Goal: Task Accomplishment & Management: Use online tool/utility

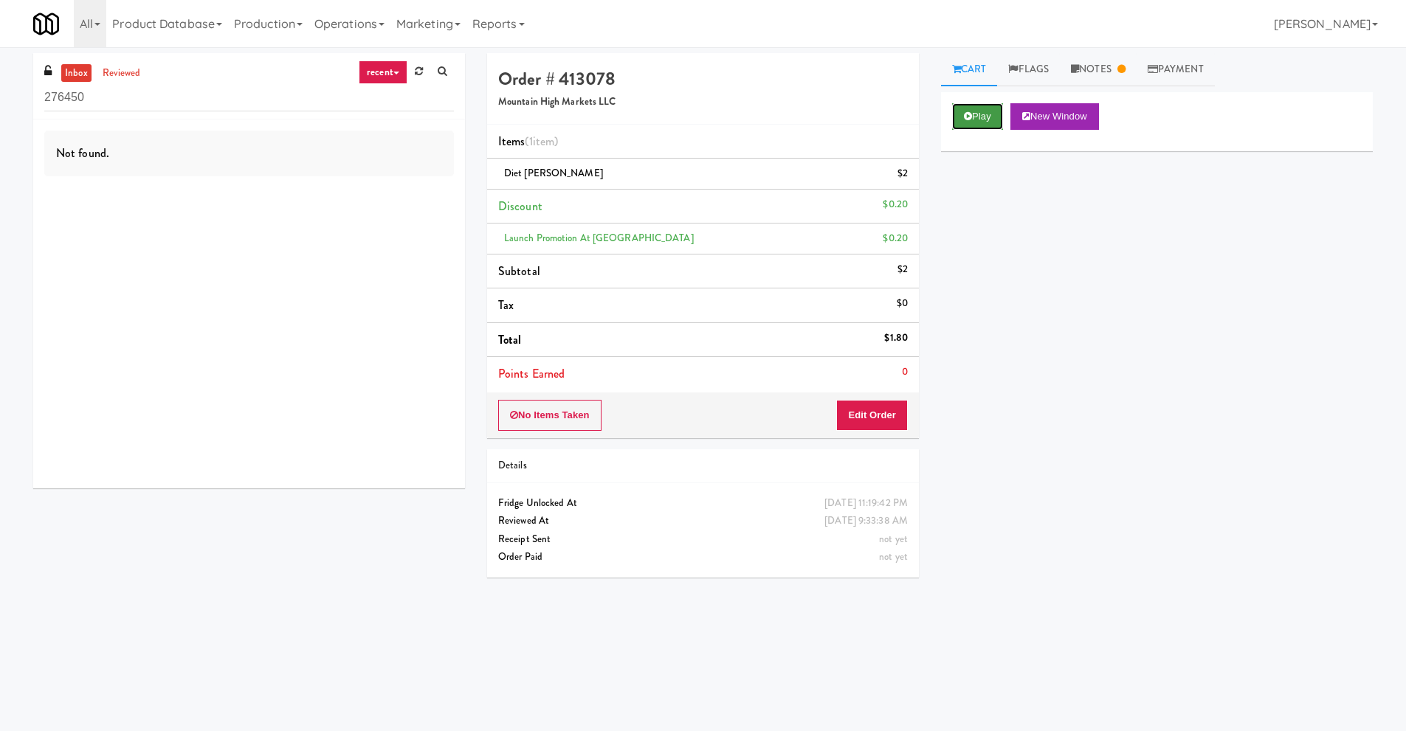
click at [978, 117] on button "Play" at bounding box center [977, 116] width 51 height 27
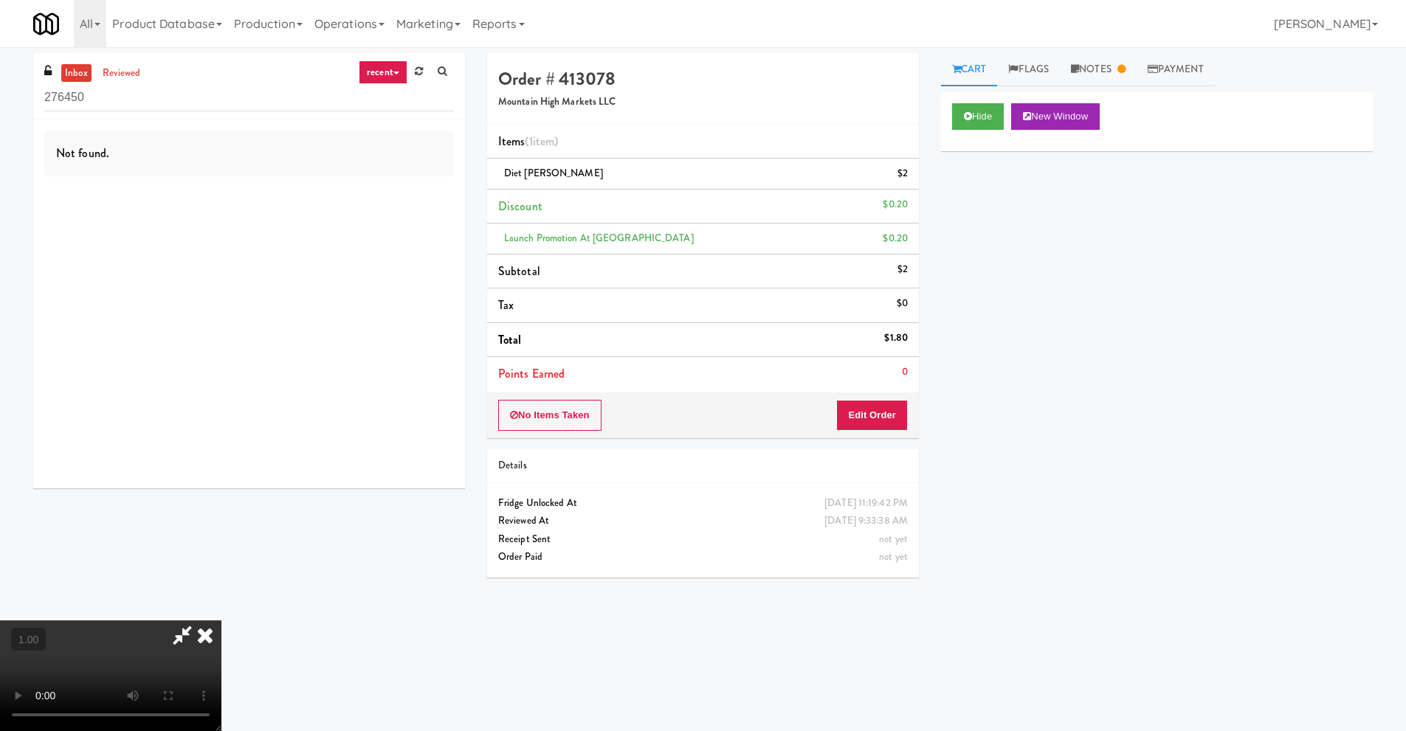
click at [174, 633] on icon at bounding box center [182, 636] width 34 height 30
click at [221, 621] on icon at bounding box center [205, 636] width 32 height 30
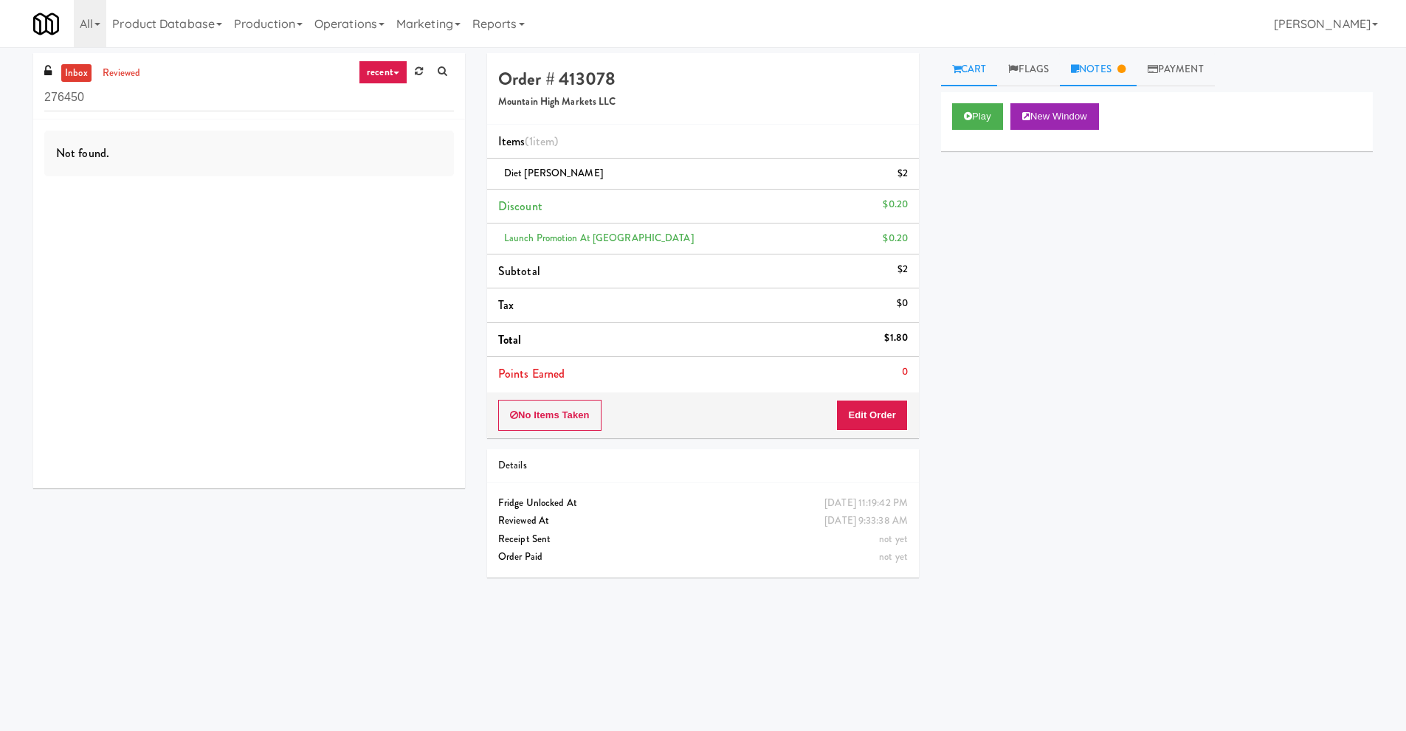
click at [1078, 66] on icon at bounding box center [1075, 69] width 8 height 10
click at [979, 118] on button "Play" at bounding box center [977, 116] width 51 height 27
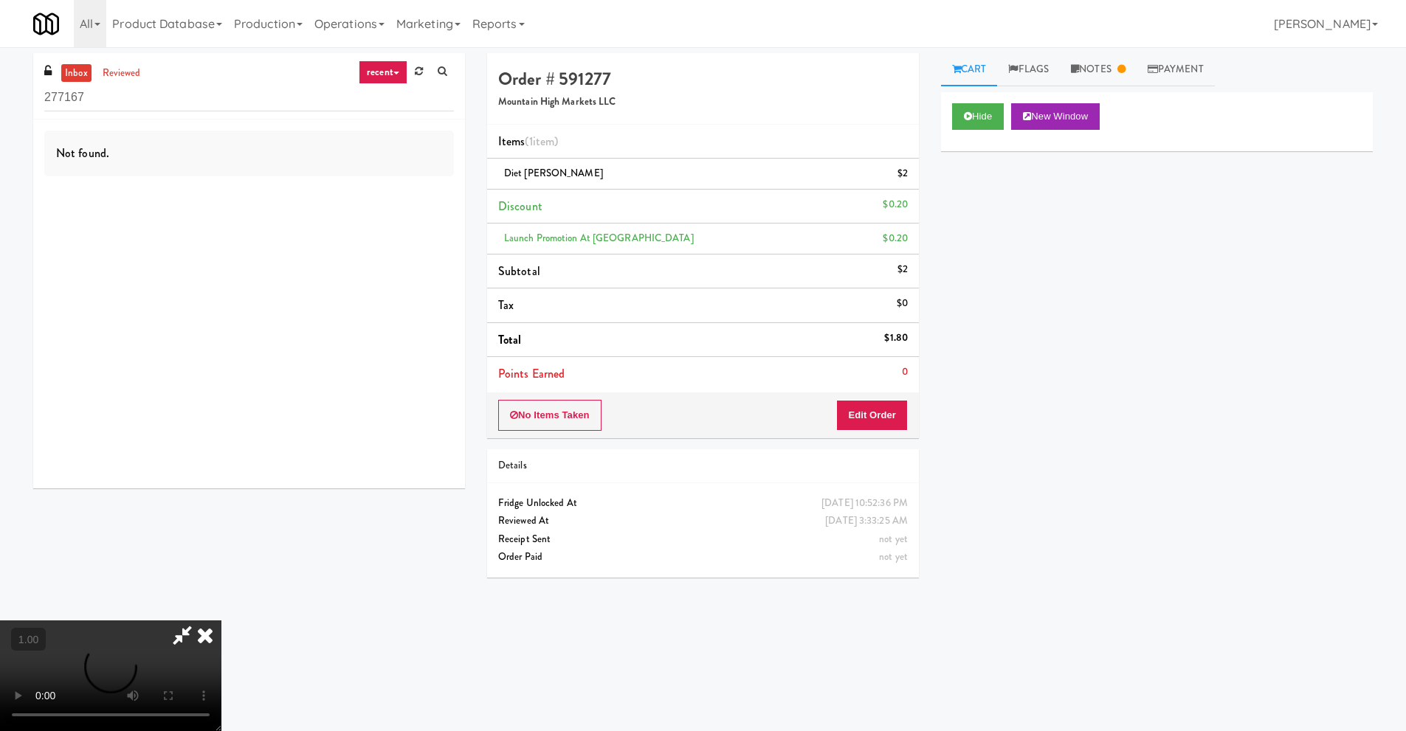
click at [177, 633] on div at bounding box center [110, 676] width 221 height 111
click at [221, 621] on icon at bounding box center [205, 636] width 32 height 30
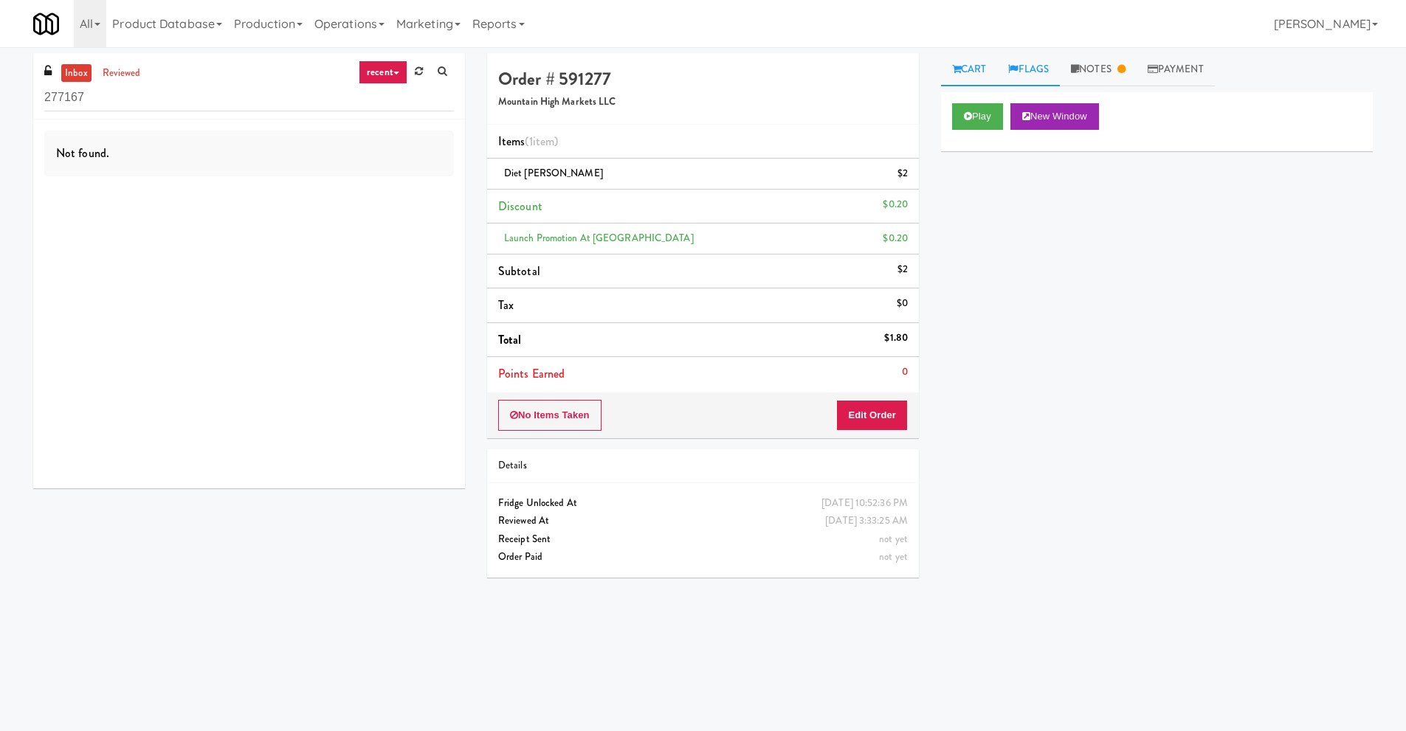
click at [1027, 63] on link "Flags" at bounding box center [1028, 69] width 63 height 33
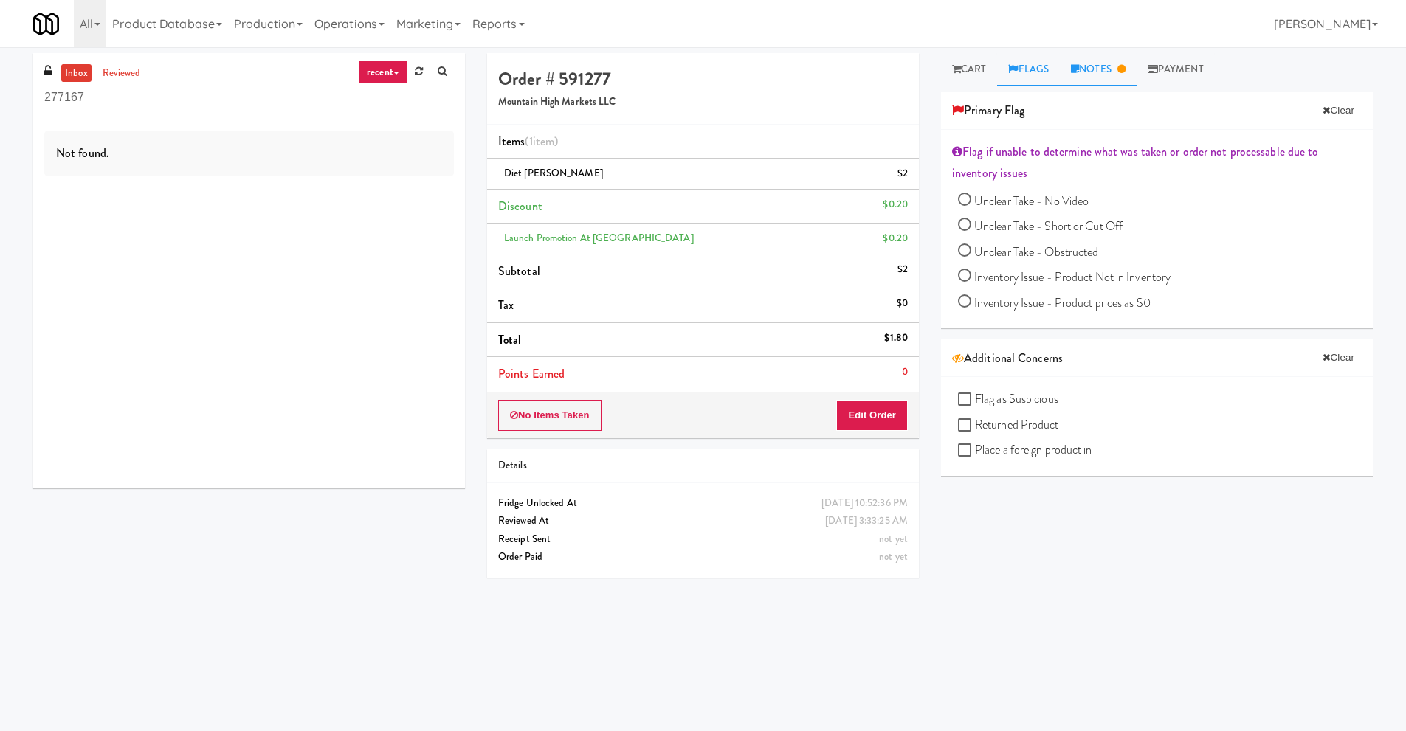
click at [1094, 71] on link "Notes" at bounding box center [1098, 69] width 77 height 33
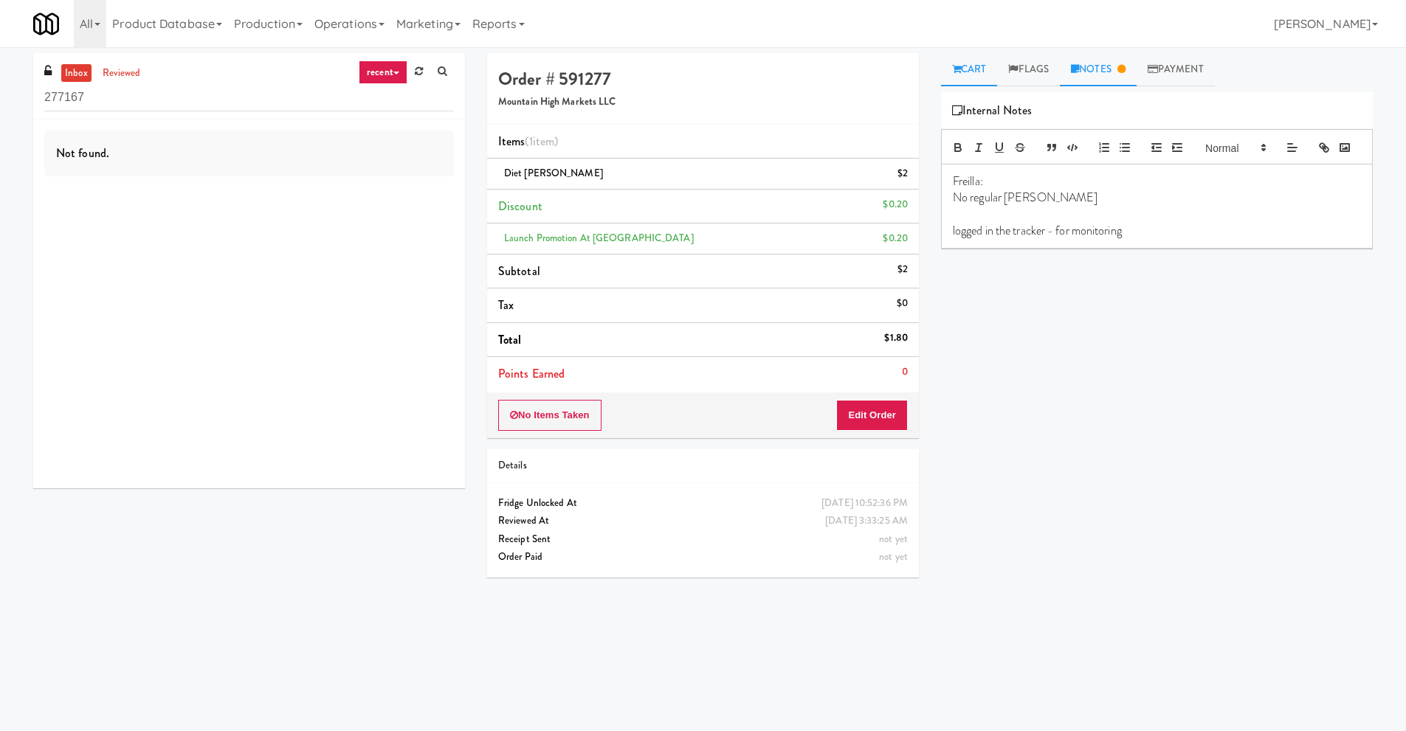
click at [971, 66] on link "Cart" at bounding box center [969, 69] width 57 height 33
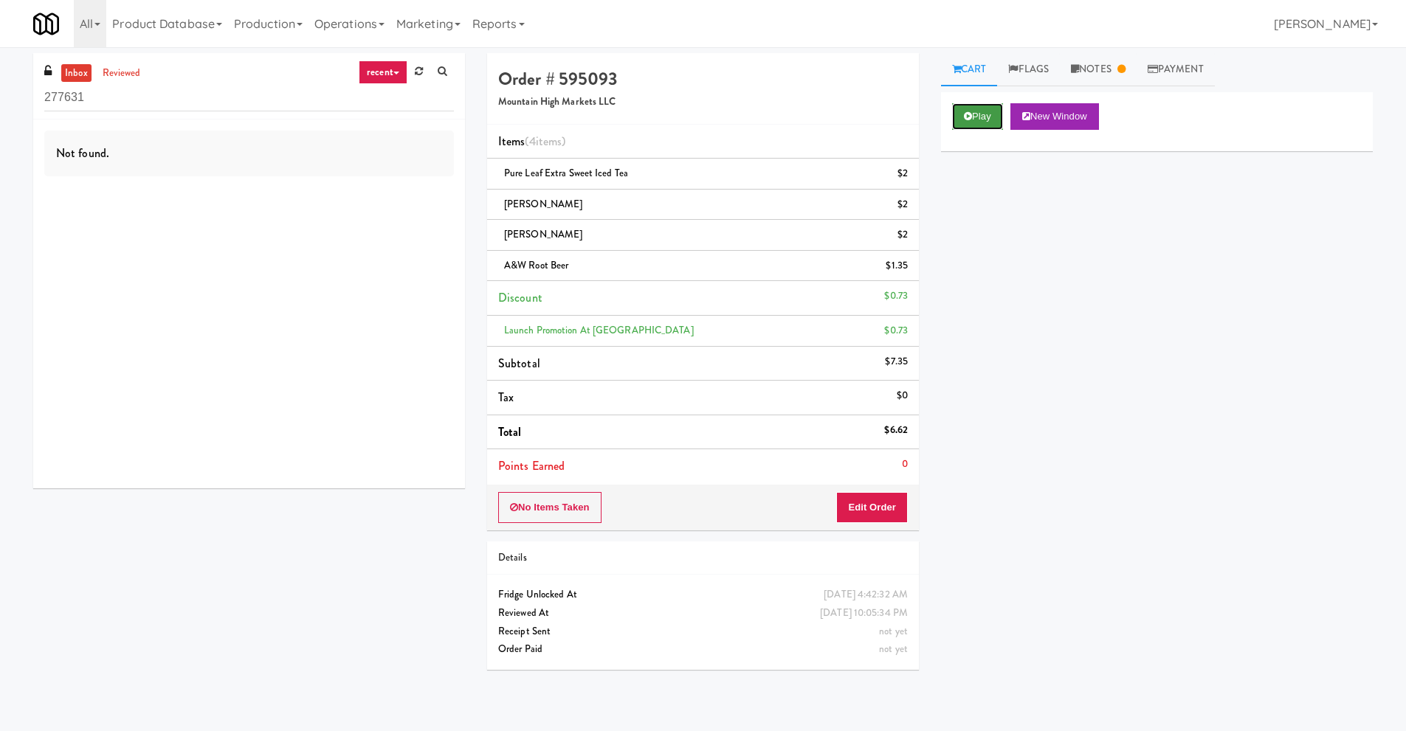
click at [971, 120] on icon at bounding box center [968, 116] width 8 height 10
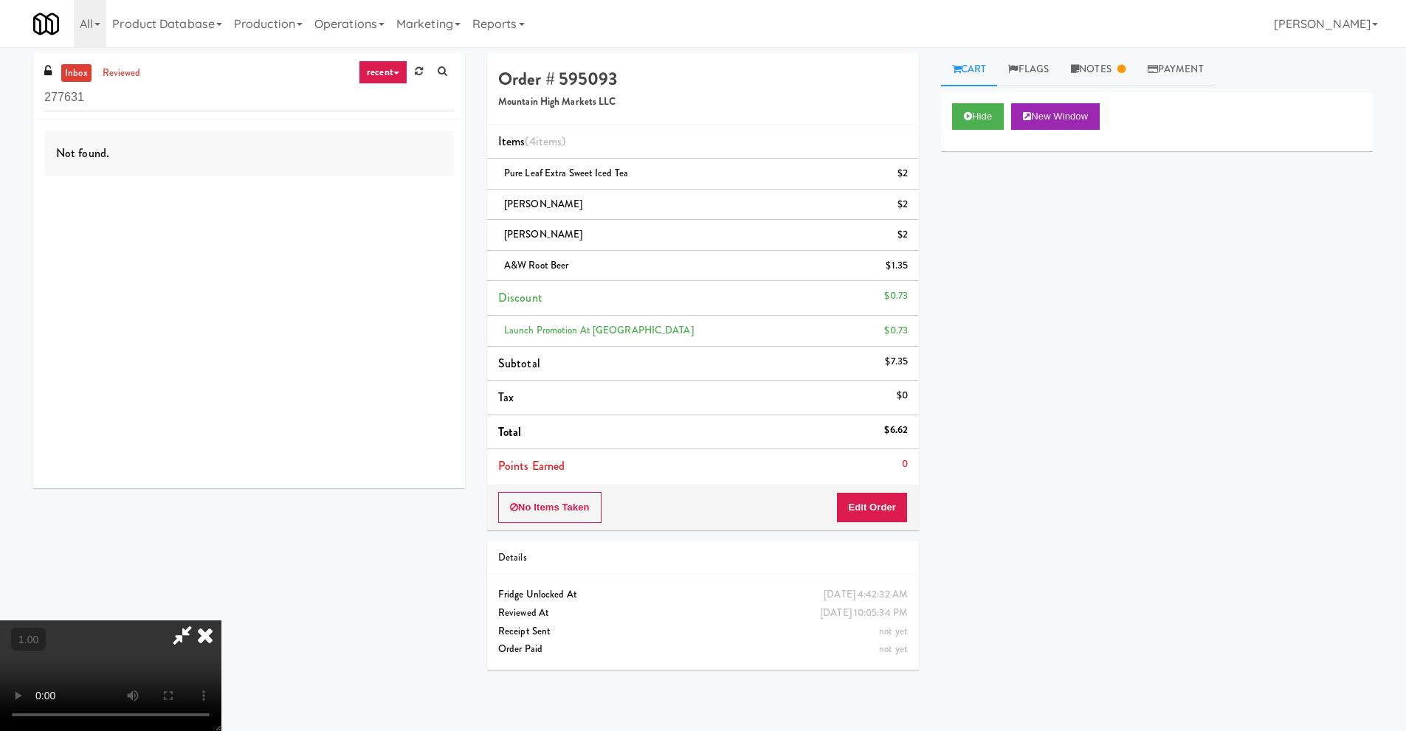
click at [183, 635] on video at bounding box center [110, 676] width 221 height 111
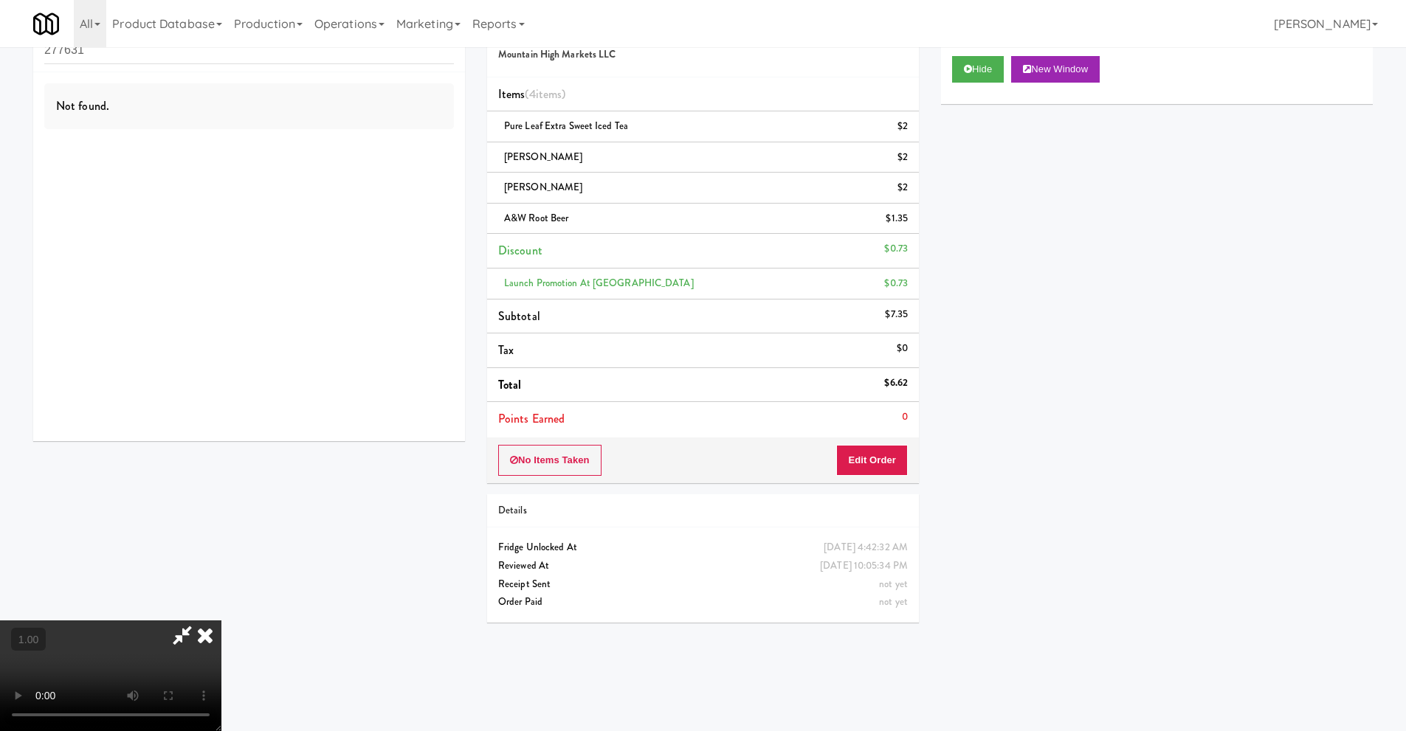
click at [221, 621] on icon at bounding box center [205, 636] width 32 height 30
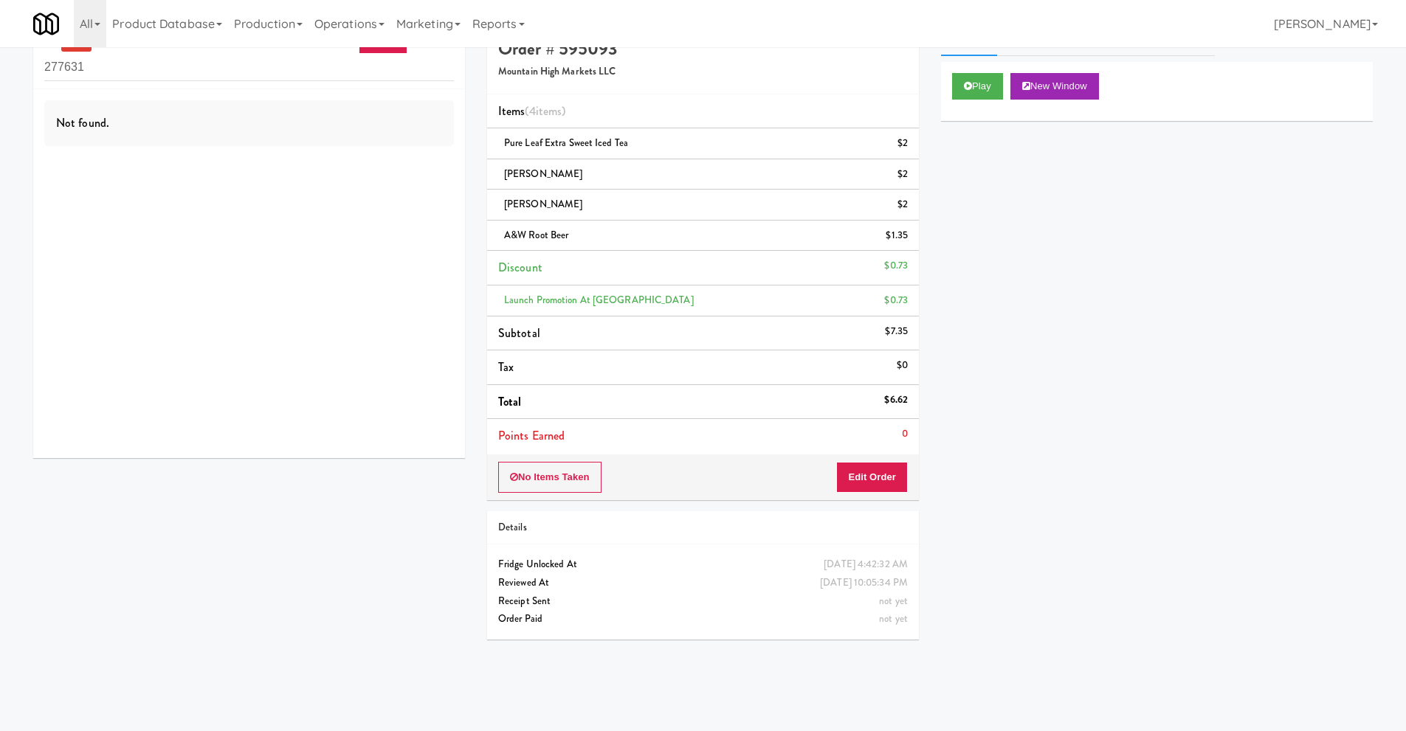
scroll to position [0, 0]
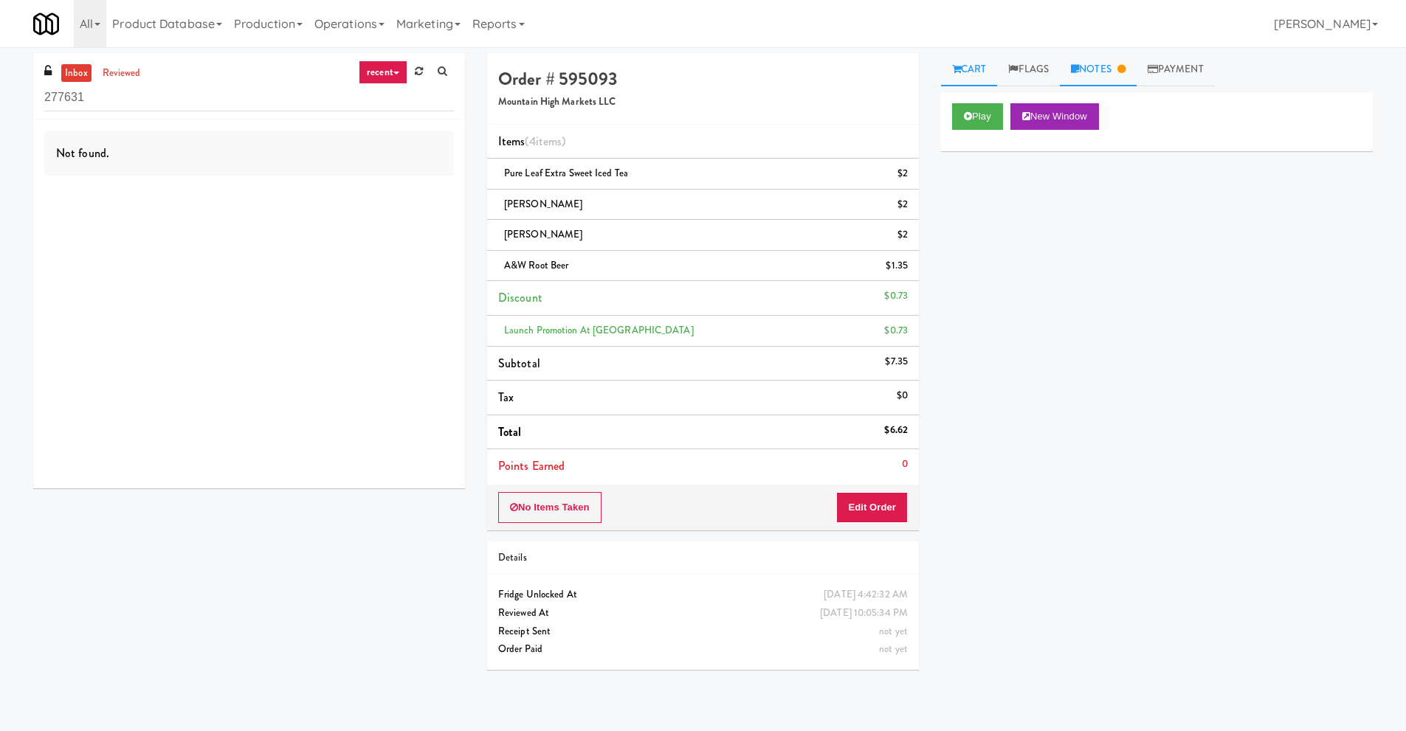
click at [1119, 66] on link "Notes" at bounding box center [1098, 69] width 77 height 33
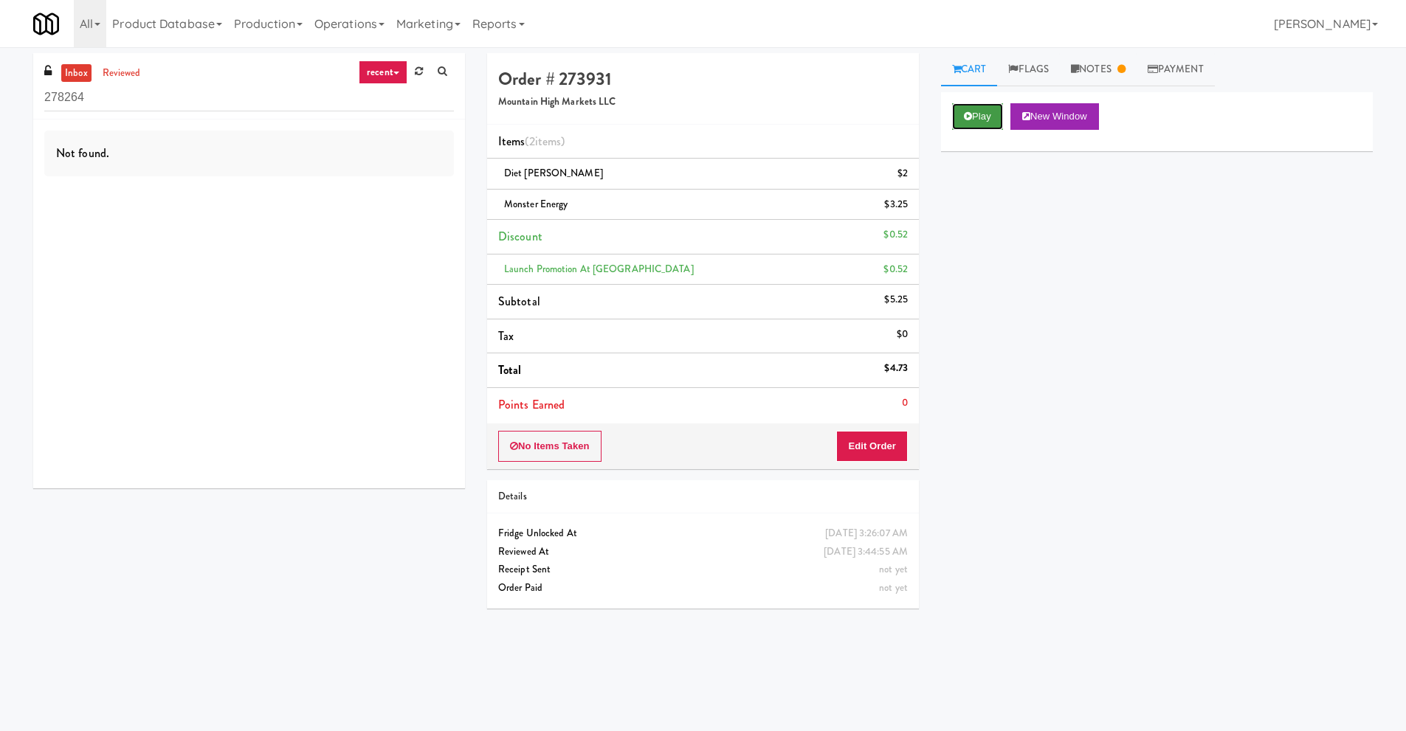
click at [968, 111] on icon at bounding box center [968, 116] width 8 height 10
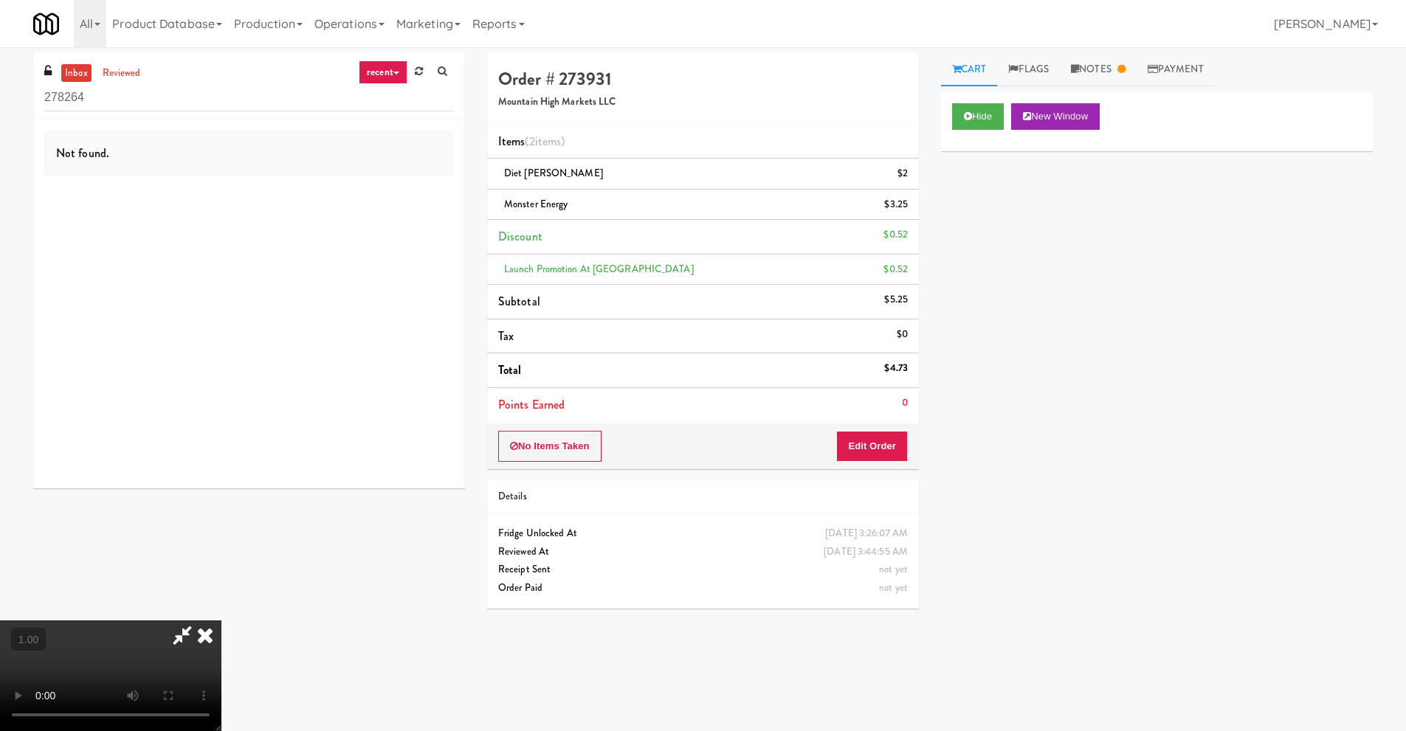
click at [199, 621] on icon at bounding box center [182, 636] width 34 height 30
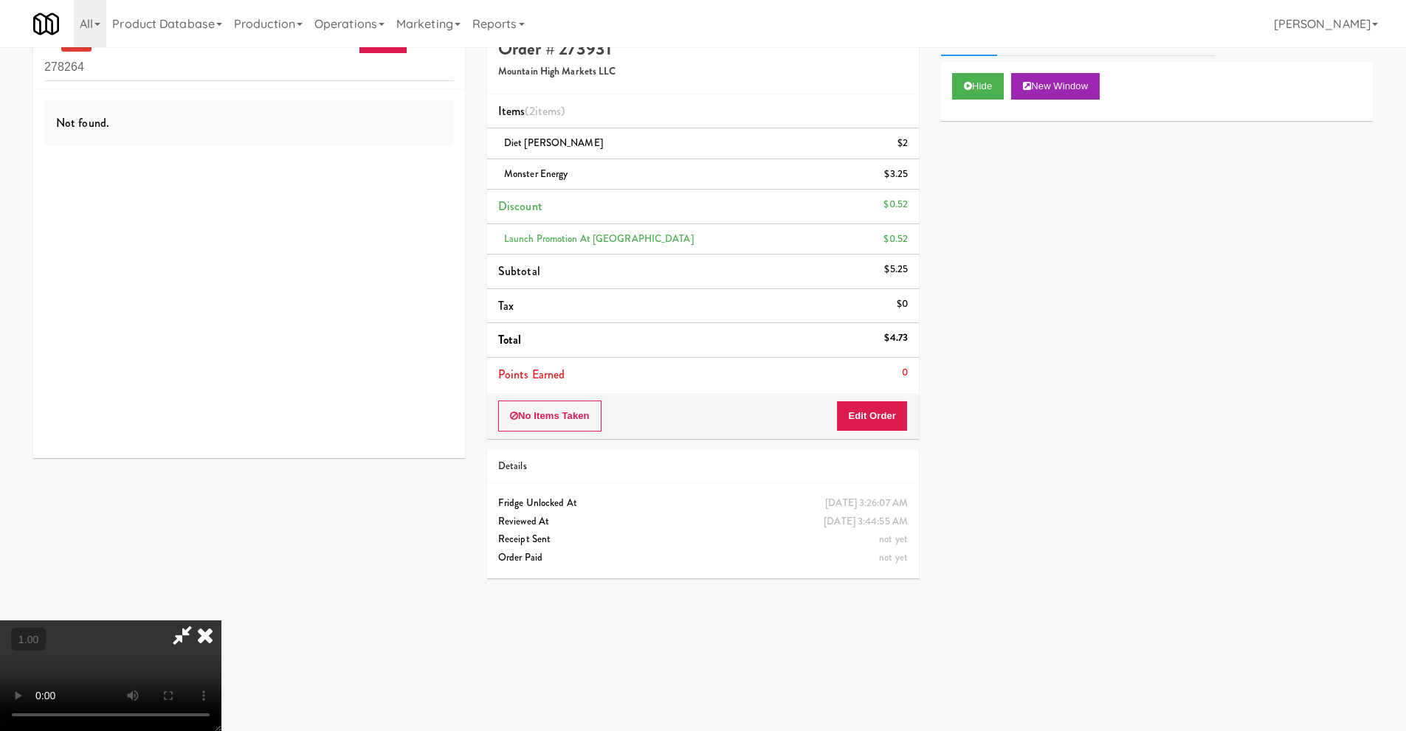
scroll to position [47, 0]
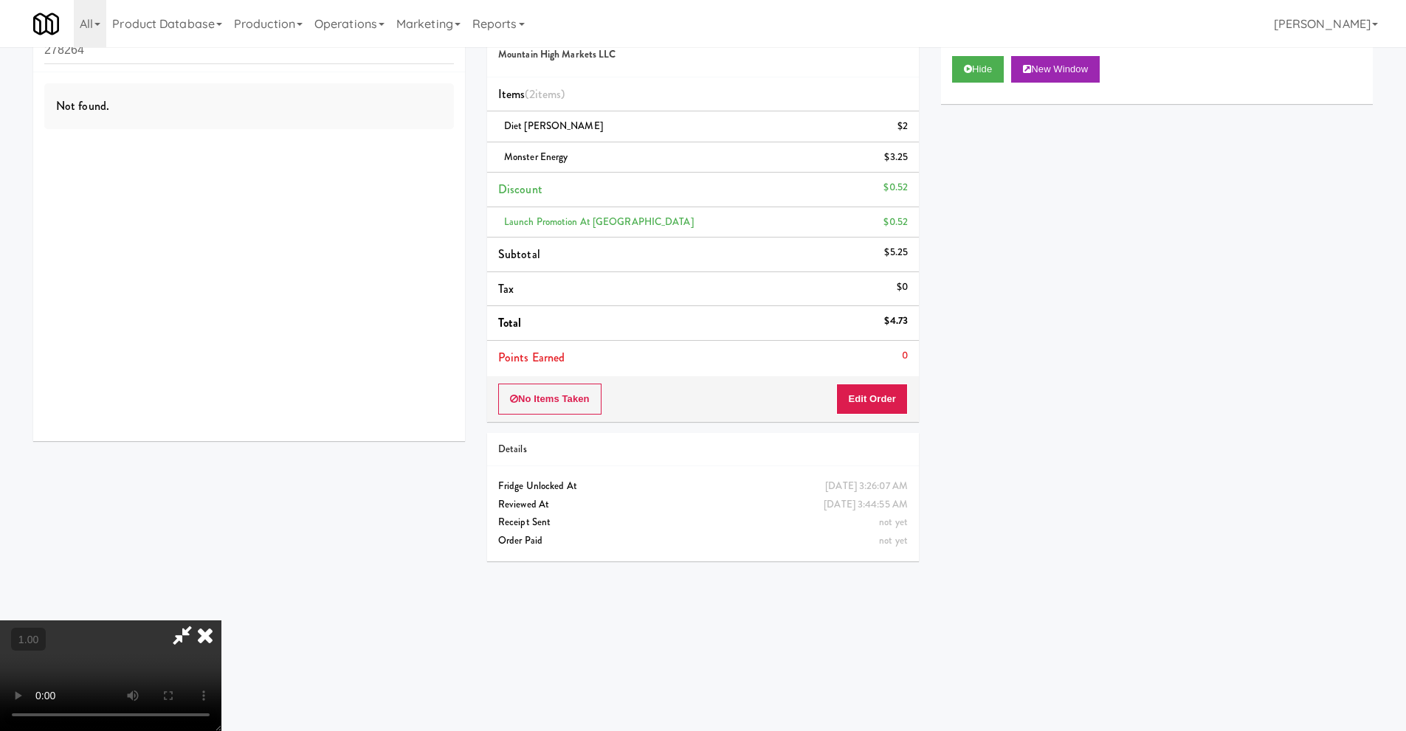
click at [221, 621] on icon at bounding box center [205, 636] width 32 height 30
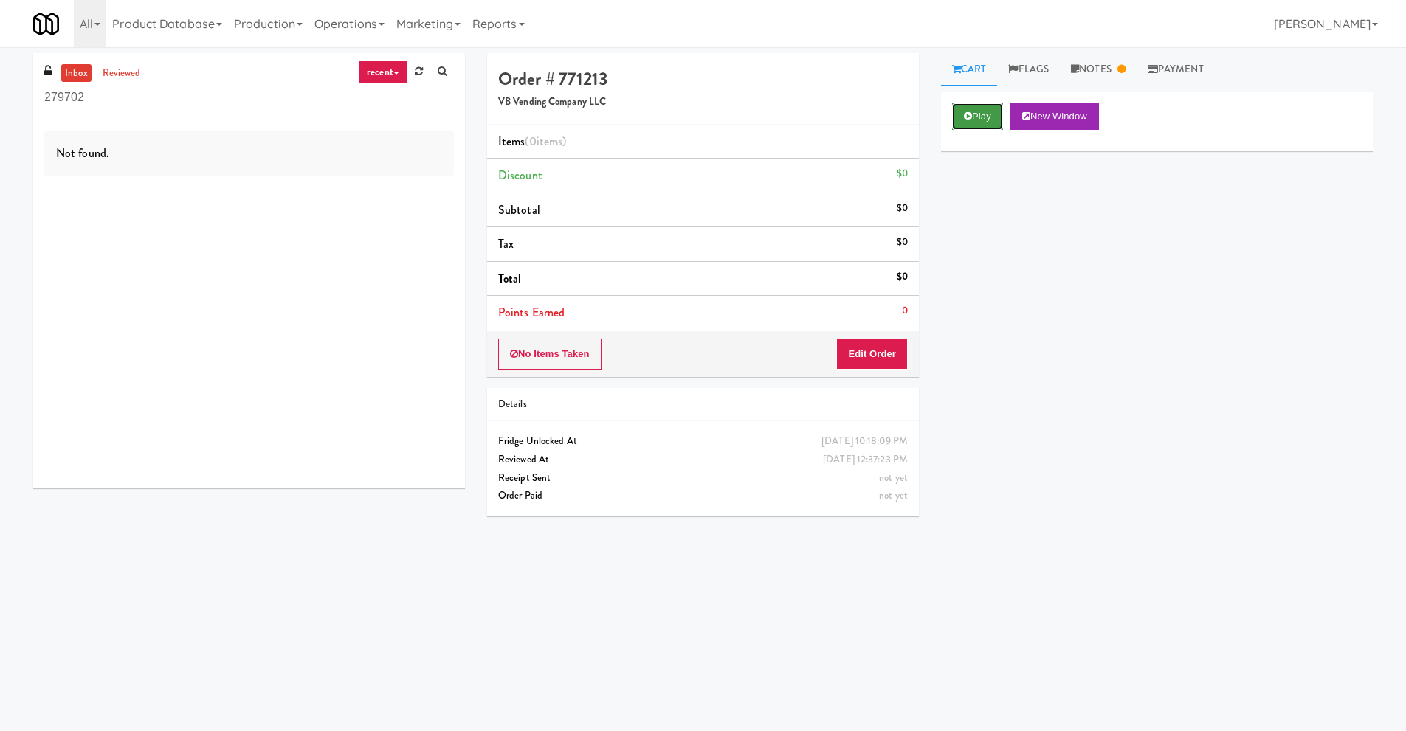
click at [968, 119] on icon at bounding box center [968, 116] width 8 height 10
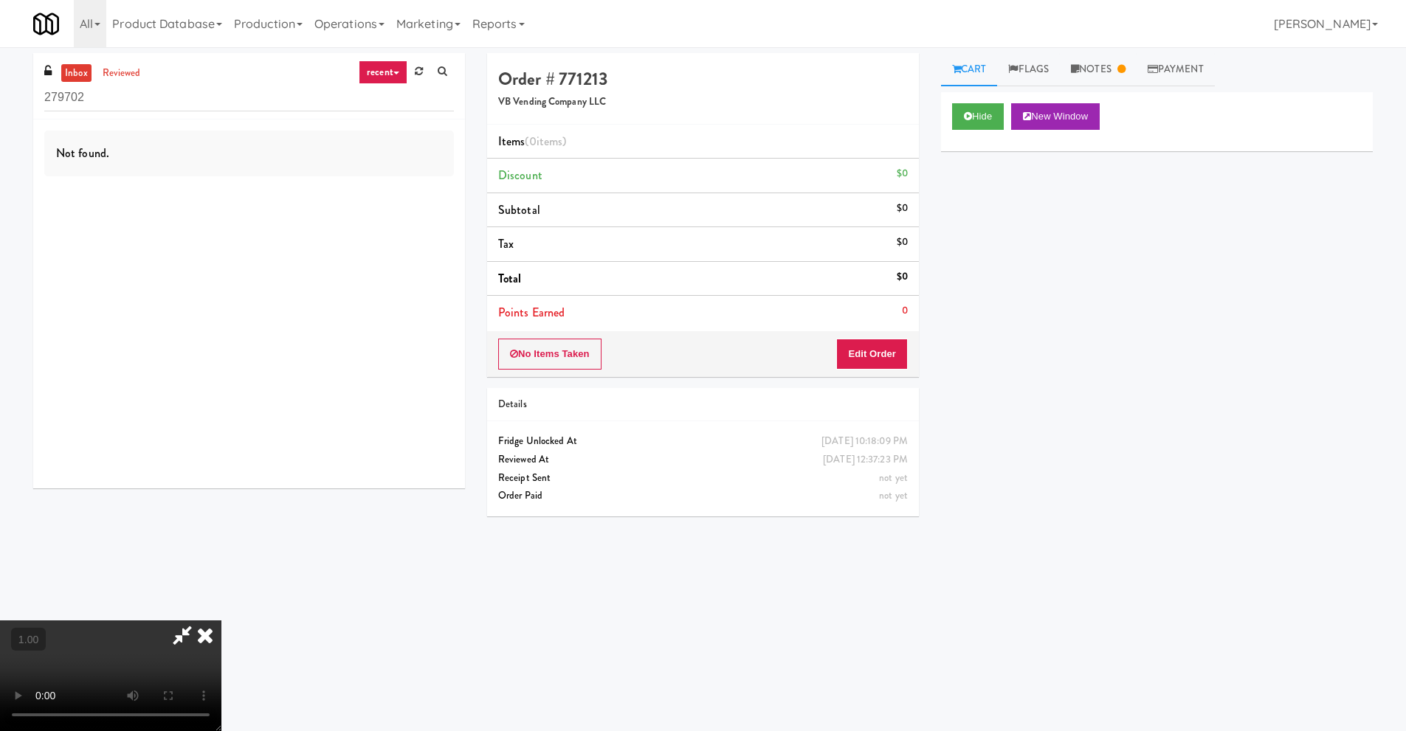
click at [176, 637] on icon at bounding box center [182, 636] width 34 height 30
click at [1106, 70] on link "Notes" at bounding box center [1098, 69] width 77 height 33
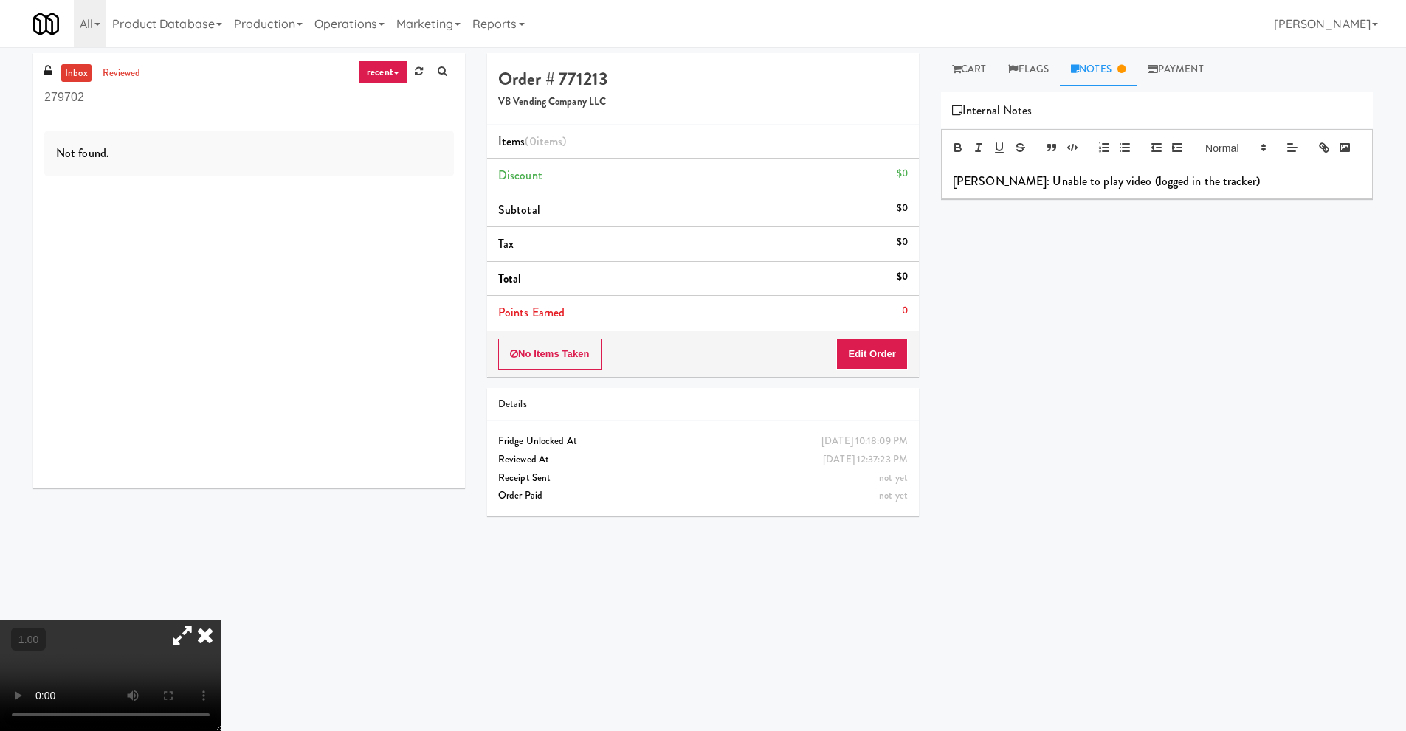
click at [200, 633] on icon at bounding box center [205, 636] width 32 height 30
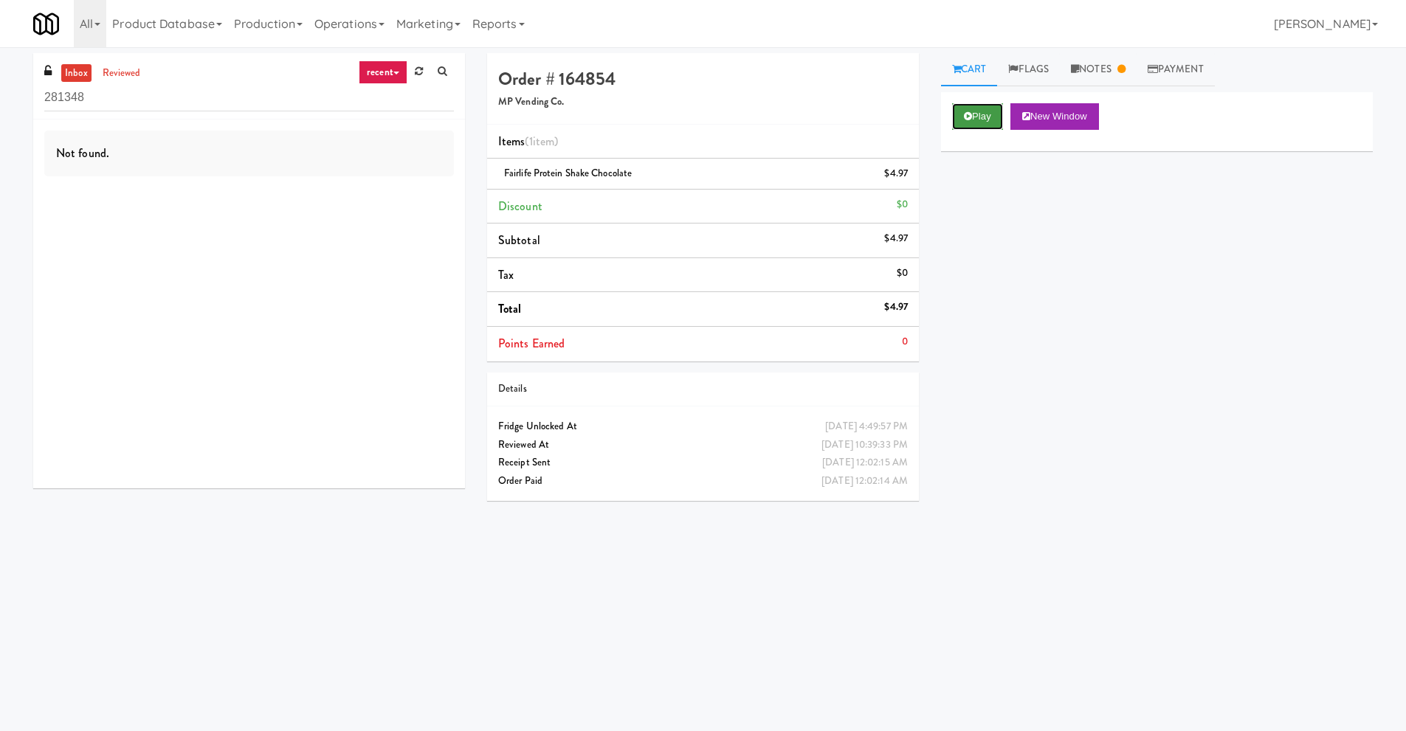
click at [978, 120] on button "Play" at bounding box center [977, 116] width 51 height 27
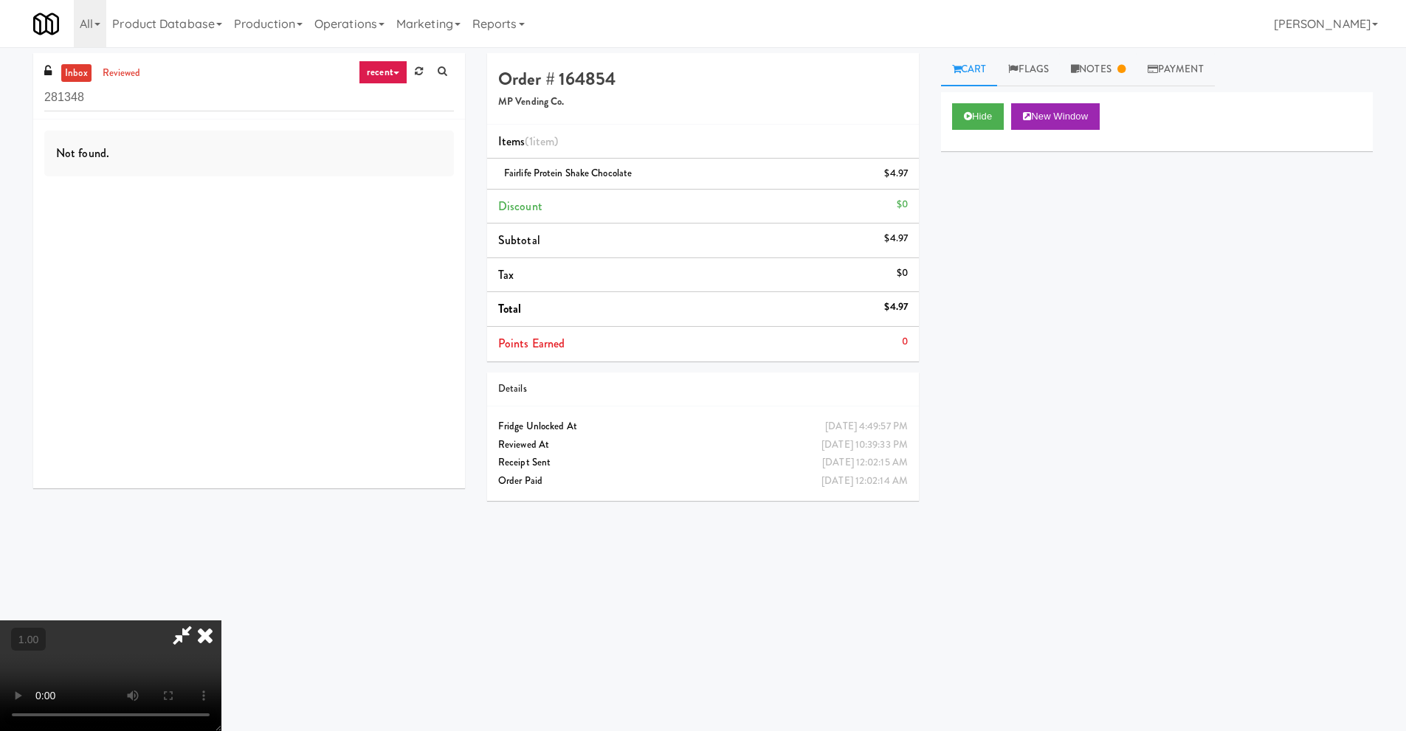
click at [179, 640] on icon at bounding box center [182, 636] width 34 height 30
click at [221, 621] on icon at bounding box center [205, 636] width 32 height 30
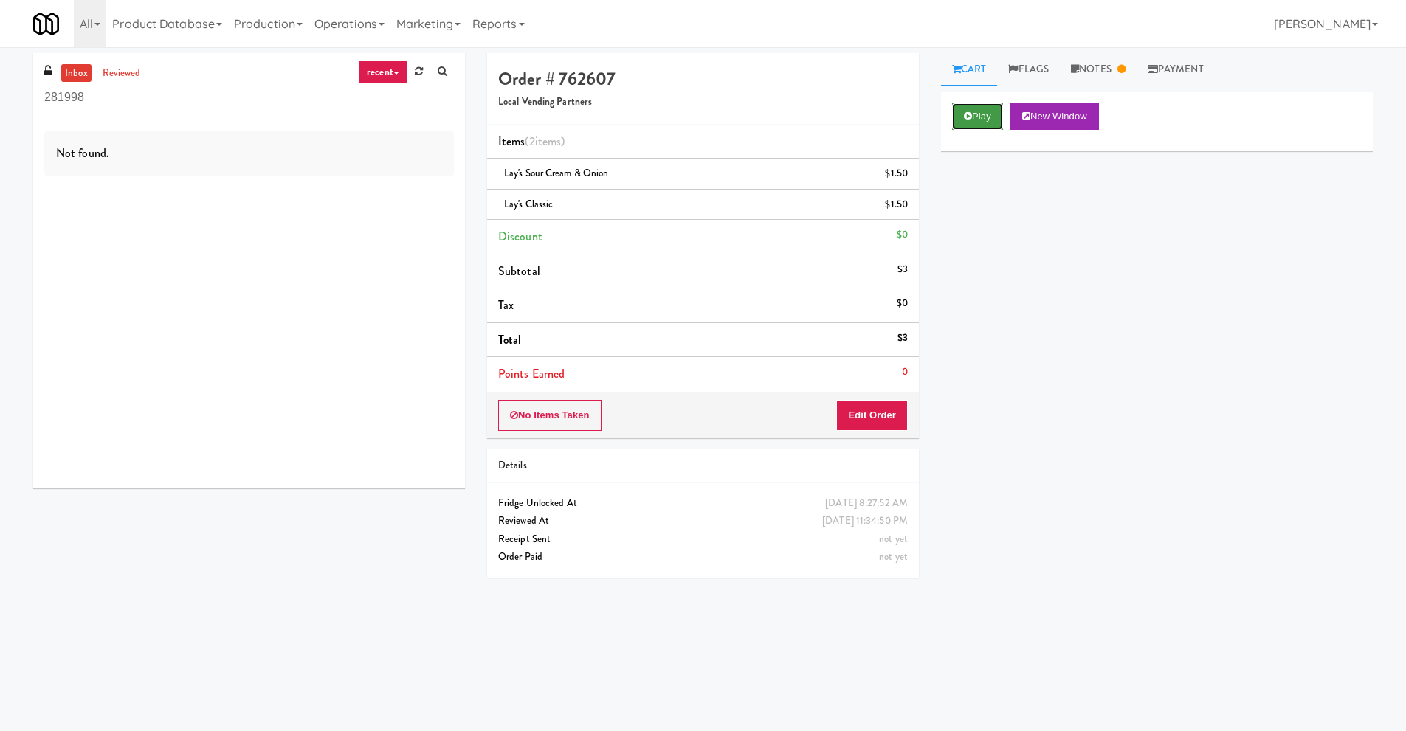
click at [971, 115] on icon at bounding box center [968, 116] width 8 height 10
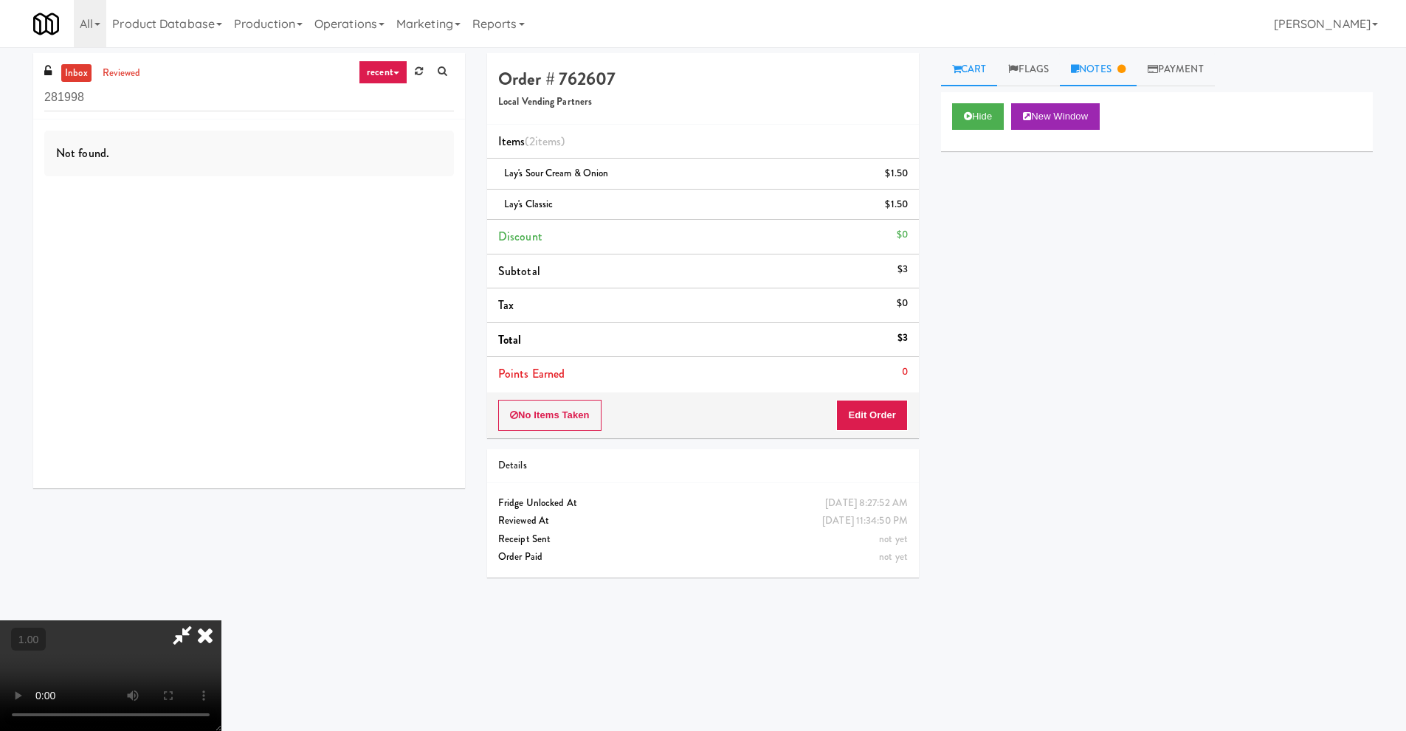
click at [1100, 72] on link "Notes" at bounding box center [1098, 69] width 77 height 33
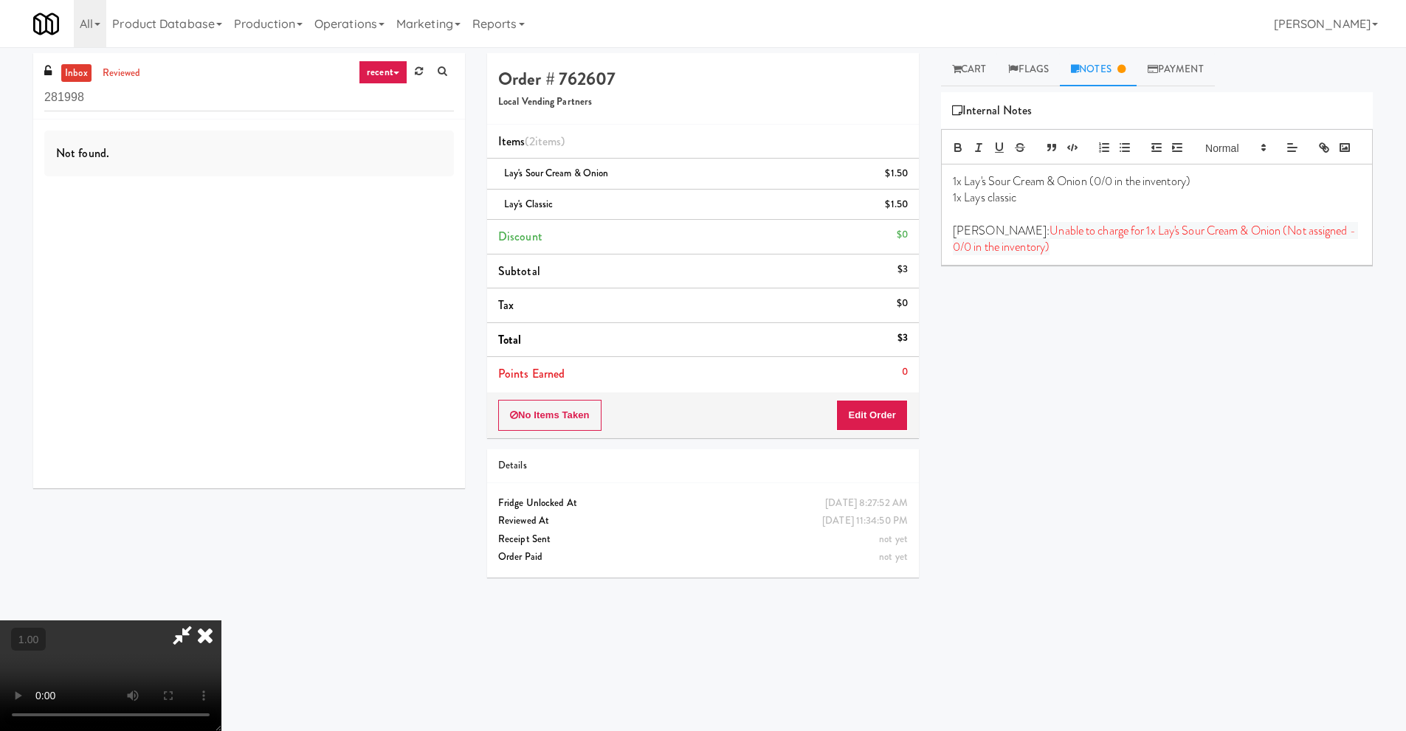
click at [221, 621] on icon at bounding box center [205, 636] width 32 height 30
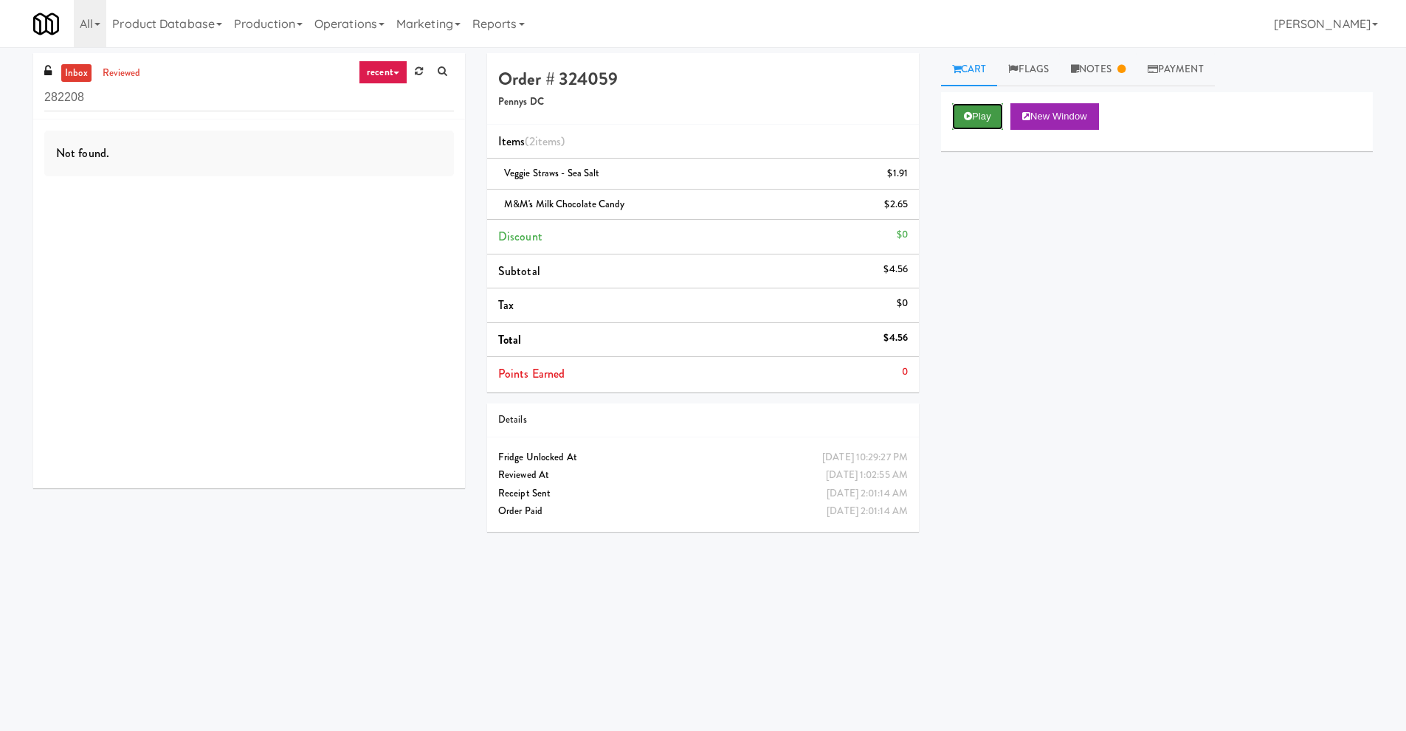
click at [983, 114] on button "Play" at bounding box center [977, 116] width 51 height 27
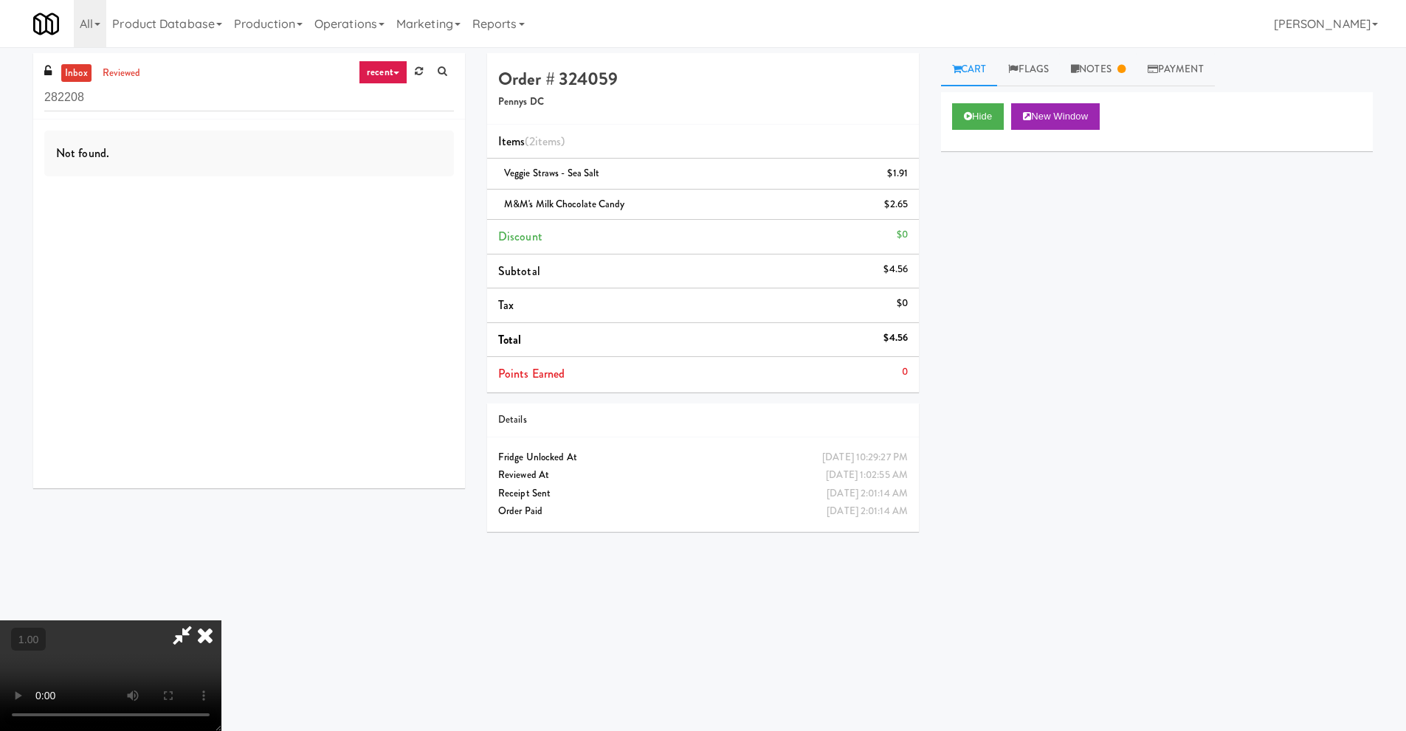
click at [179, 639] on div at bounding box center [110, 676] width 221 height 111
click at [1088, 66] on link "Notes" at bounding box center [1098, 69] width 77 height 33
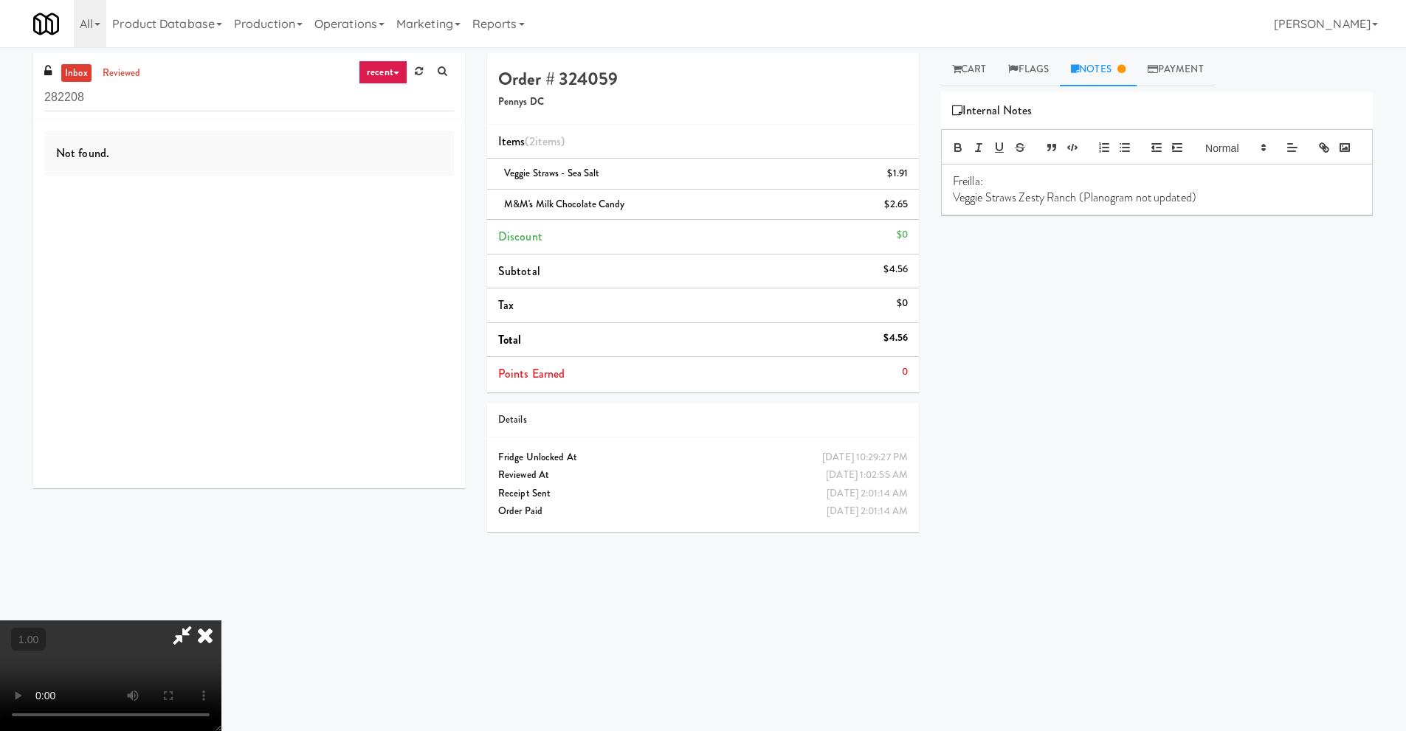
click at [199, 621] on icon at bounding box center [182, 636] width 34 height 30
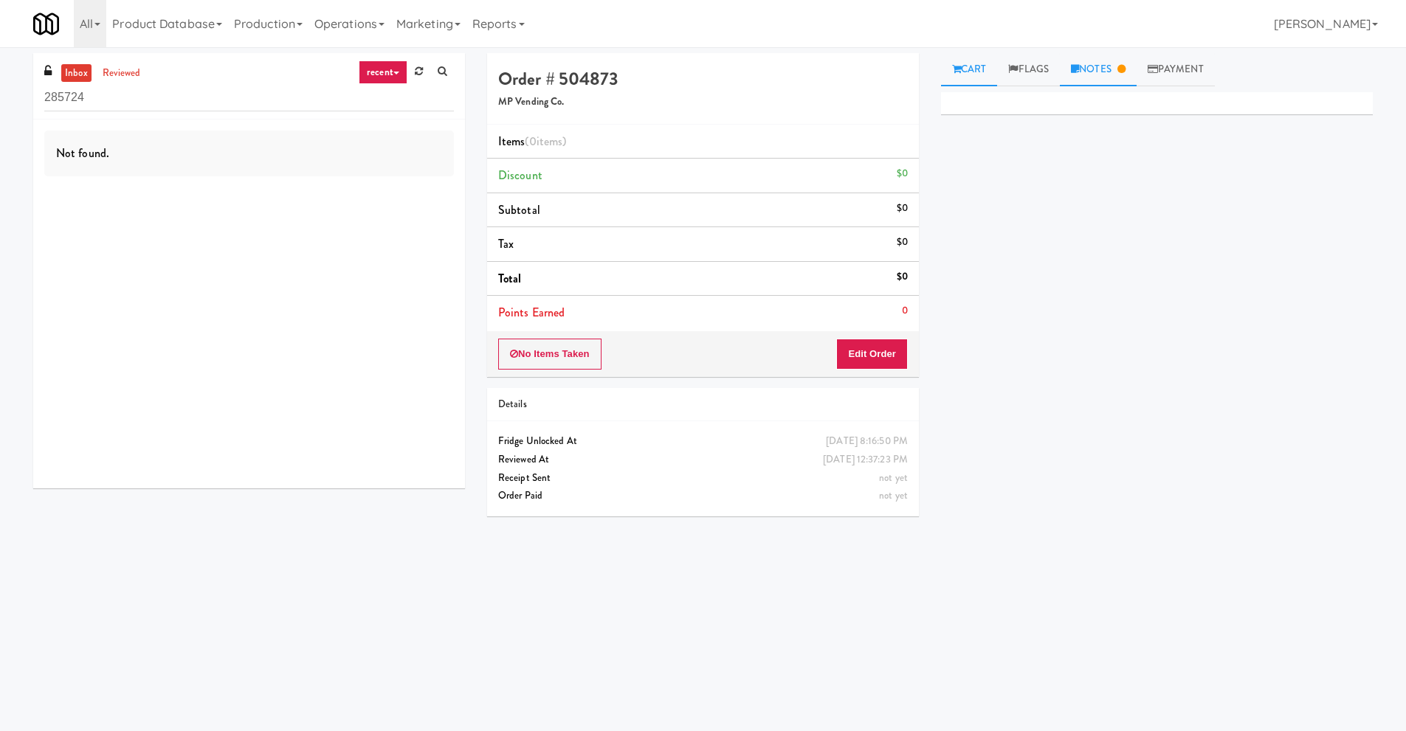
click at [1098, 65] on link "Notes" at bounding box center [1098, 69] width 77 height 33
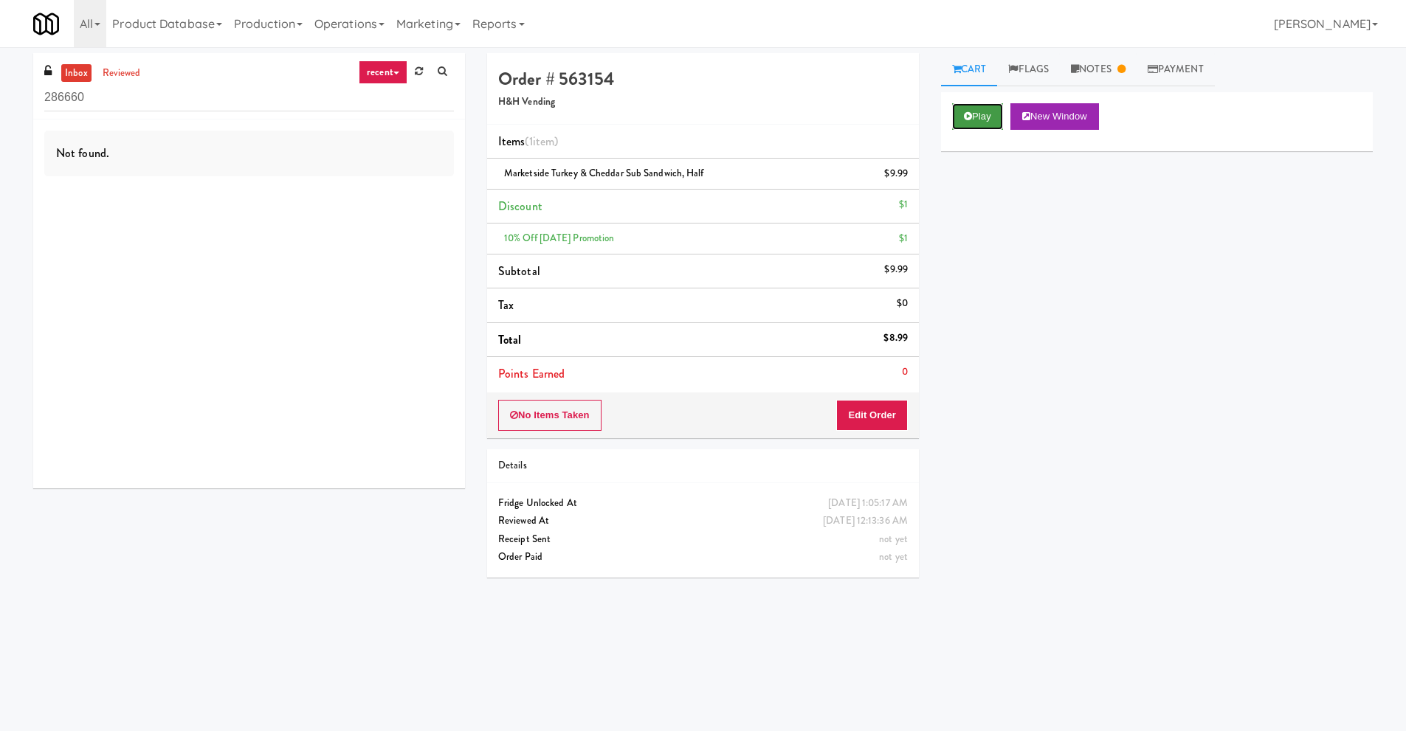
click at [973, 111] on button "Play" at bounding box center [977, 116] width 51 height 27
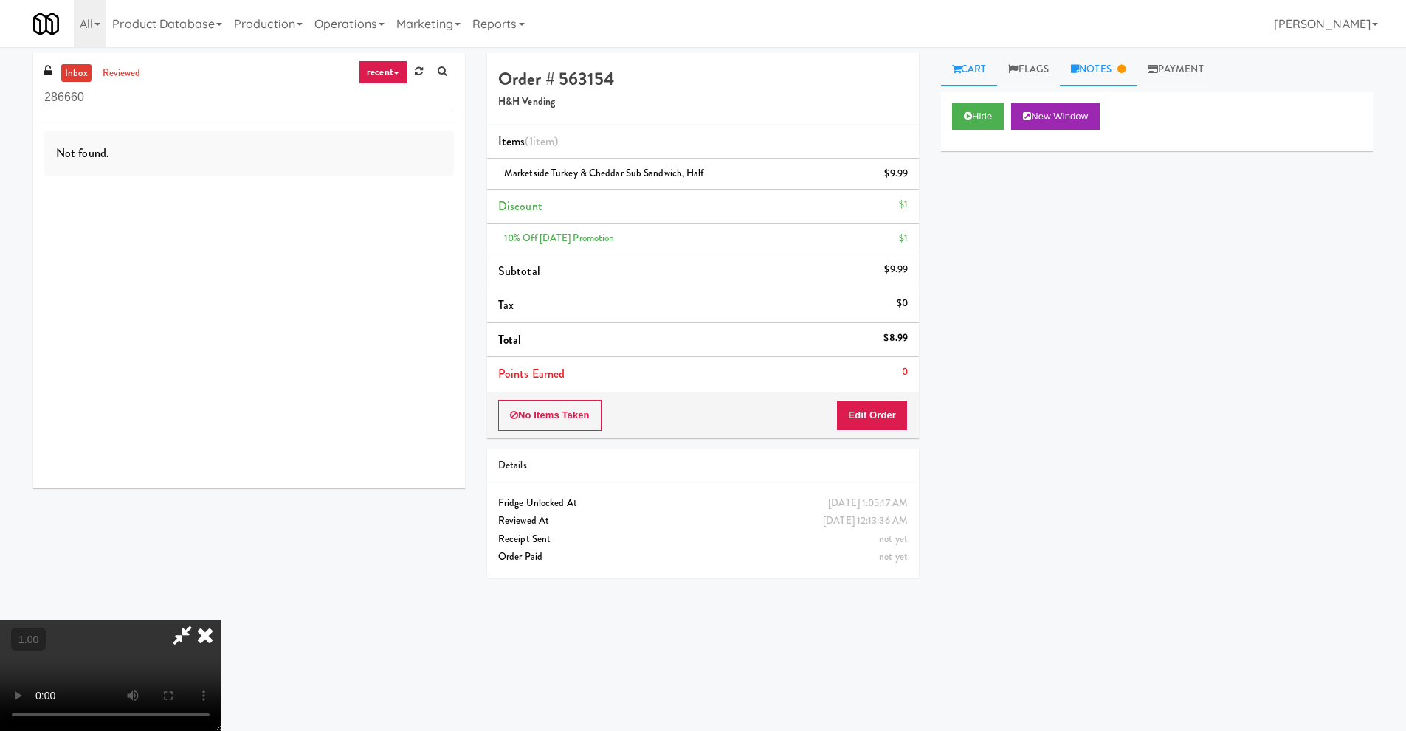
click at [1101, 71] on link "Notes" at bounding box center [1098, 69] width 77 height 33
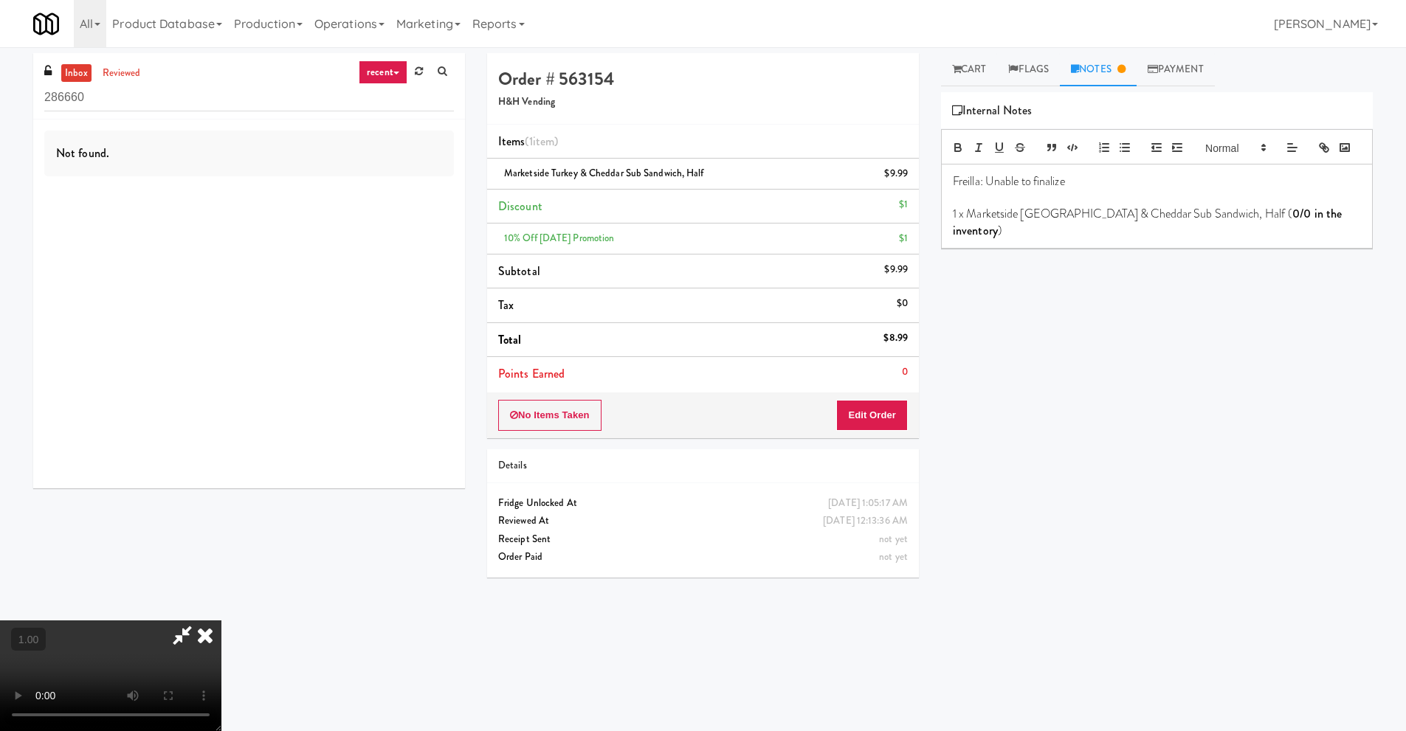
click at [221, 621] on icon at bounding box center [205, 636] width 32 height 30
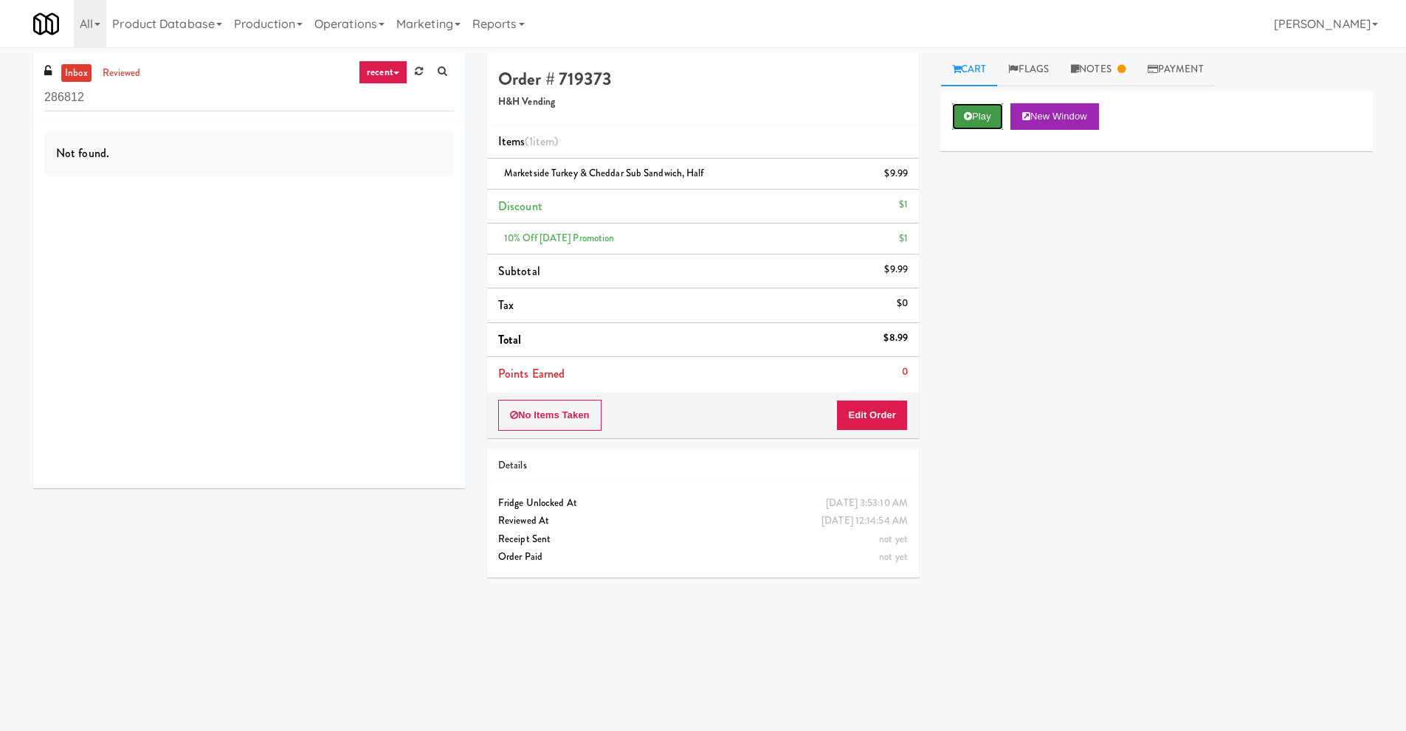
click at [970, 114] on icon at bounding box center [968, 116] width 8 height 10
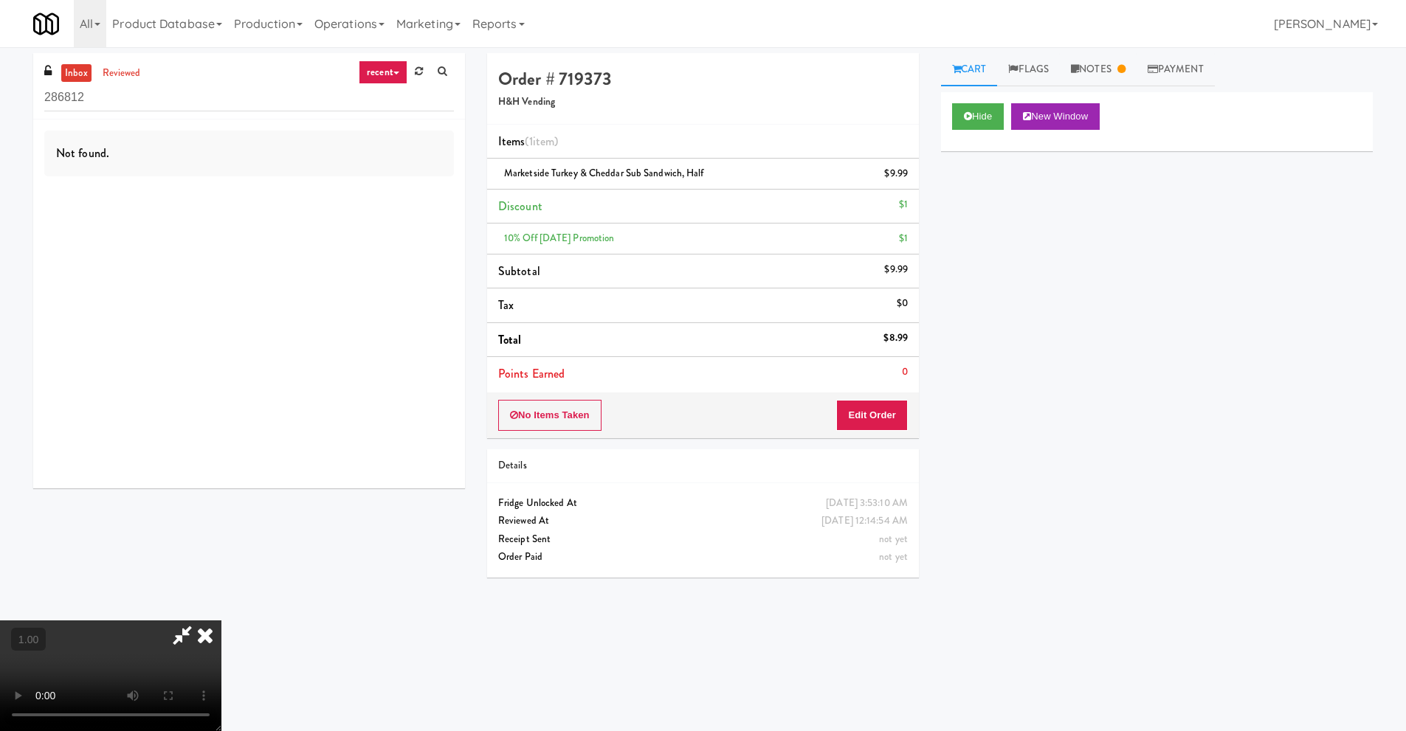
click at [221, 621] on icon at bounding box center [205, 636] width 32 height 30
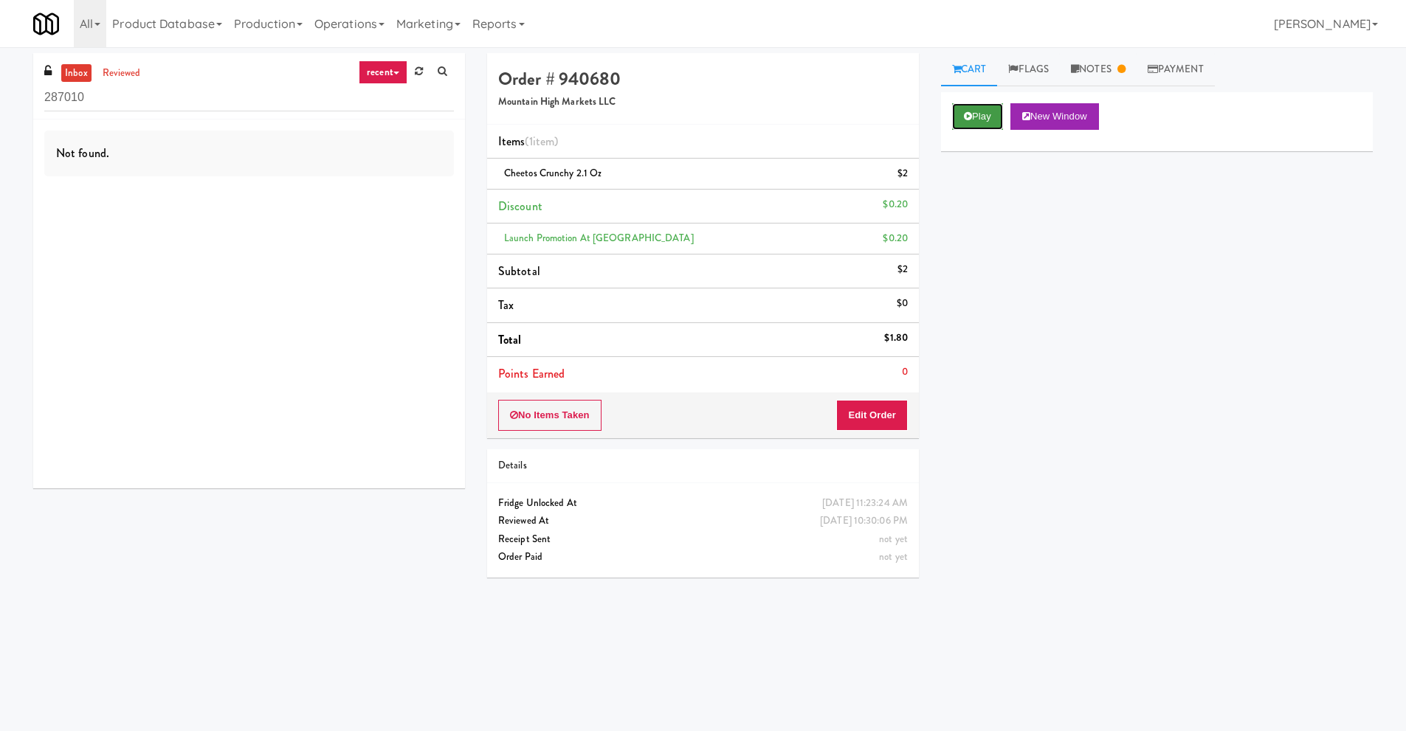
click at [984, 116] on button "Play" at bounding box center [977, 116] width 51 height 27
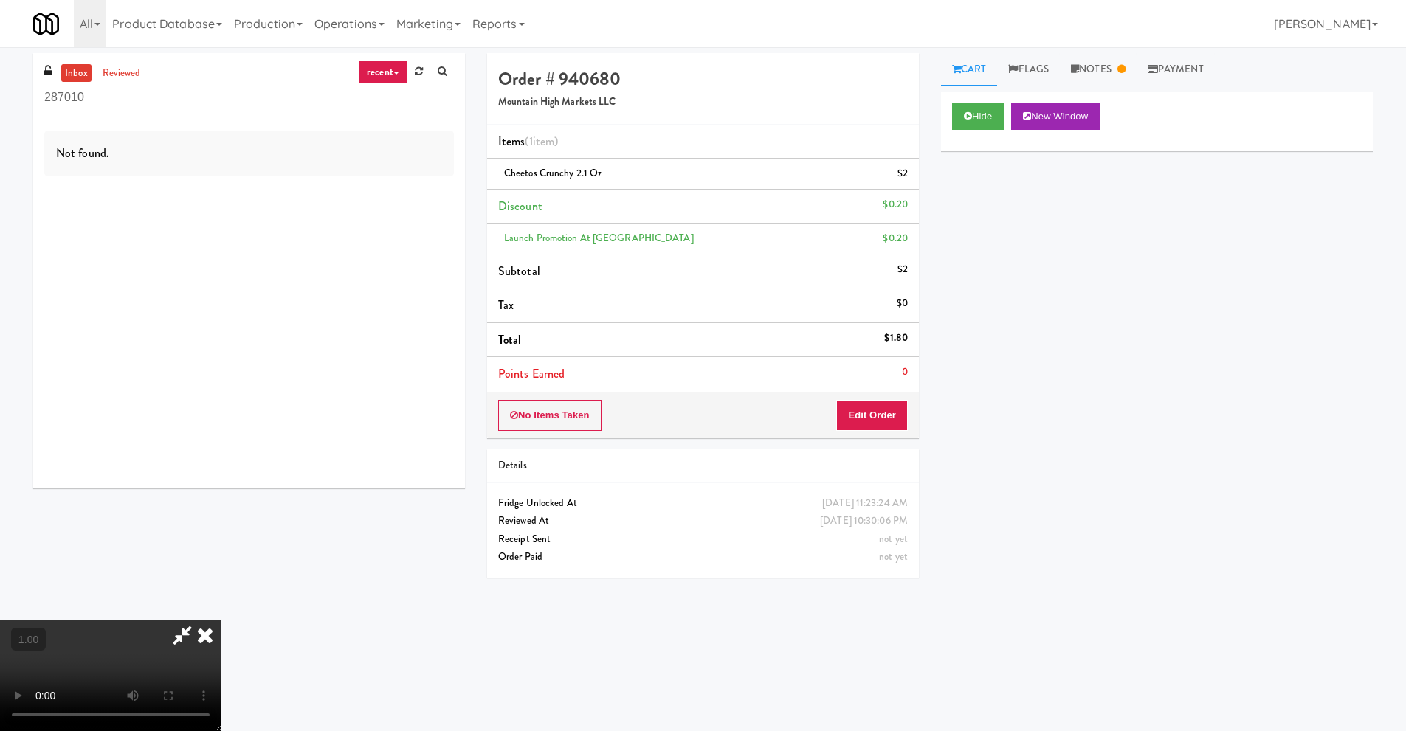
click at [177, 636] on icon at bounding box center [182, 636] width 34 height 30
click at [199, 621] on icon at bounding box center [182, 636] width 34 height 30
click at [221, 621] on icon at bounding box center [205, 636] width 32 height 30
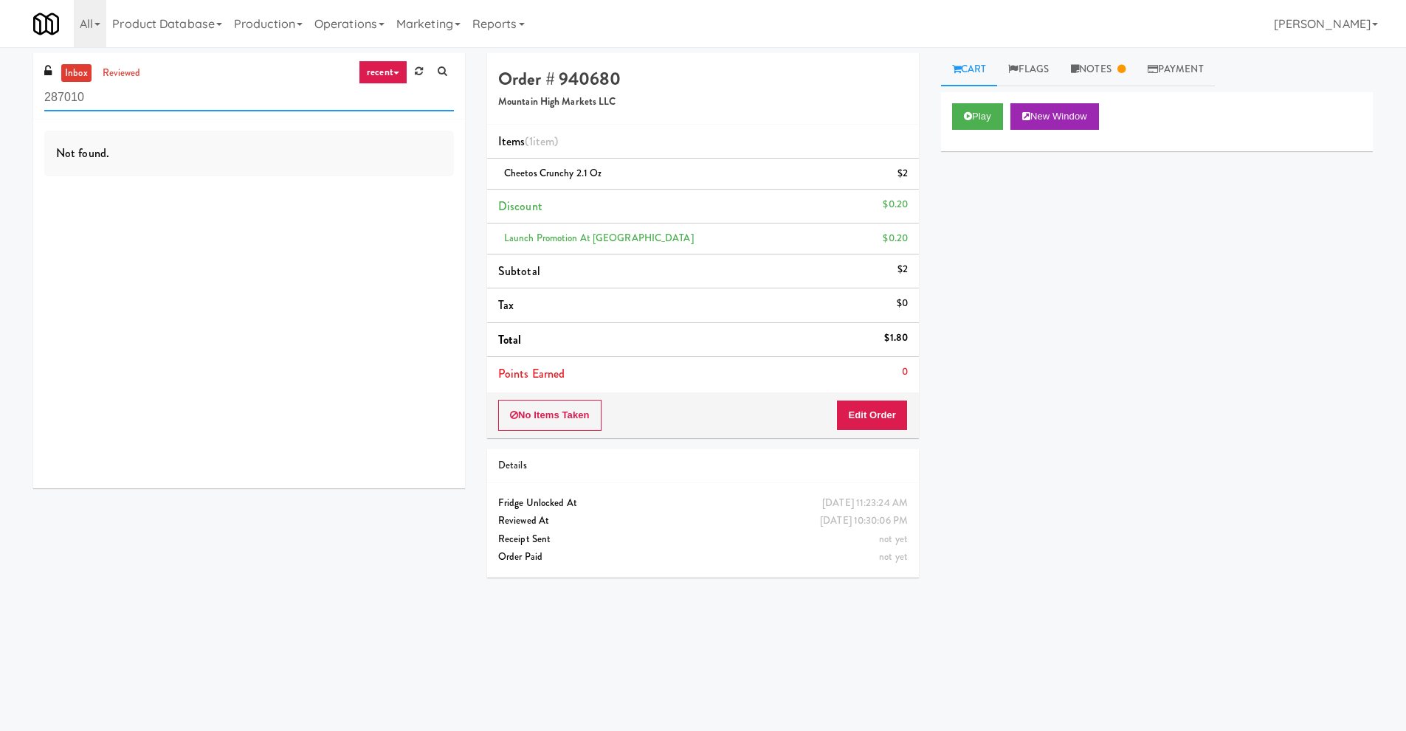
click at [92, 102] on input "287010" at bounding box center [249, 97] width 410 height 27
drag, startPoint x: 102, startPoint y: 96, endPoint x: 0, endPoint y: 100, distance: 101.9
click at [0, 100] on div "inbox reviewed recent all unclear take inventory issue suspicious failed recent…" at bounding box center [703, 349] width 1406 height 593
click at [91, 21] on link "All" at bounding box center [90, 23] width 32 height 47
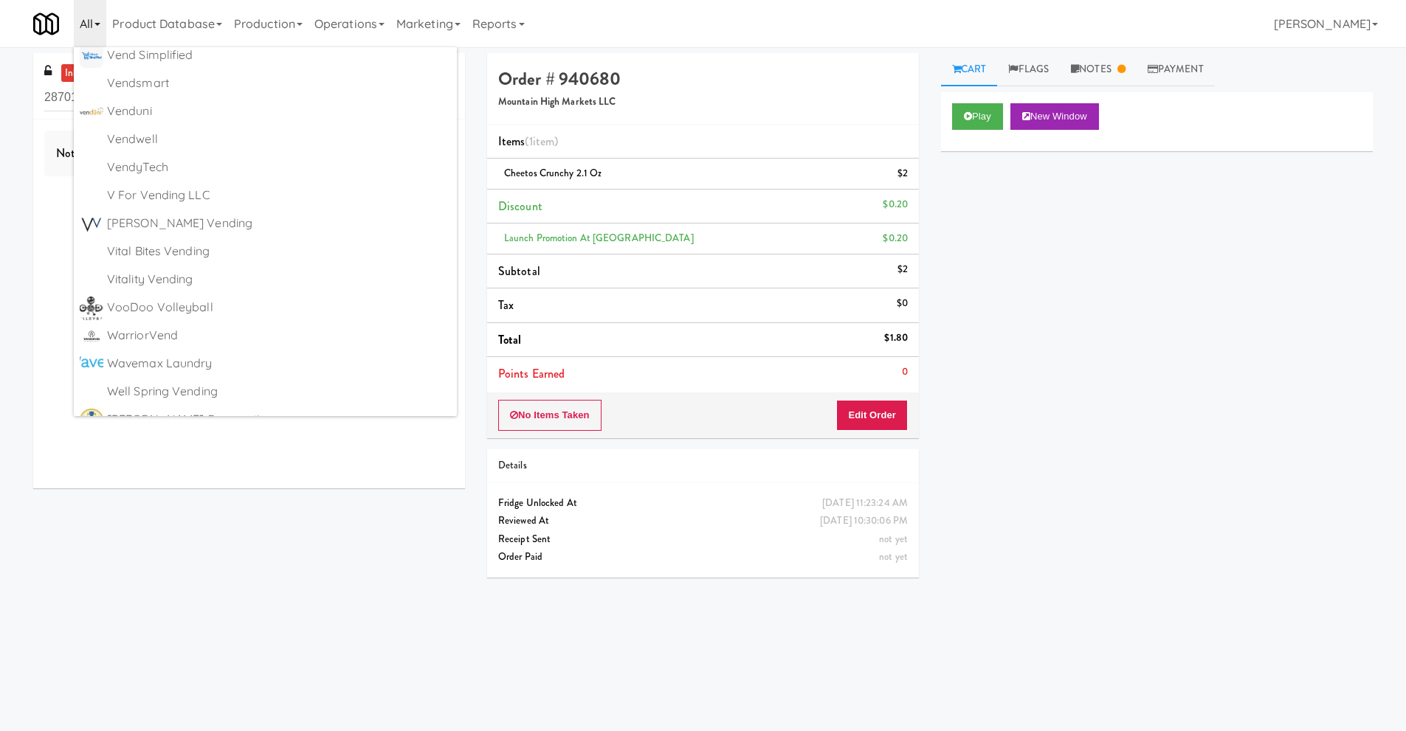
scroll to position [8926, 0]
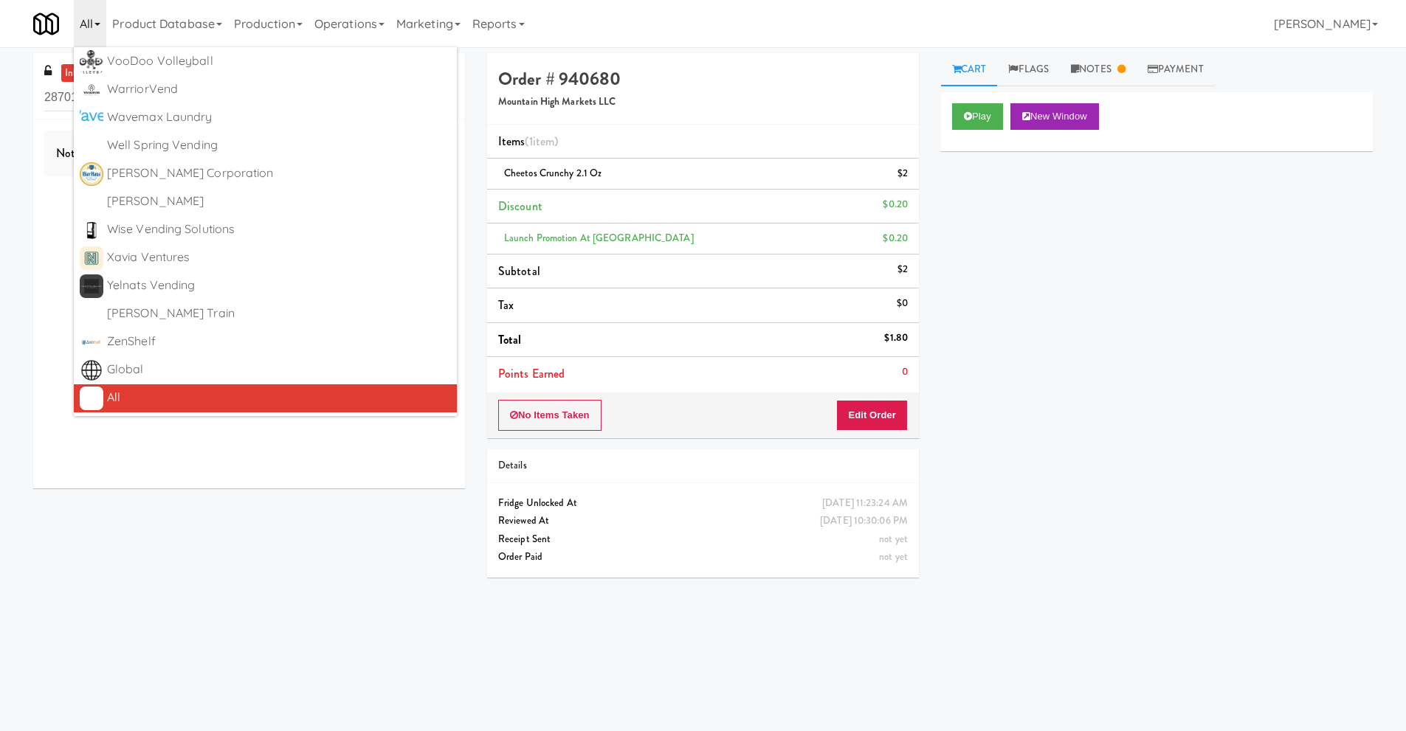
click at [1156, 381] on div "Play New Window Primary Flag Clear Flag if unable to determine what was taken o…" at bounding box center [1157, 369] width 432 height 554
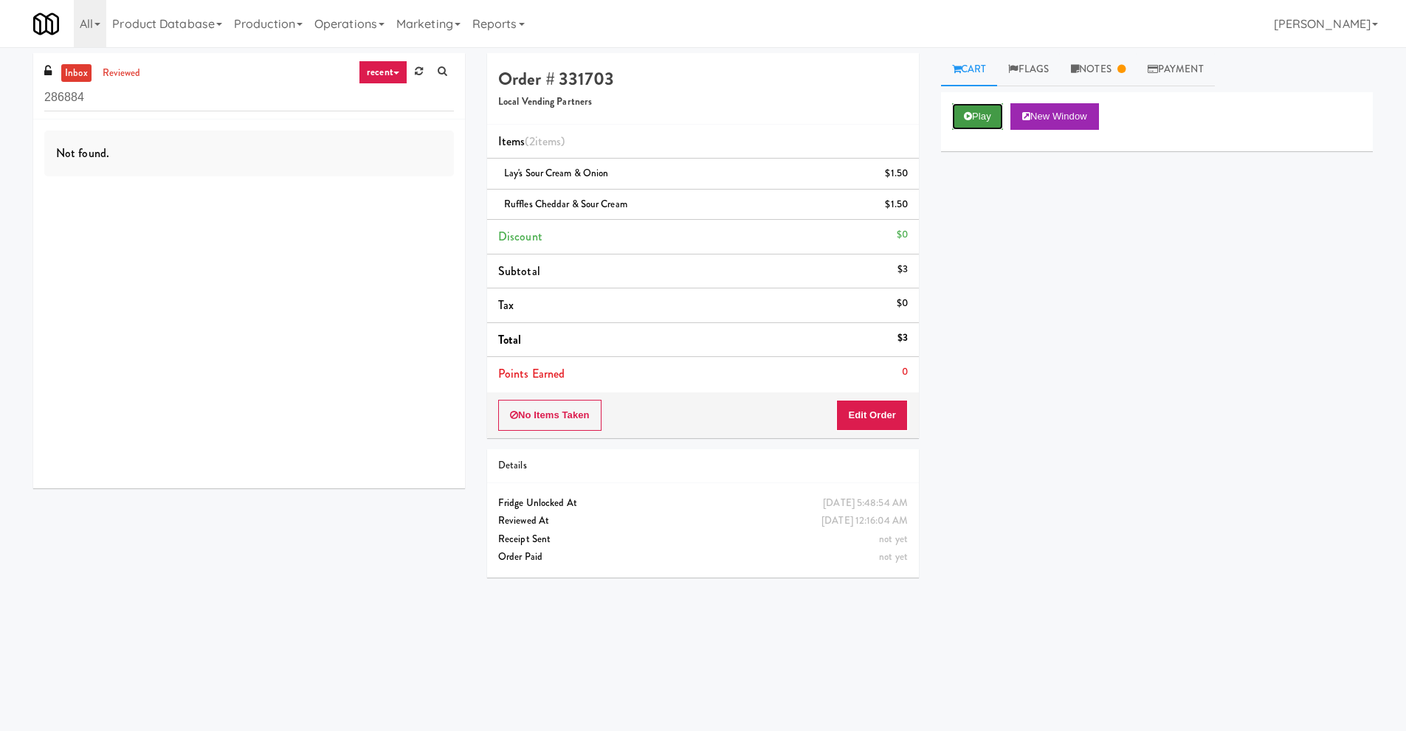
click at [972, 118] on button "Play" at bounding box center [977, 116] width 51 height 27
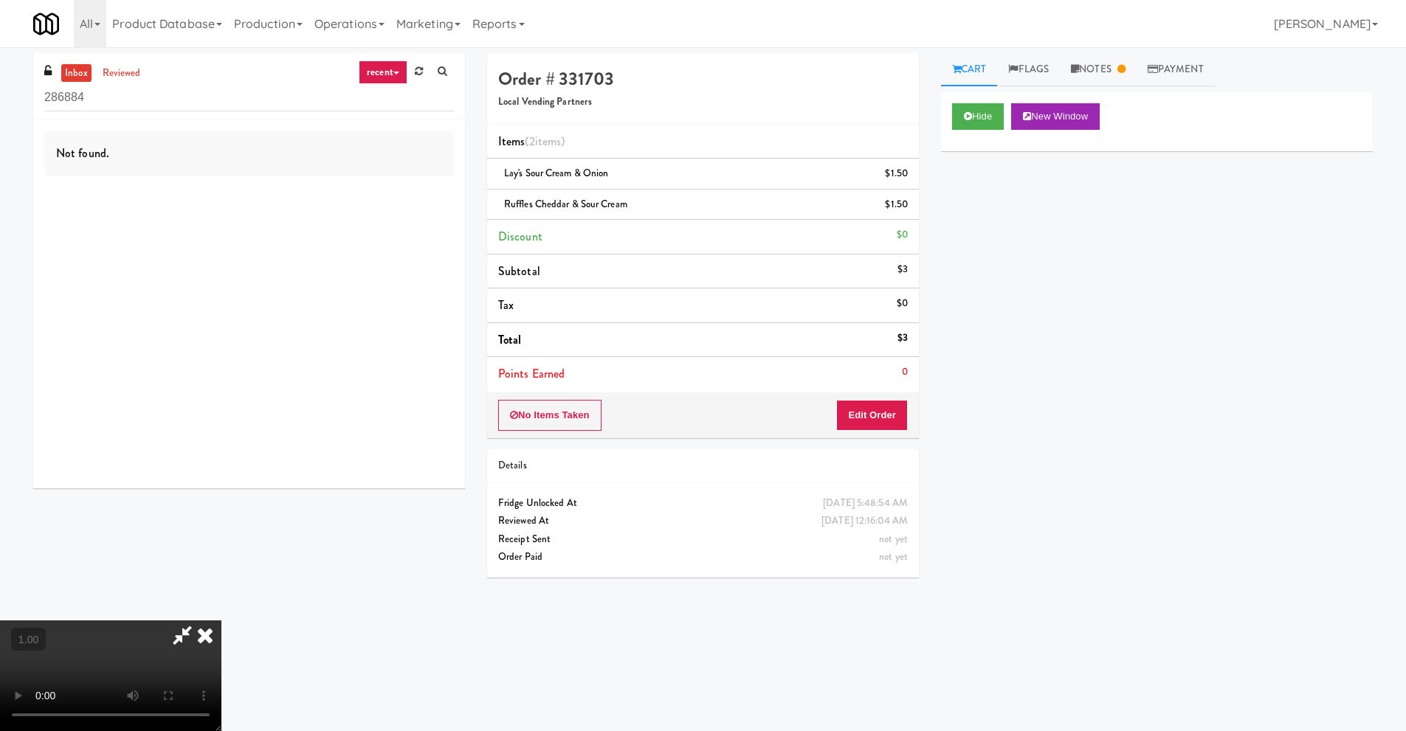
click at [199, 621] on icon at bounding box center [182, 636] width 34 height 30
click at [221, 621] on icon at bounding box center [205, 636] width 32 height 30
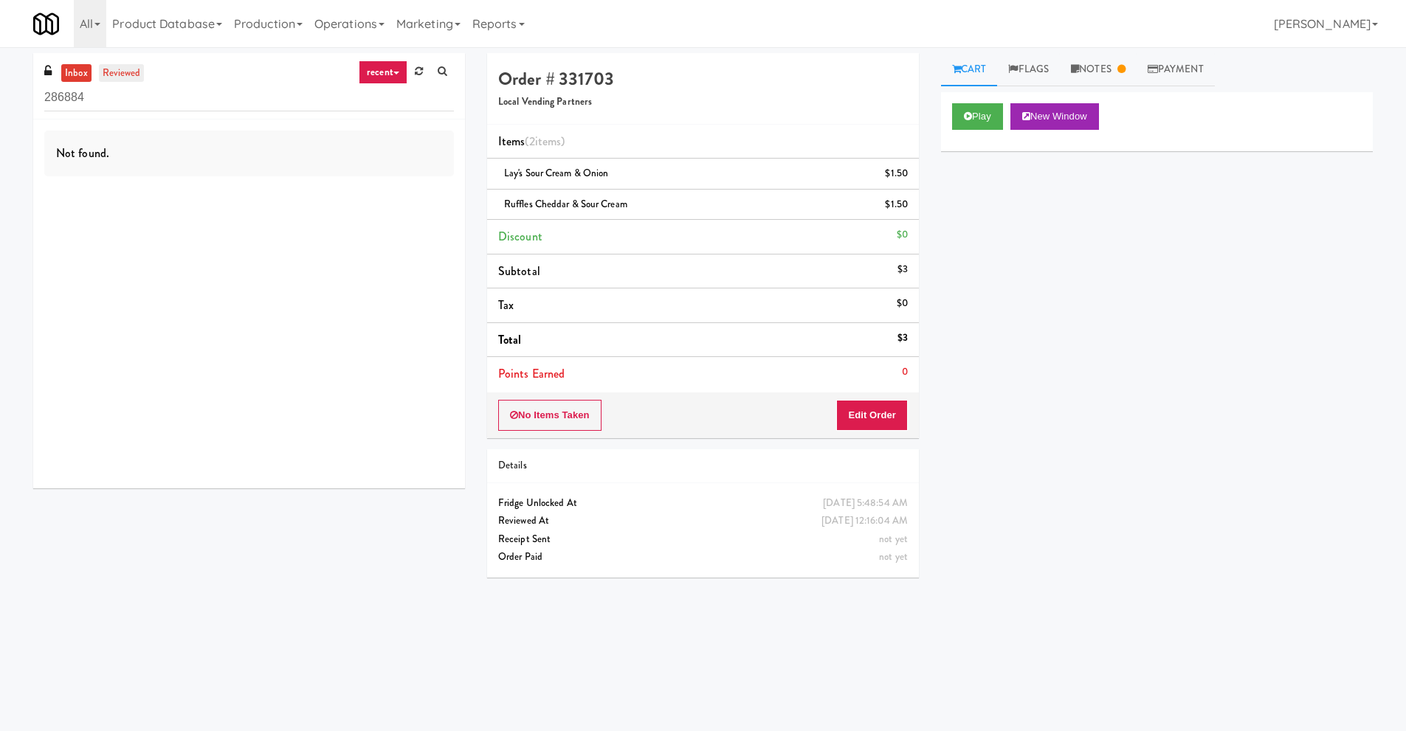
click at [122, 75] on link "reviewed" at bounding box center [122, 73] width 46 height 18
click at [80, 70] on link "inbox" at bounding box center [76, 73] width 30 height 18
click at [1180, 70] on link "Payment" at bounding box center [1176, 69] width 78 height 33
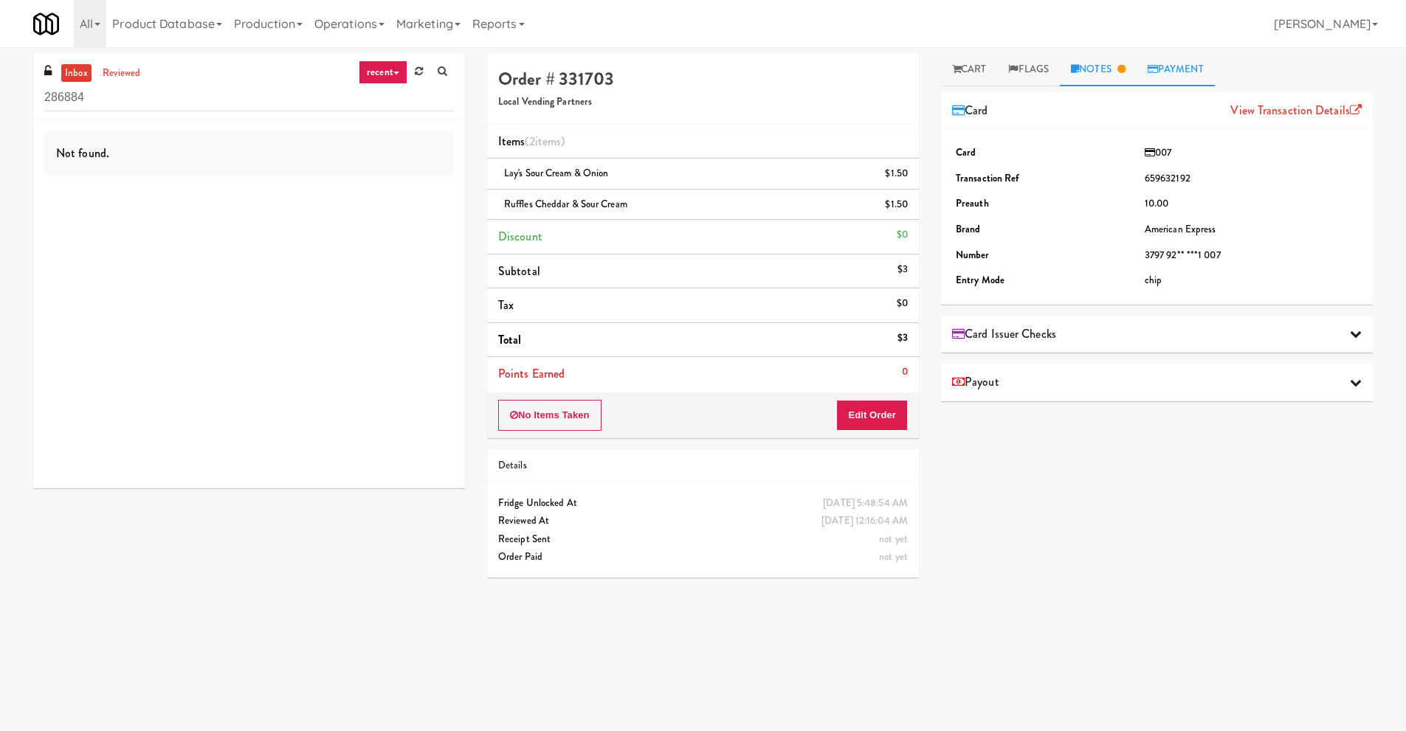
click at [1110, 78] on link "Notes" at bounding box center [1098, 69] width 77 height 33
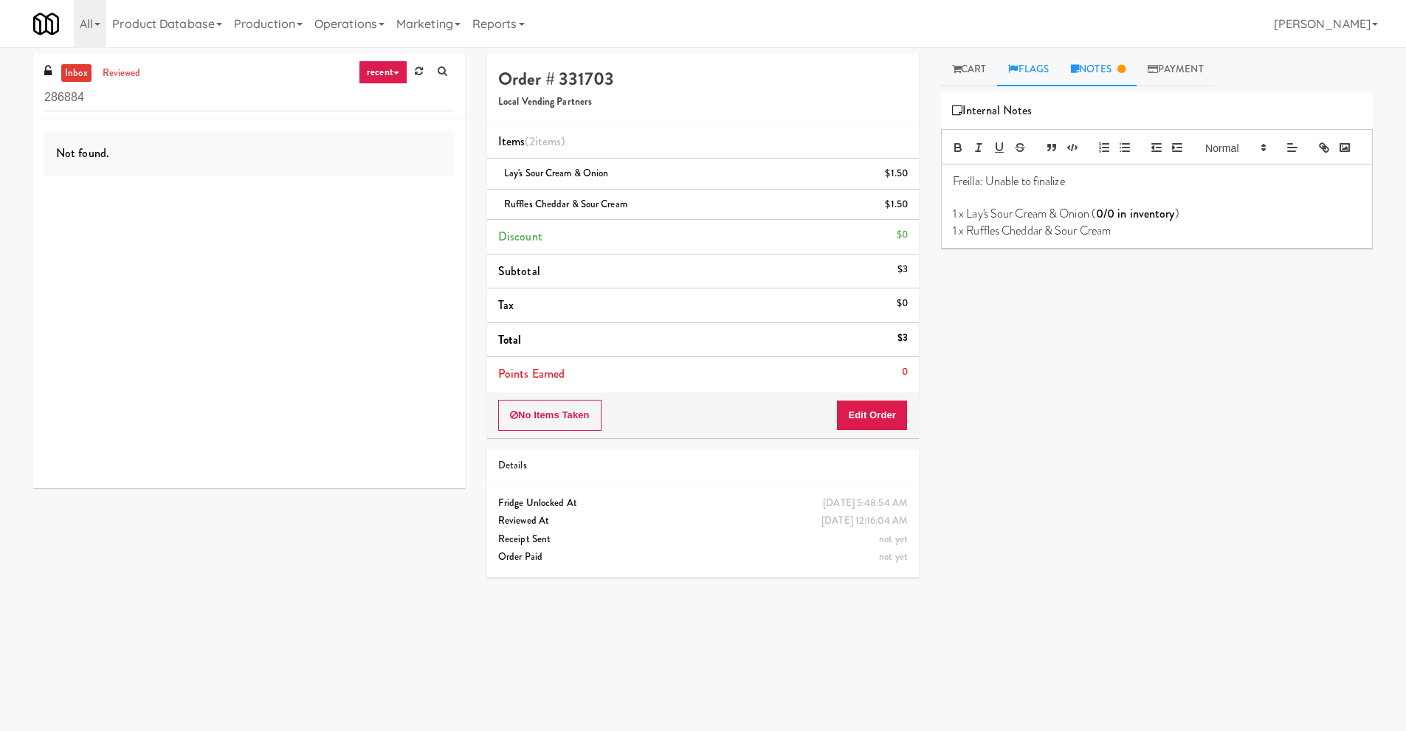
click at [1032, 78] on link "Flags" at bounding box center [1028, 69] width 63 height 33
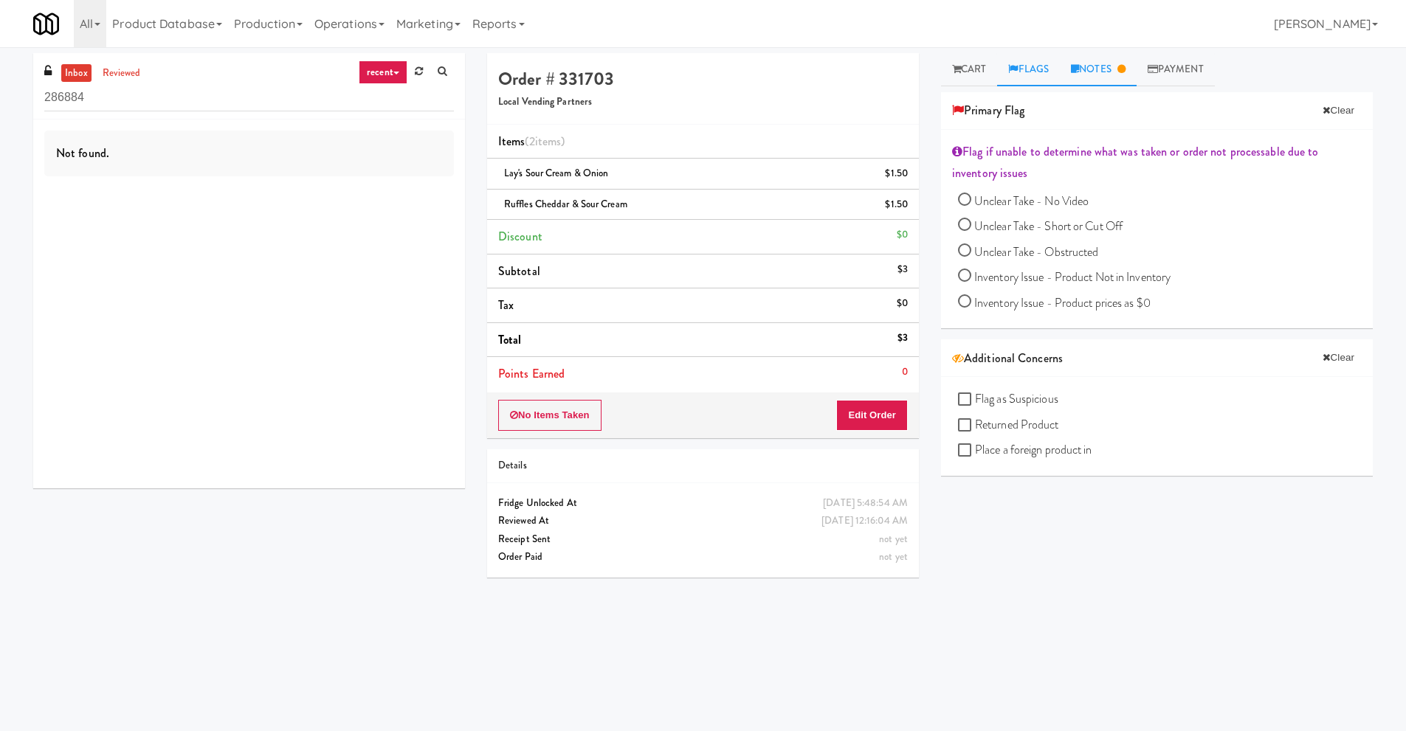
click at [1100, 71] on link "Notes" at bounding box center [1098, 69] width 77 height 33
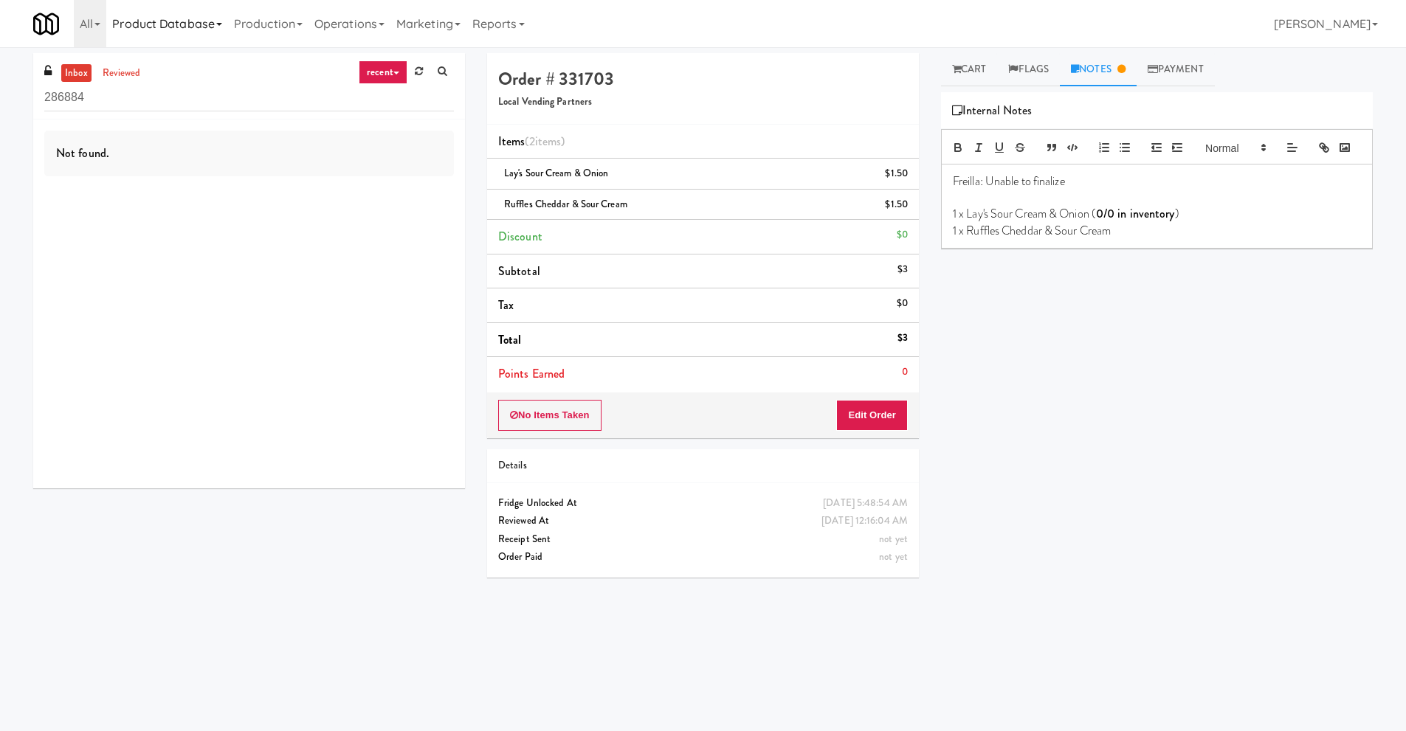
click at [189, 30] on link "Product Database" at bounding box center [167, 23] width 122 height 47
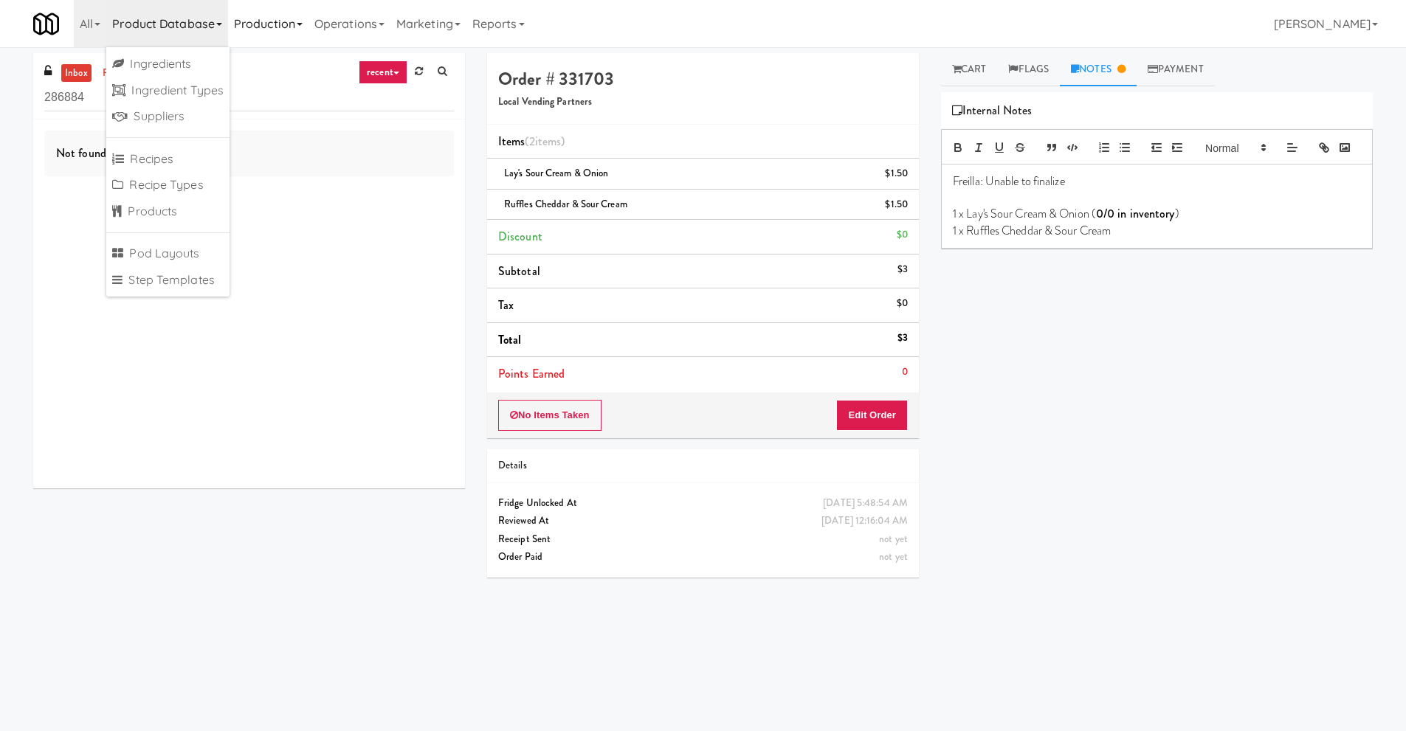
click at [264, 18] on link "Production" at bounding box center [268, 23] width 80 height 47
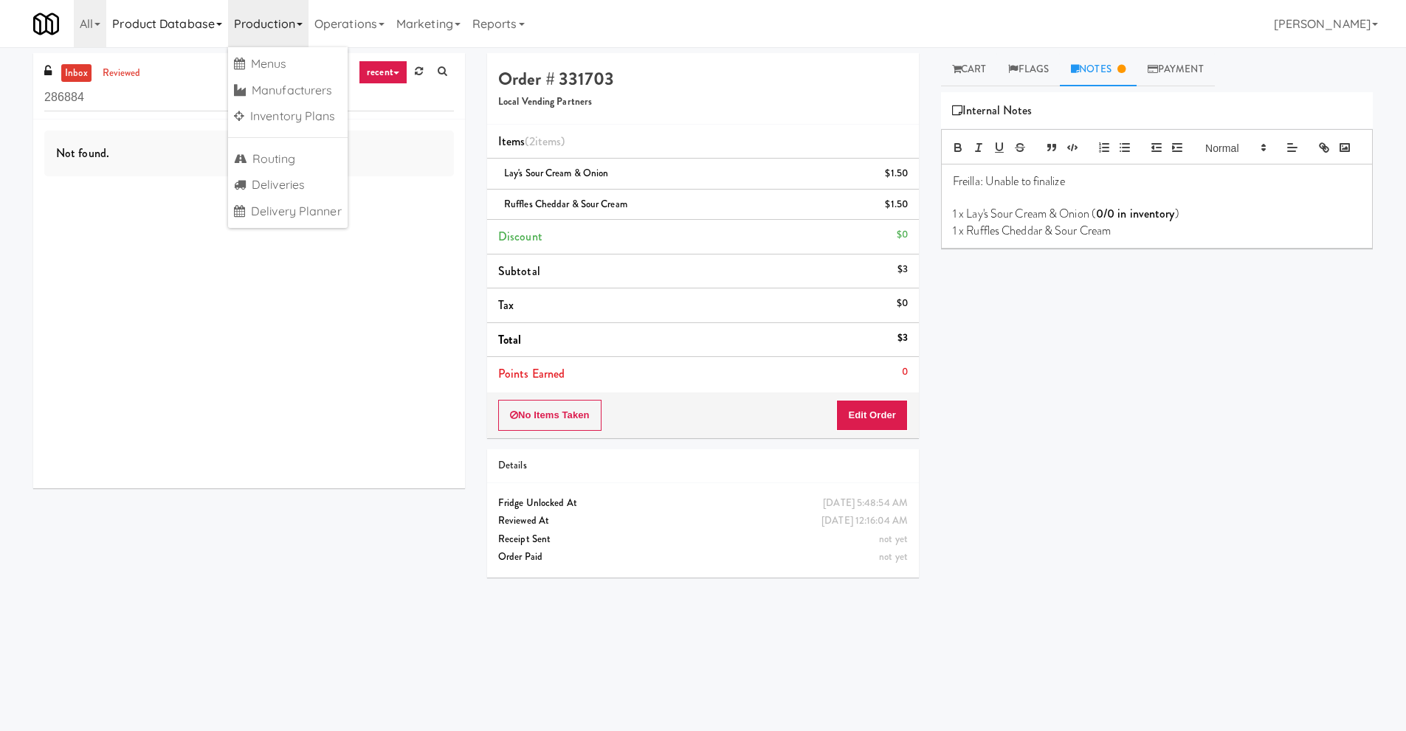
click at [170, 22] on link "Product Database" at bounding box center [167, 23] width 122 height 47
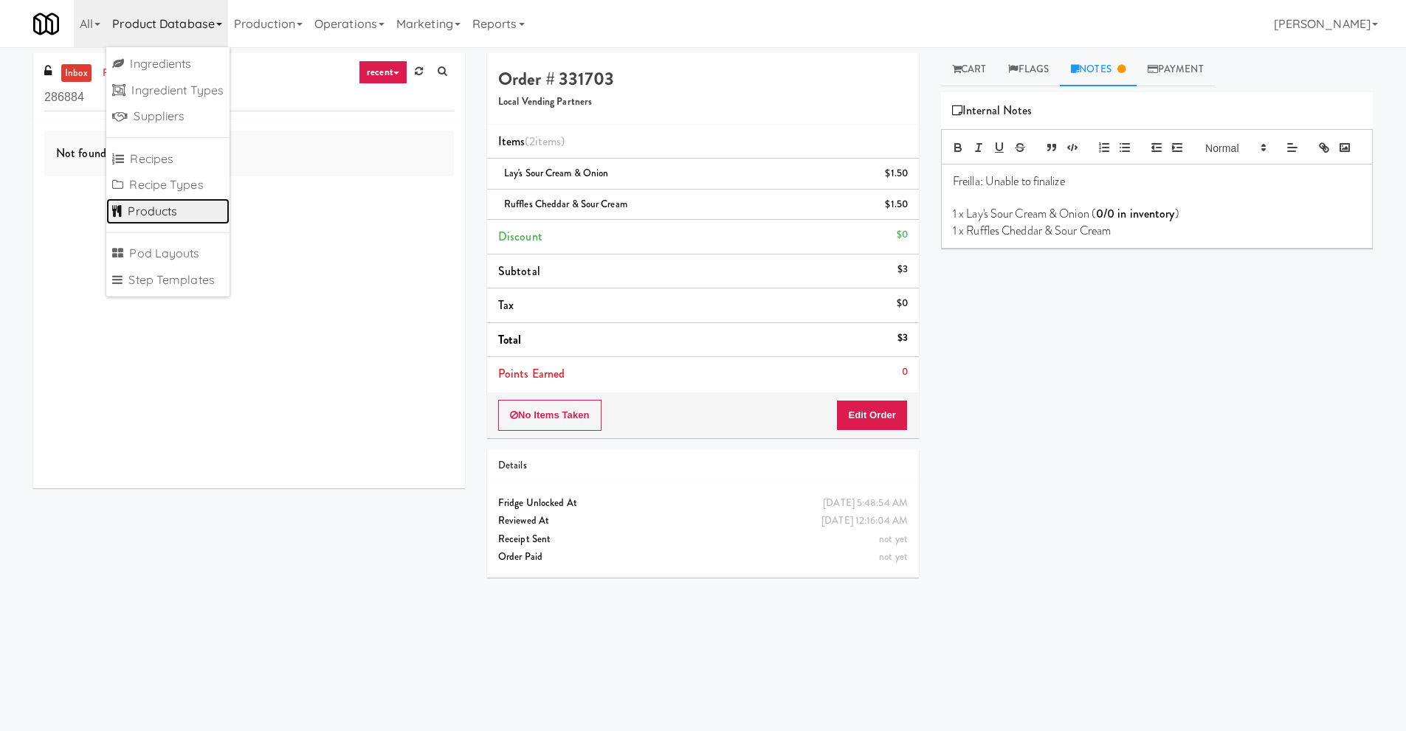
click at [154, 207] on link "Products" at bounding box center [167, 212] width 123 height 27
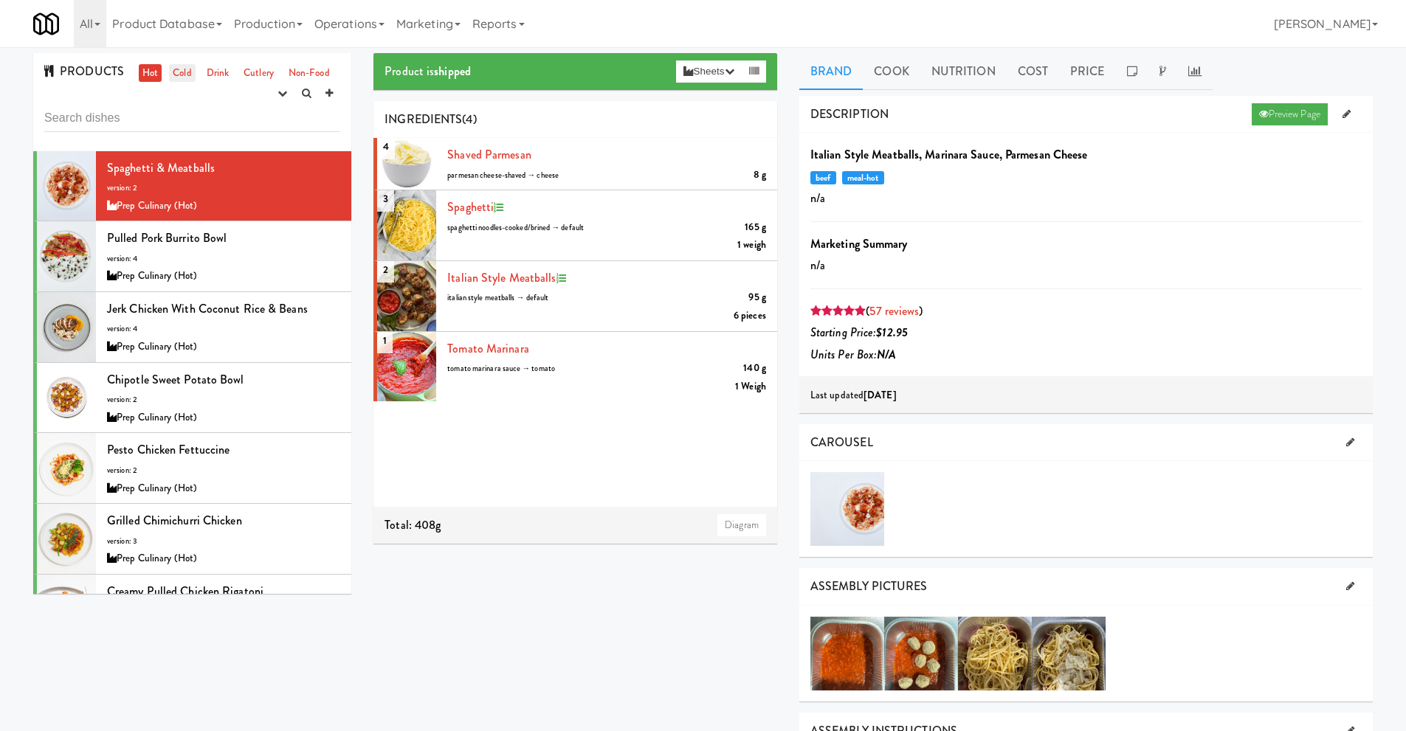
click at [185, 78] on link "Cold" at bounding box center [182, 73] width 26 height 18
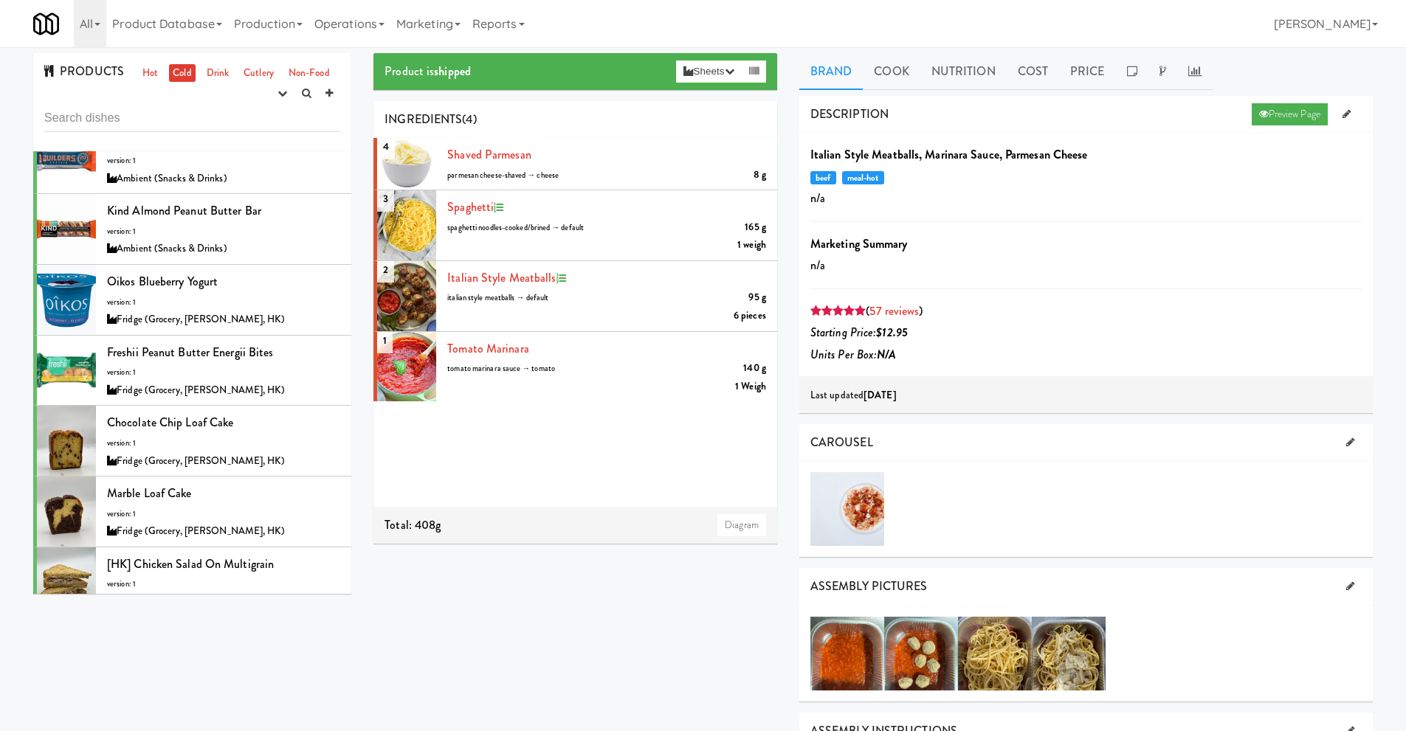
scroll to position [1181, 0]
click at [211, 68] on link "Drink" at bounding box center [218, 73] width 30 height 18
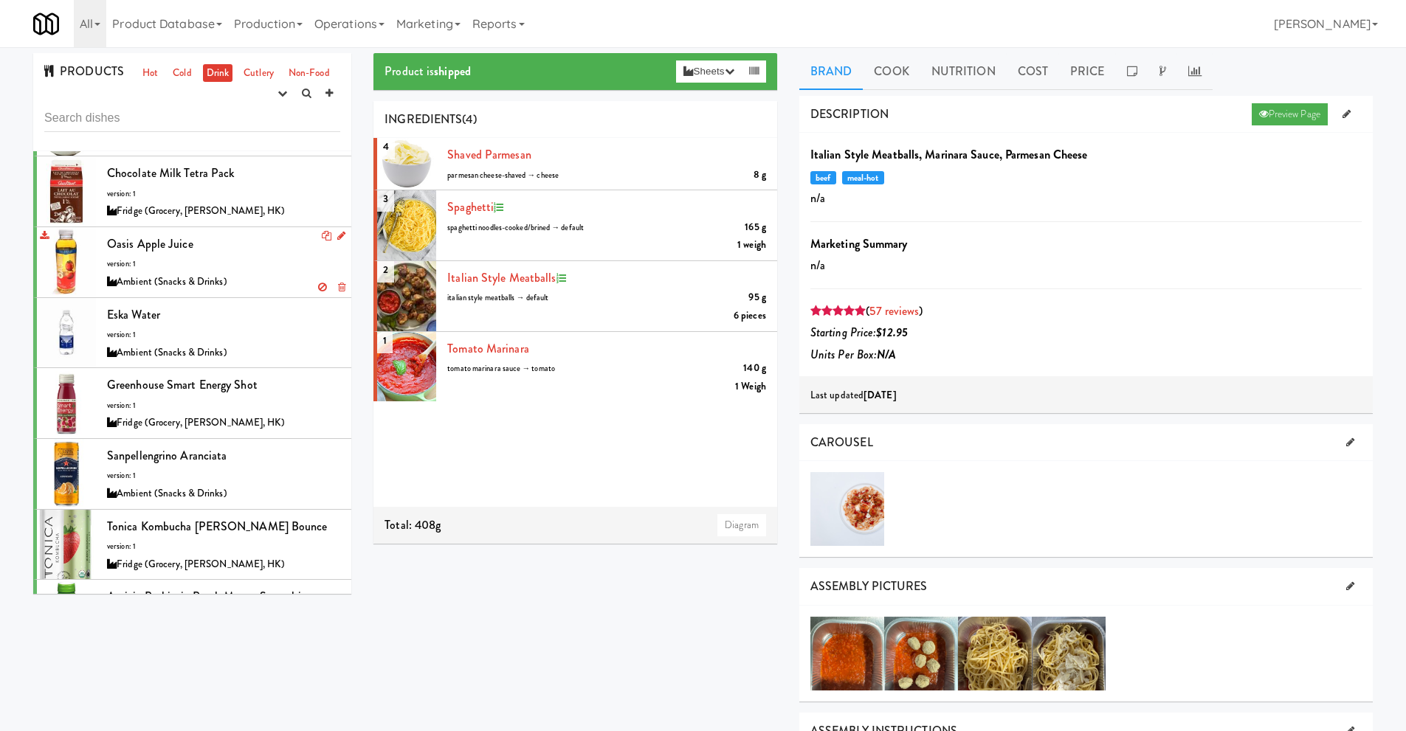
scroll to position [517, 0]
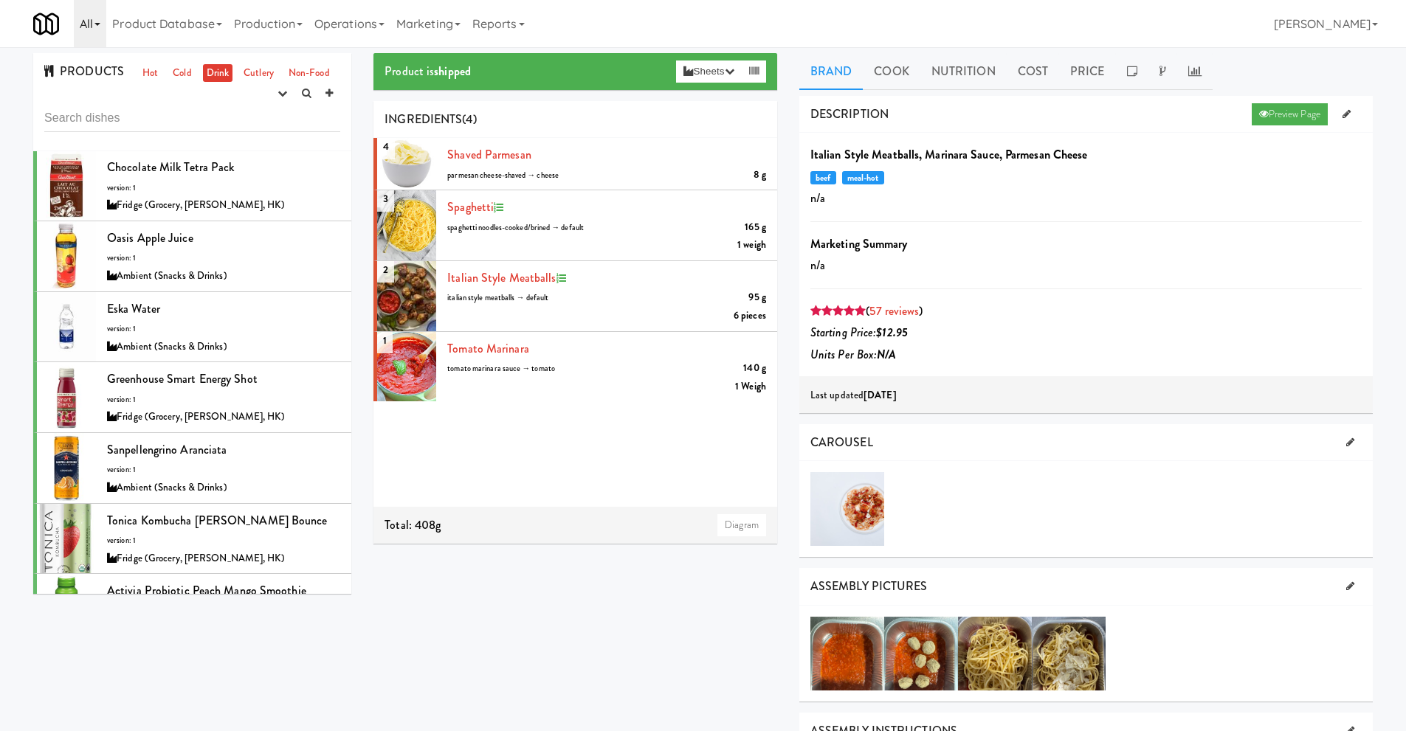
click at [90, 30] on link "All" at bounding box center [90, 23] width 32 height 47
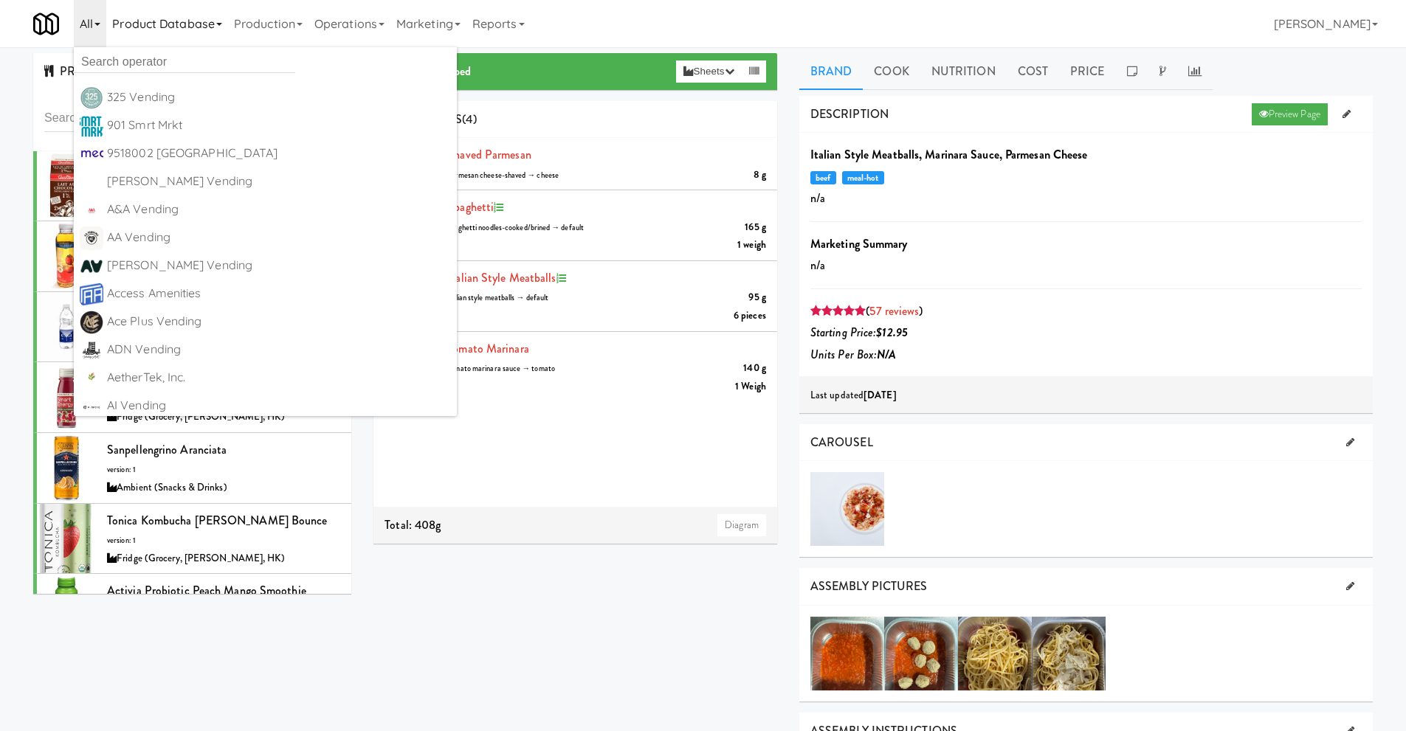
click at [168, 25] on link "Product Database" at bounding box center [167, 23] width 122 height 47
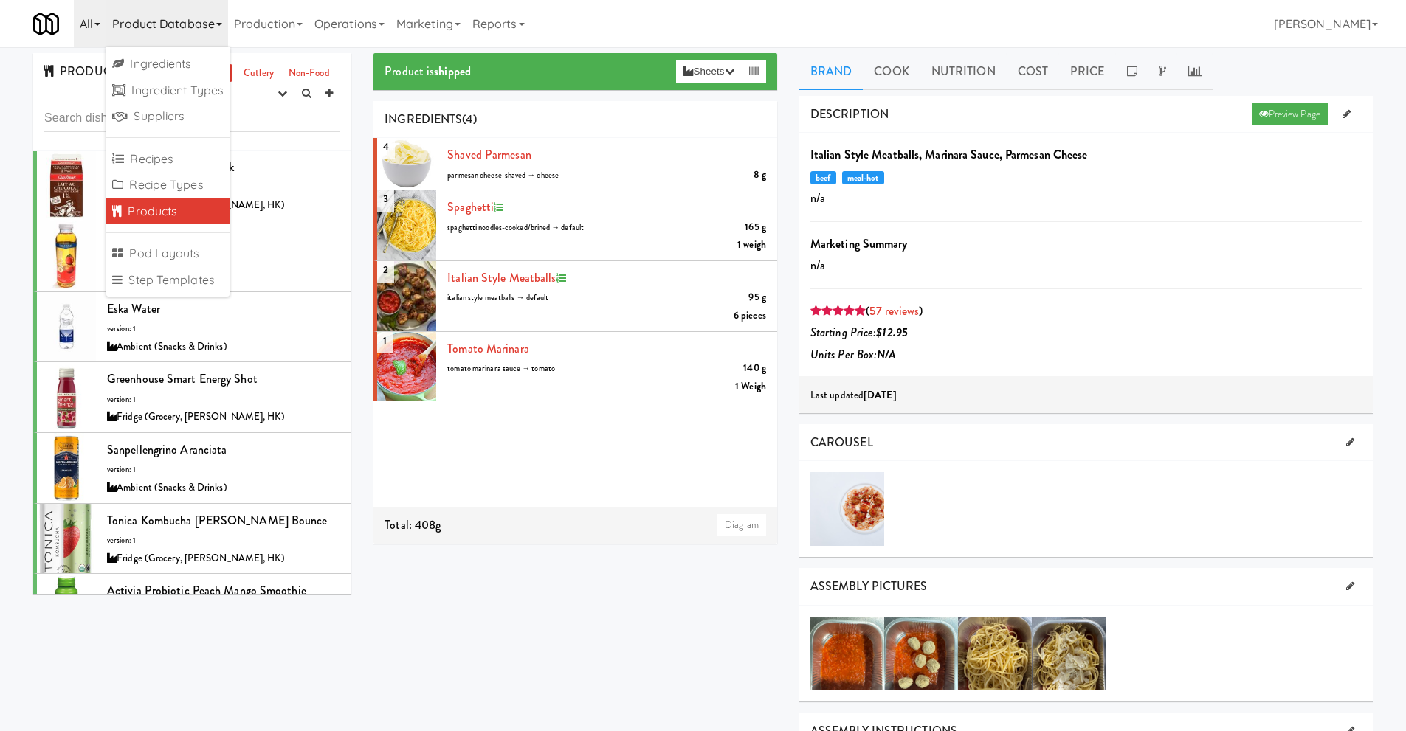
click at [93, 29] on link "All" at bounding box center [90, 23] width 32 height 47
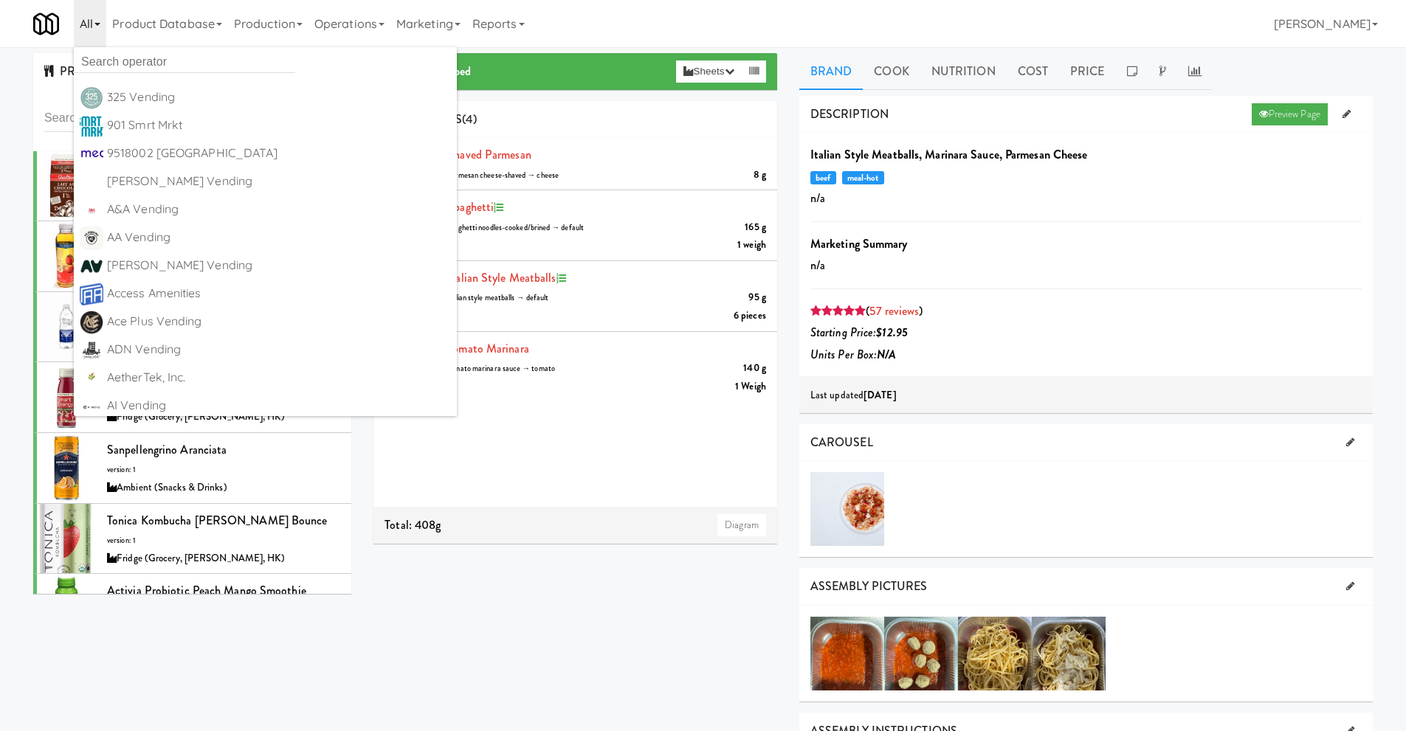
click at [14, 82] on div "PRODUCTS Hot Cold Drink Cutlery Non-Food experimenting finalized shipped discon…" at bounding box center [703, 677] width 1406 height 1249
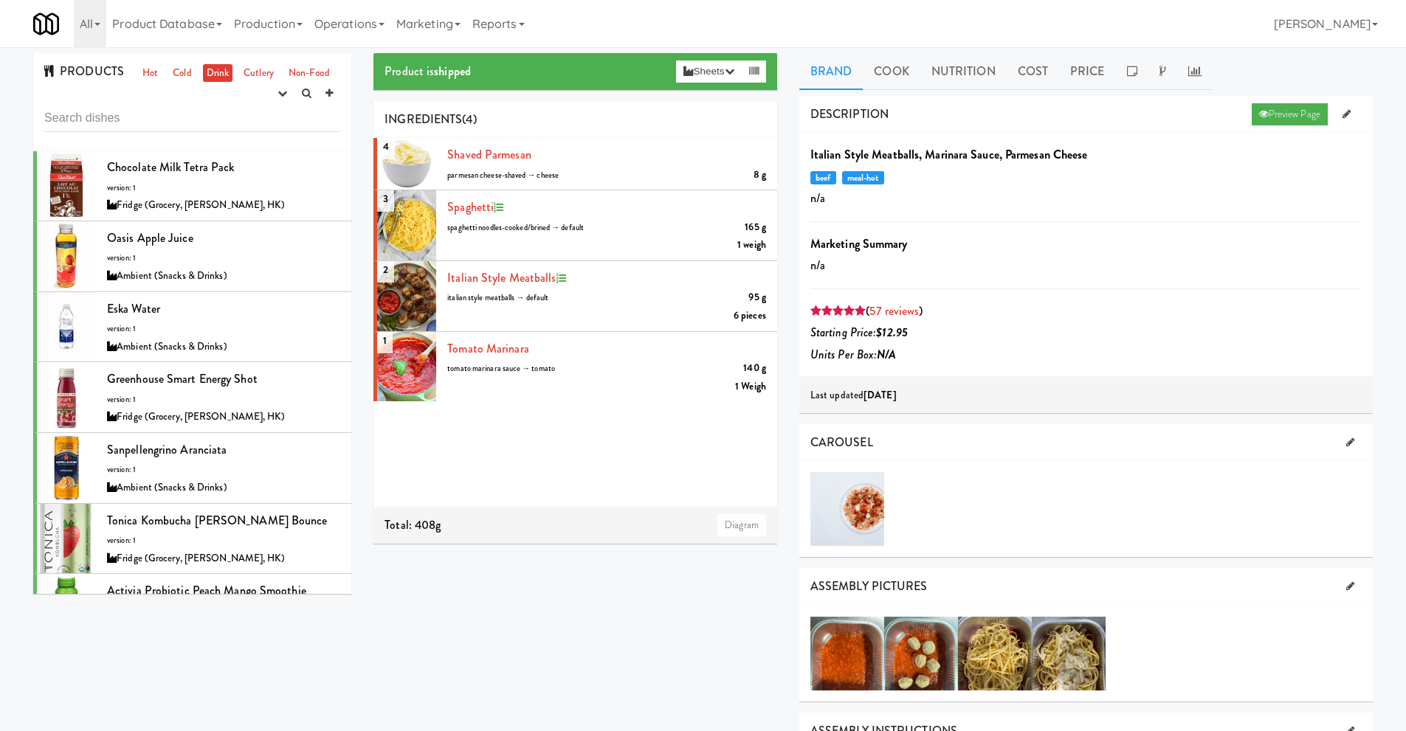
click at [73, 74] on span "PRODUCTS" at bounding box center [84, 71] width 80 height 17
click at [89, 27] on link "All" at bounding box center [90, 23] width 32 height 47
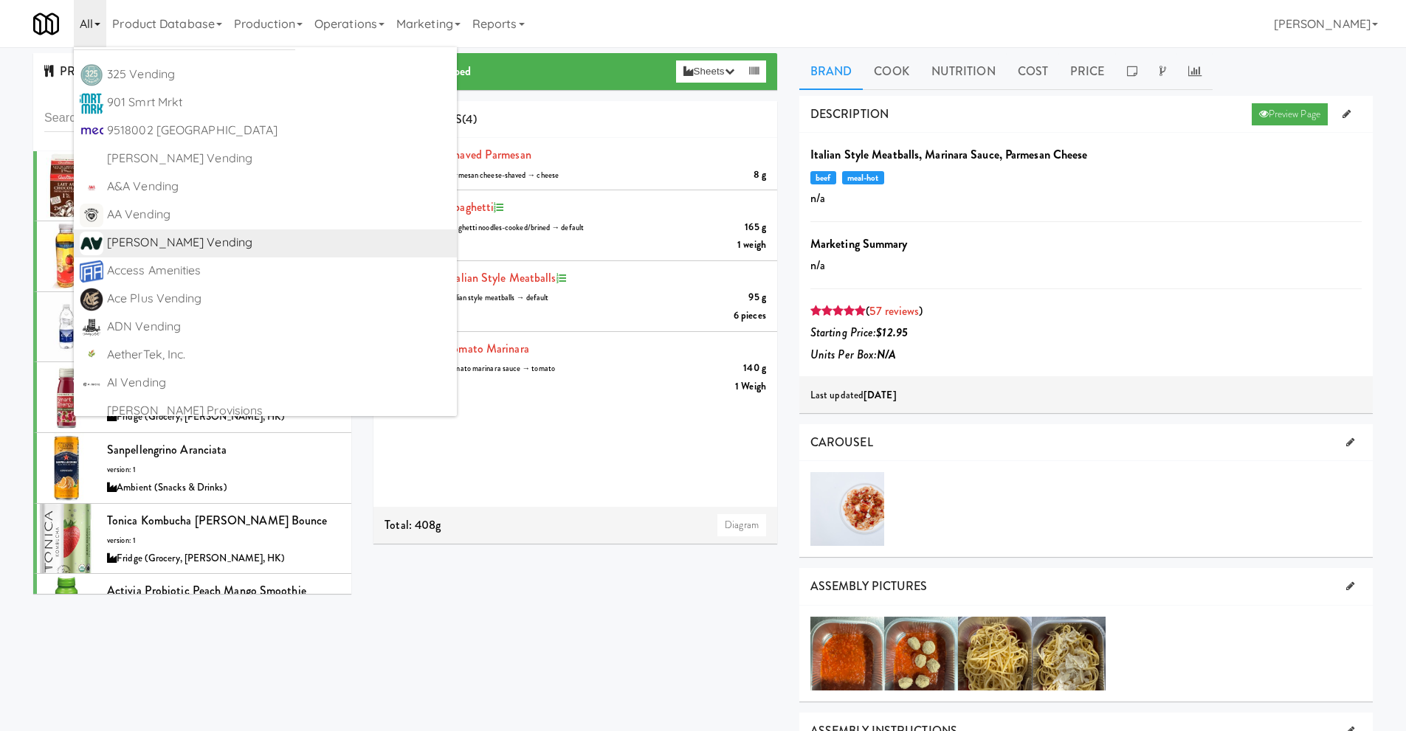
scroll to position [0, 0]
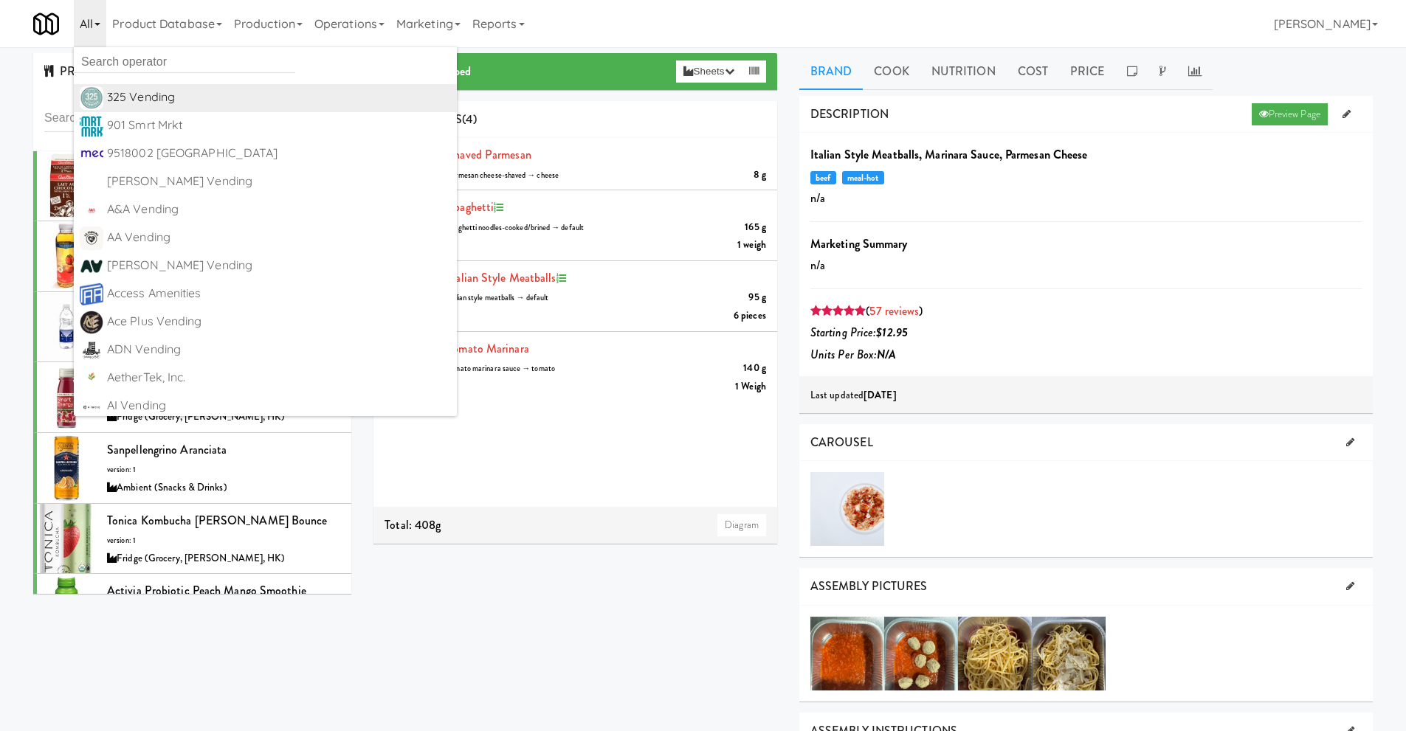
click at [158, 103] on div "325 Vending" at bounding box center [279, 97] width 344 height 22
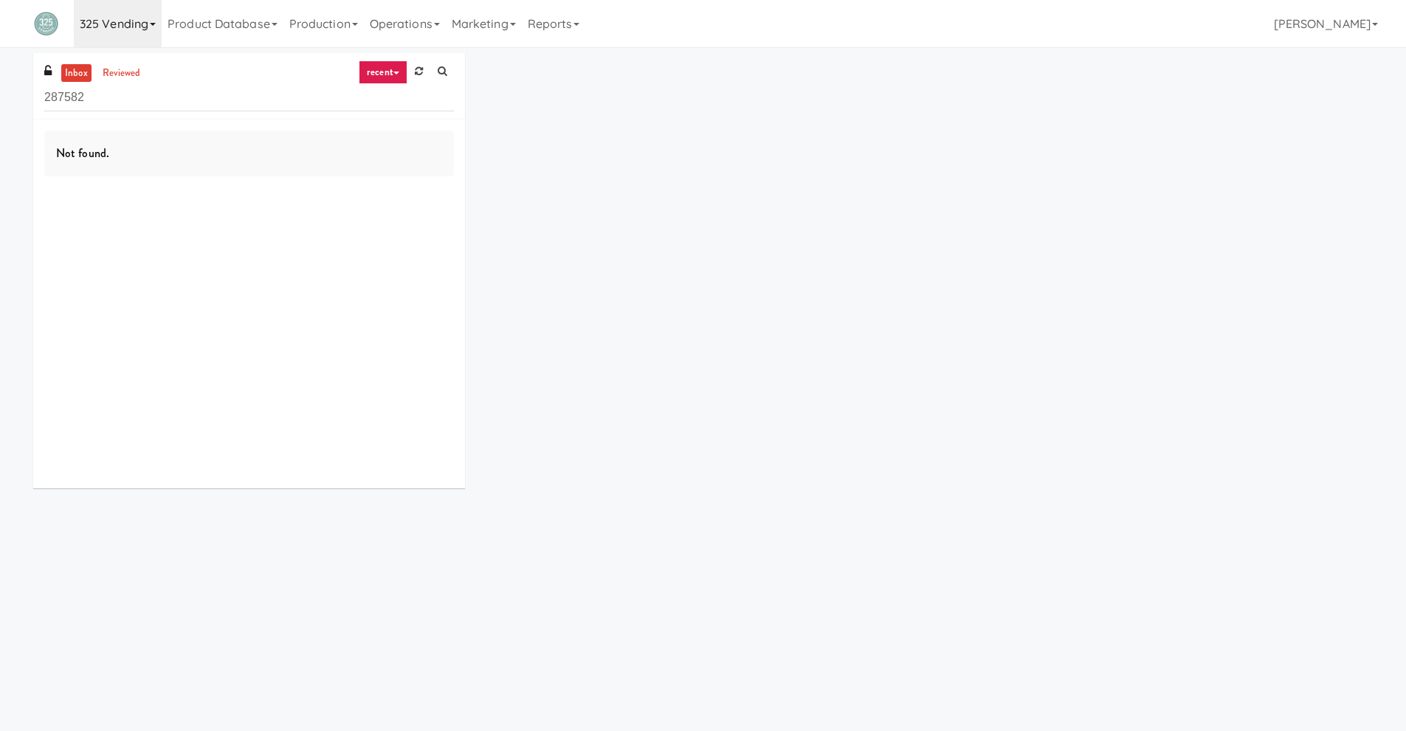
click at [126, 21] on link "325 Vending" at bounding box center [118, 23] width 88 height 47
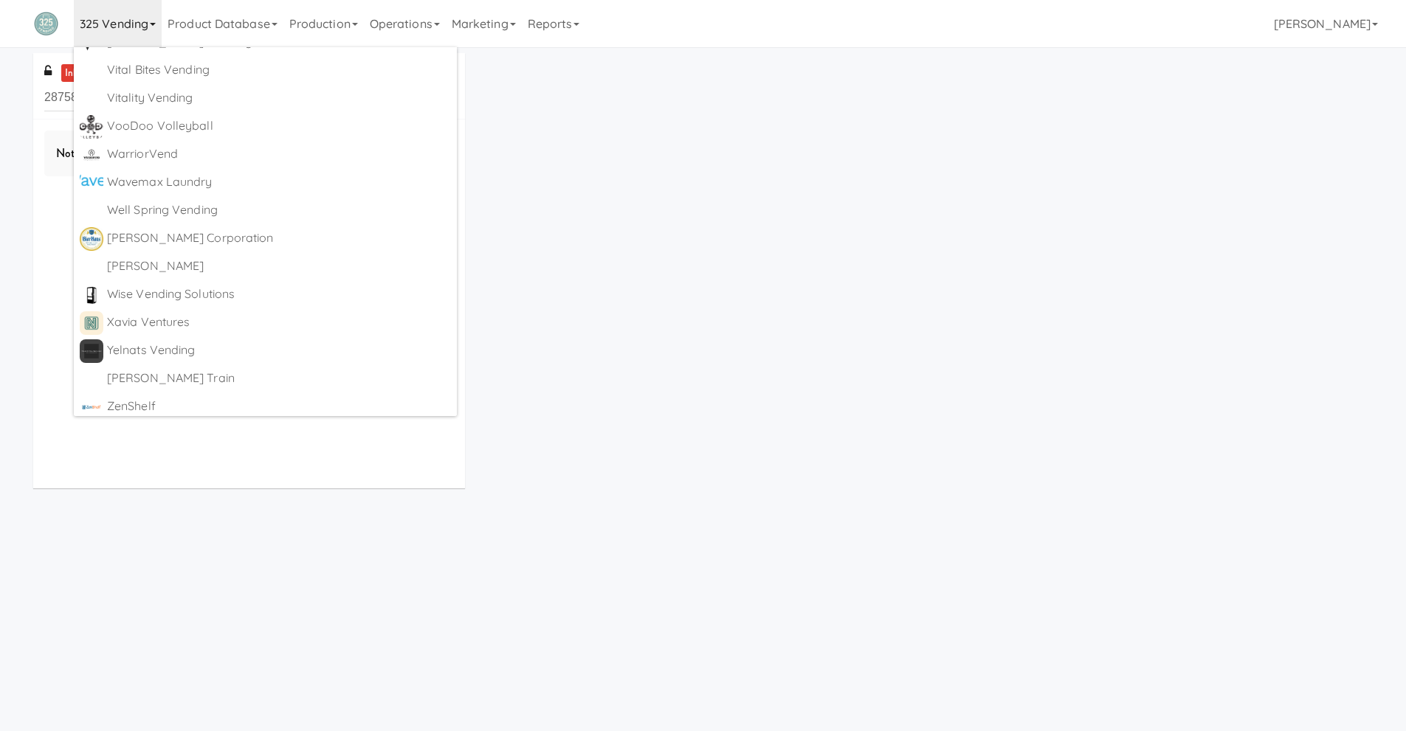
scroll to position [8926, 0]
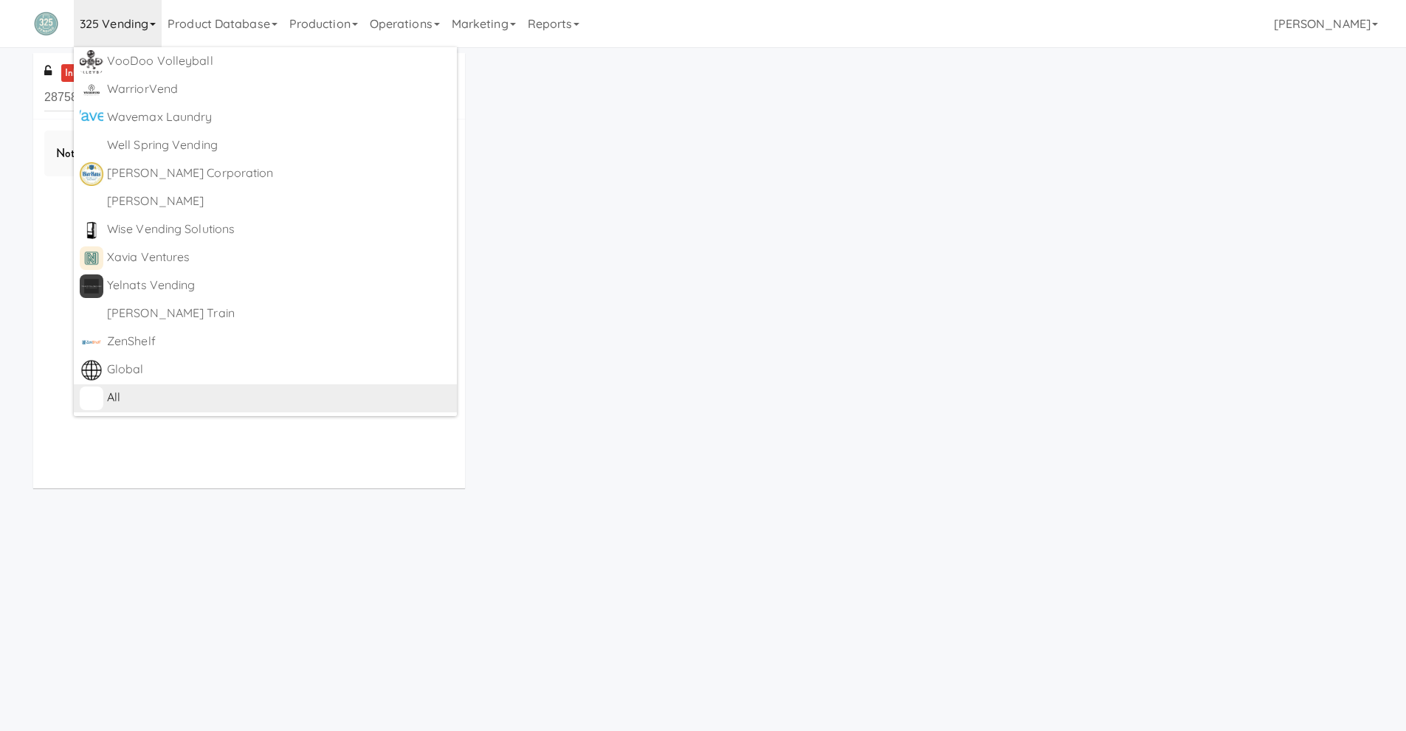
click at [227, 399] on div "All" at bounding box center [279, 398] width 344 height 22
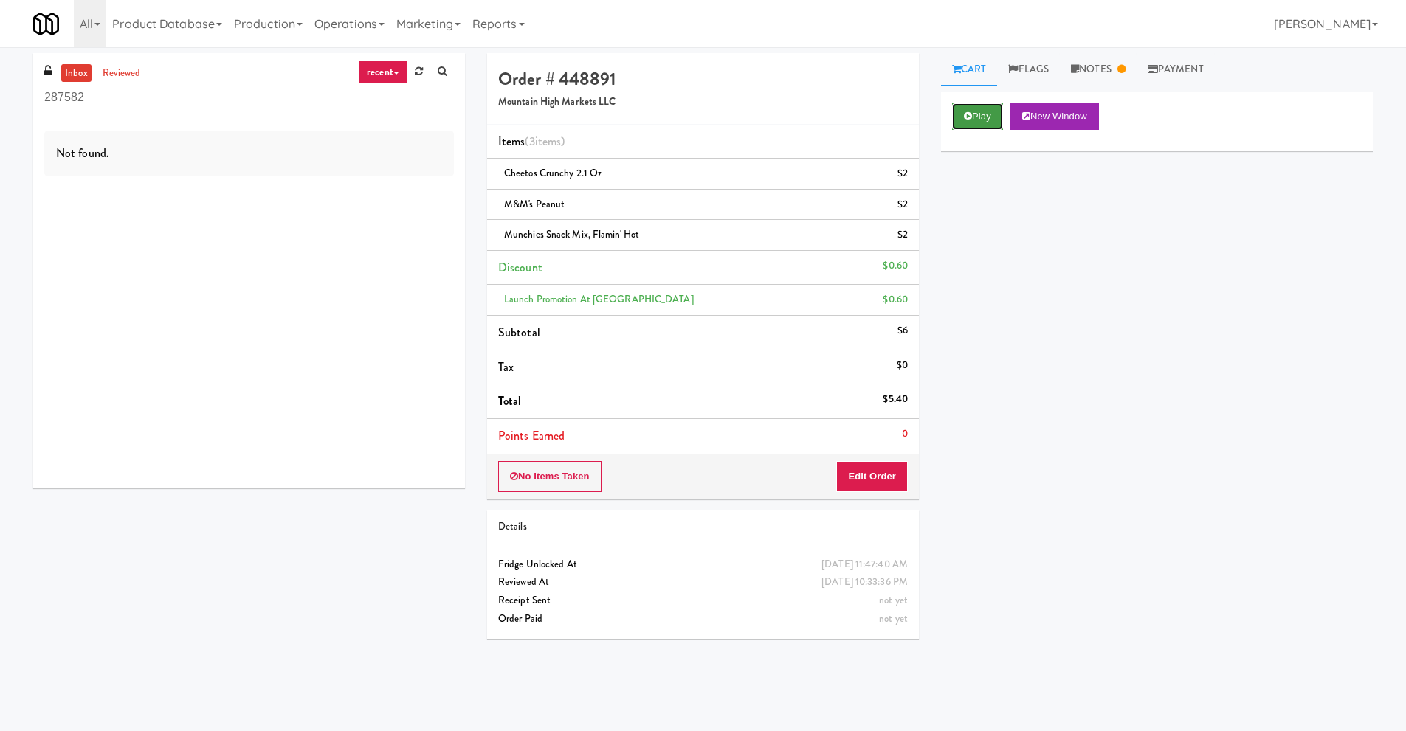
click at [982, 117] on button "Play" at bounding box center [977, 116] width 51 height 27
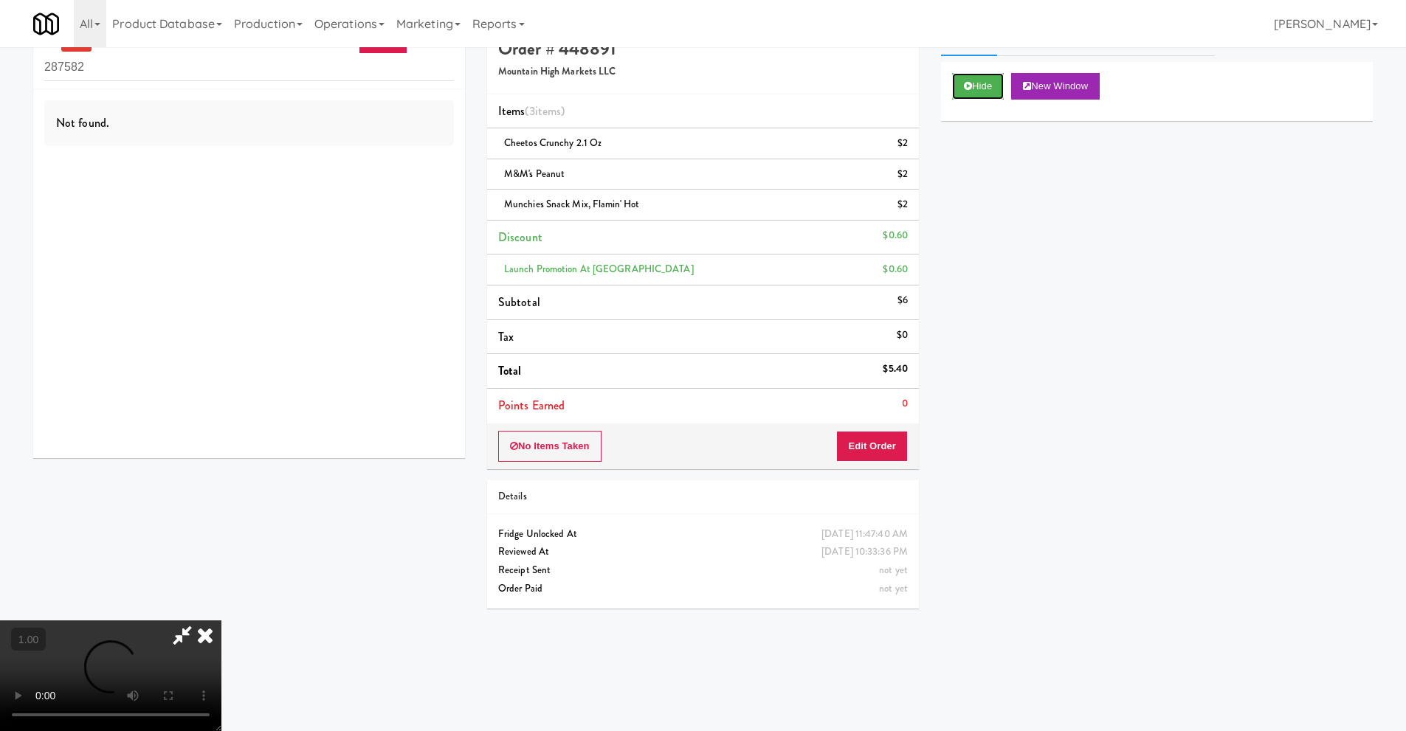
scroll to position [47, 0]
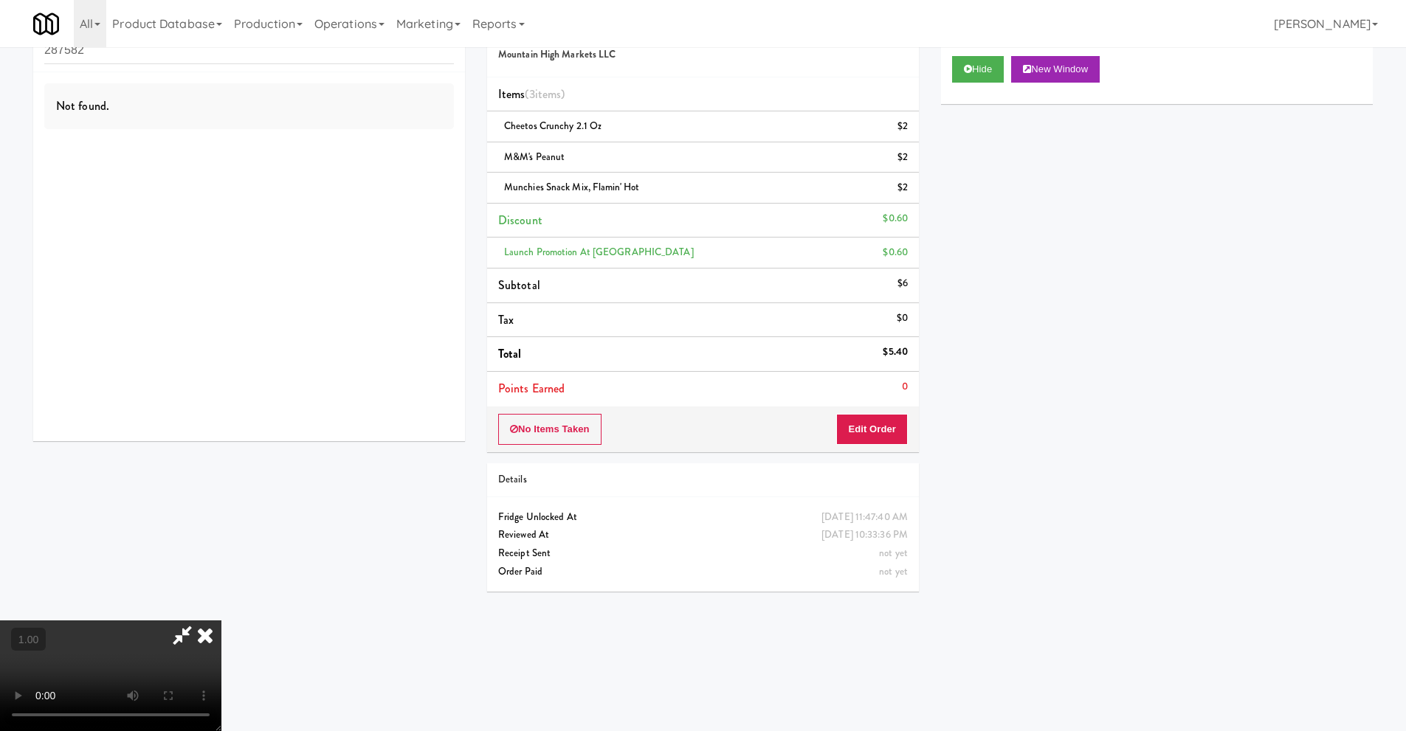
click at [221, 621] on icon at bounding box center [205, 636] width 32 height 30
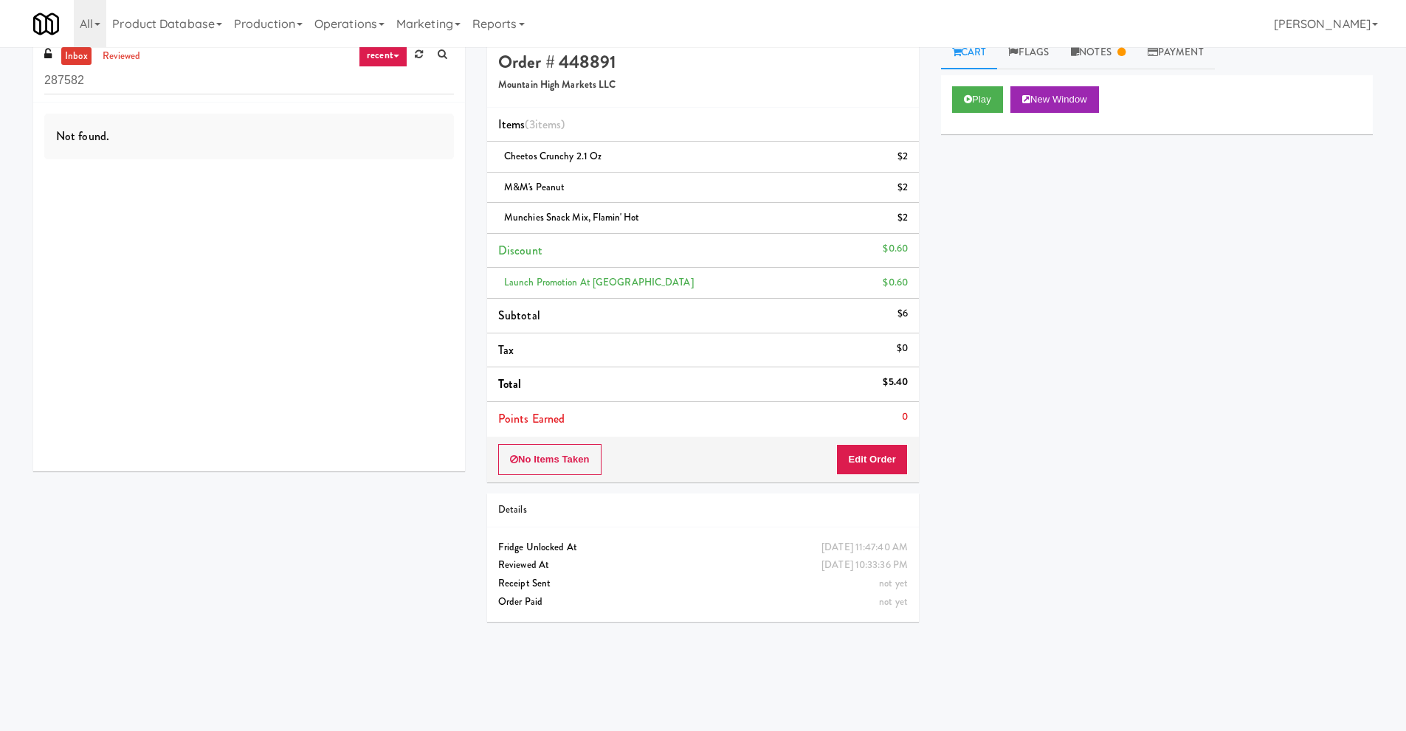
scroll to position [0, 0]
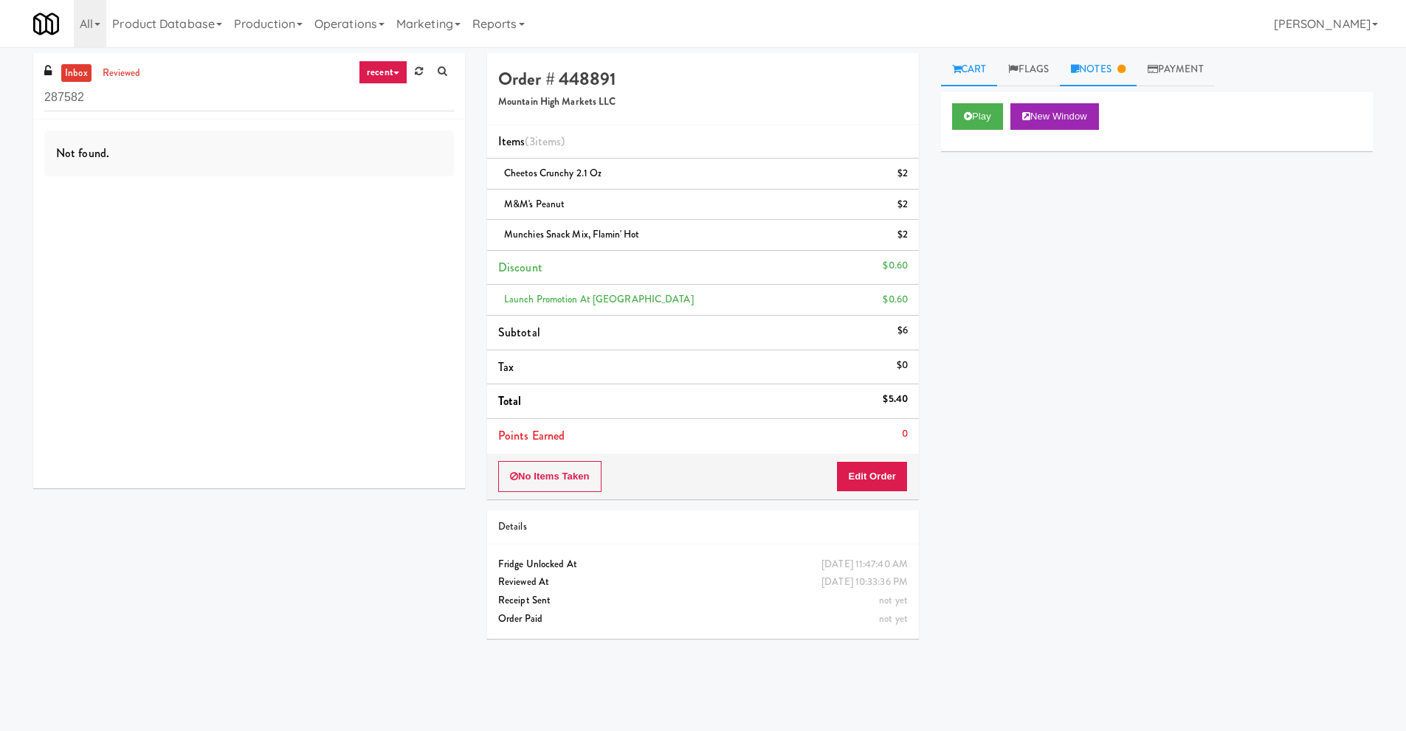
click at [1120, 75] on link "Notes" at bounding box center [1098, 69] width 77 height 33
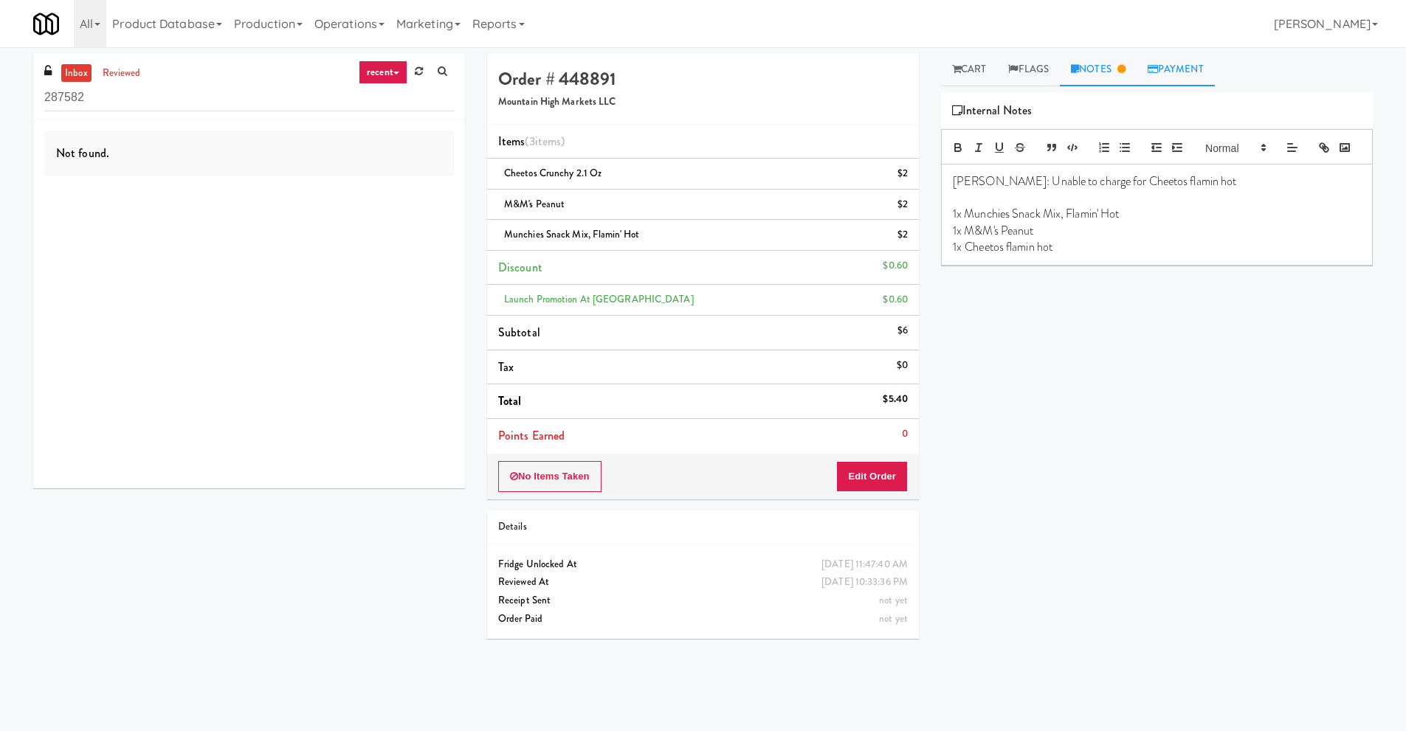
click at [1182, 77] on link "Payment" at bounding box center [1176, 69] width 78 height 33
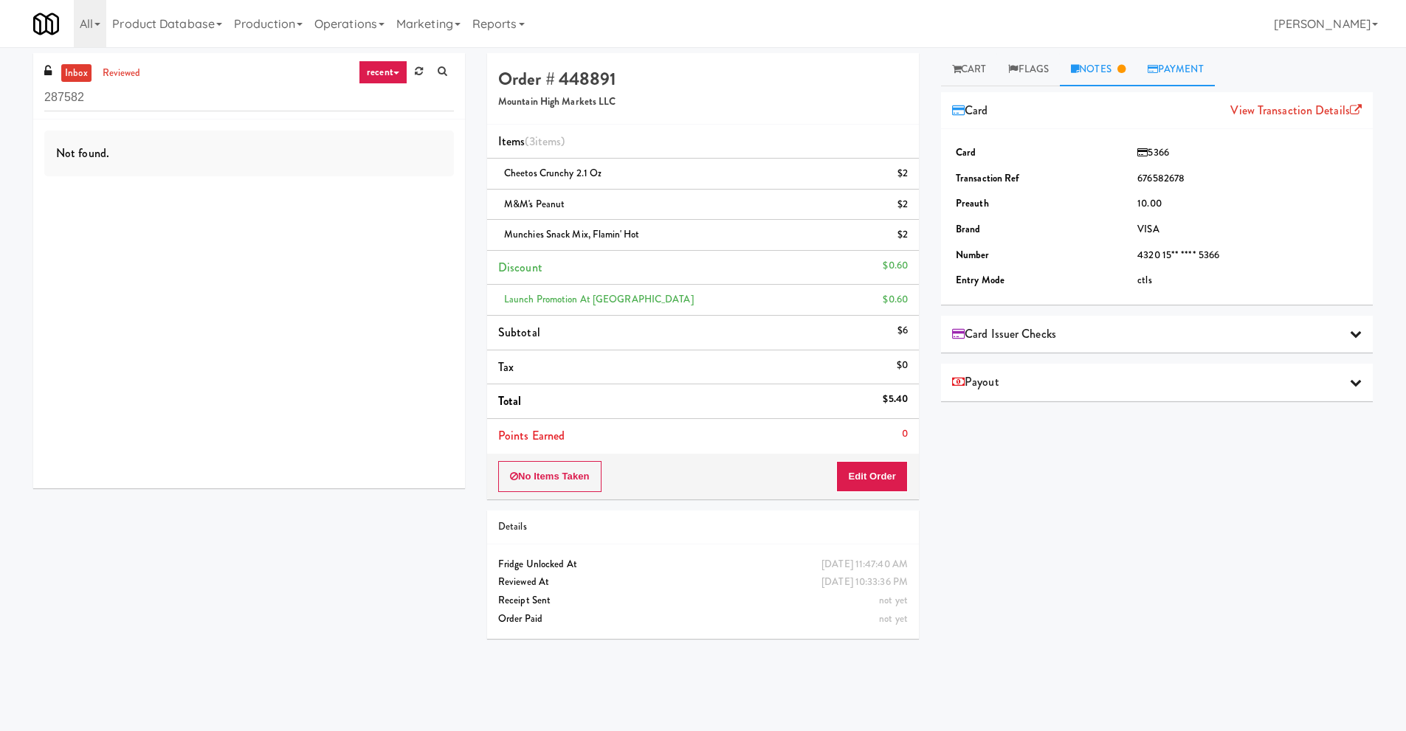
click at [1111, 79] on link "Notes" at bounding box center [1098, 69] width 77 height 33
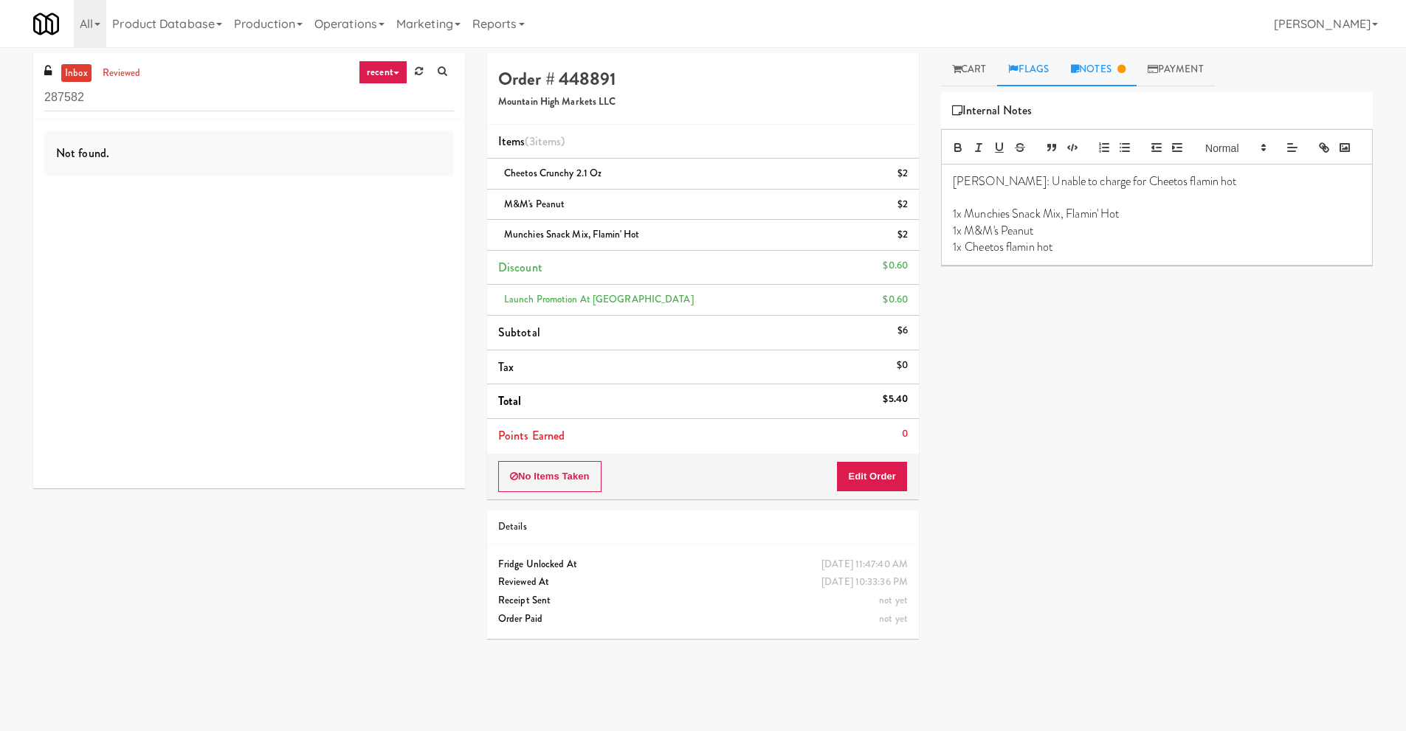
click at [1033, 73] on link "Flags" at bounding box center [1028, 69] width 63 height 33
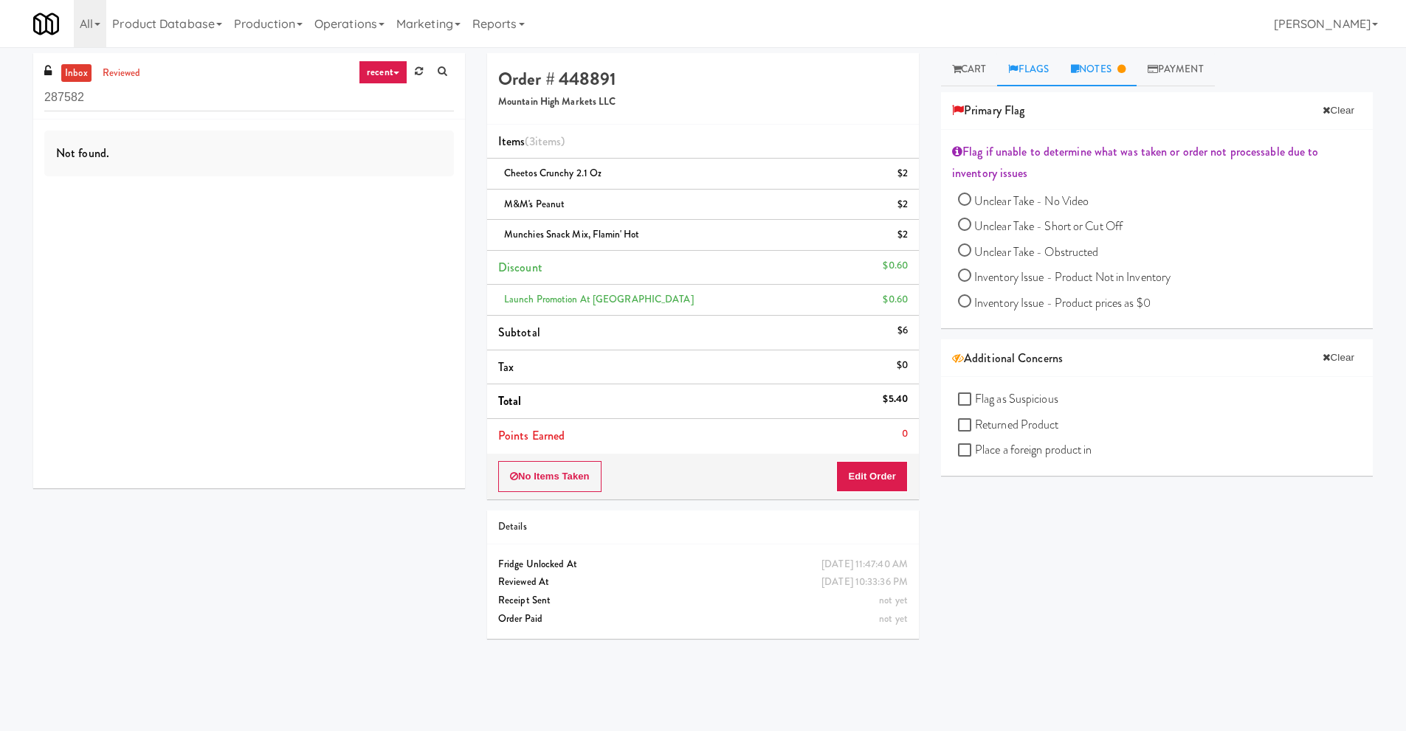
click at [1108, 66] on link "Notes" at bounding box center [1098, 69] width 77 height 33
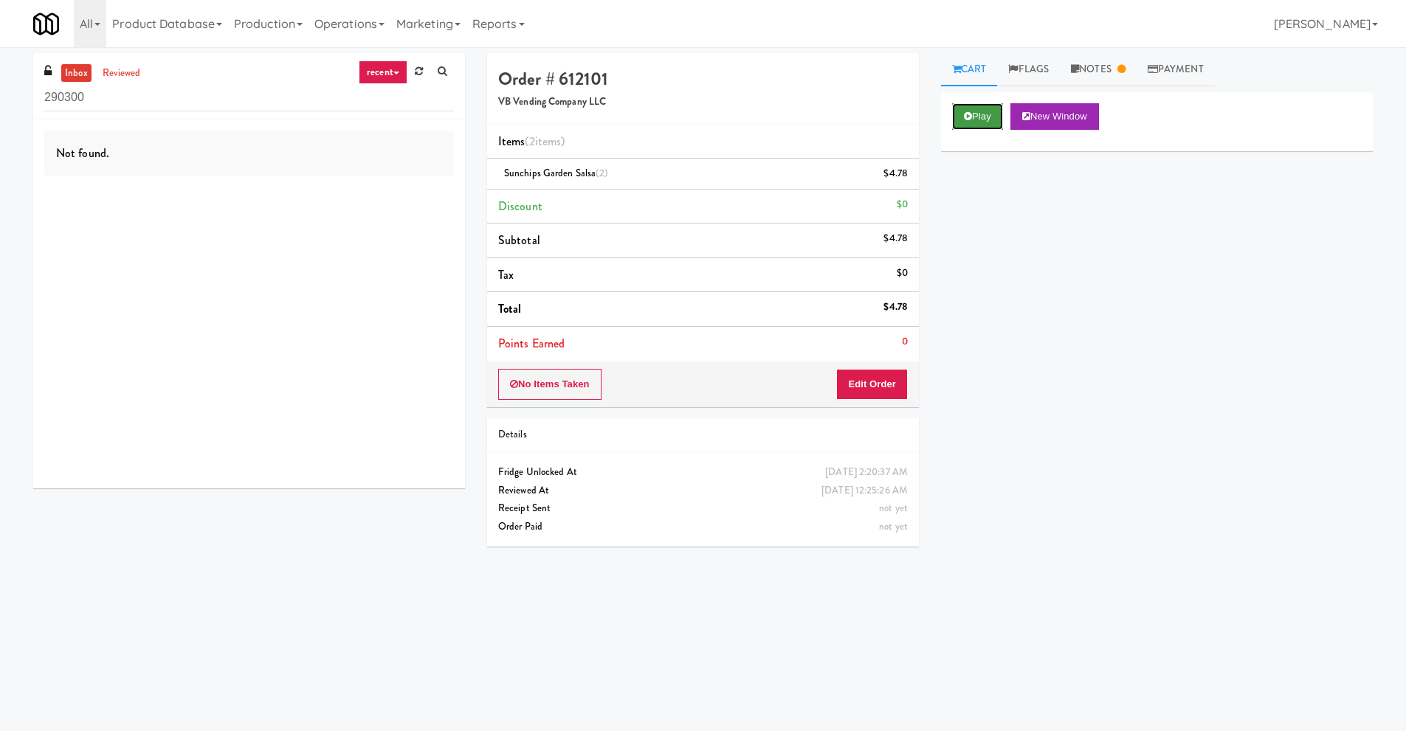
click at [967, 116] on icon at bounding box center [968, 116] width 8 height 10
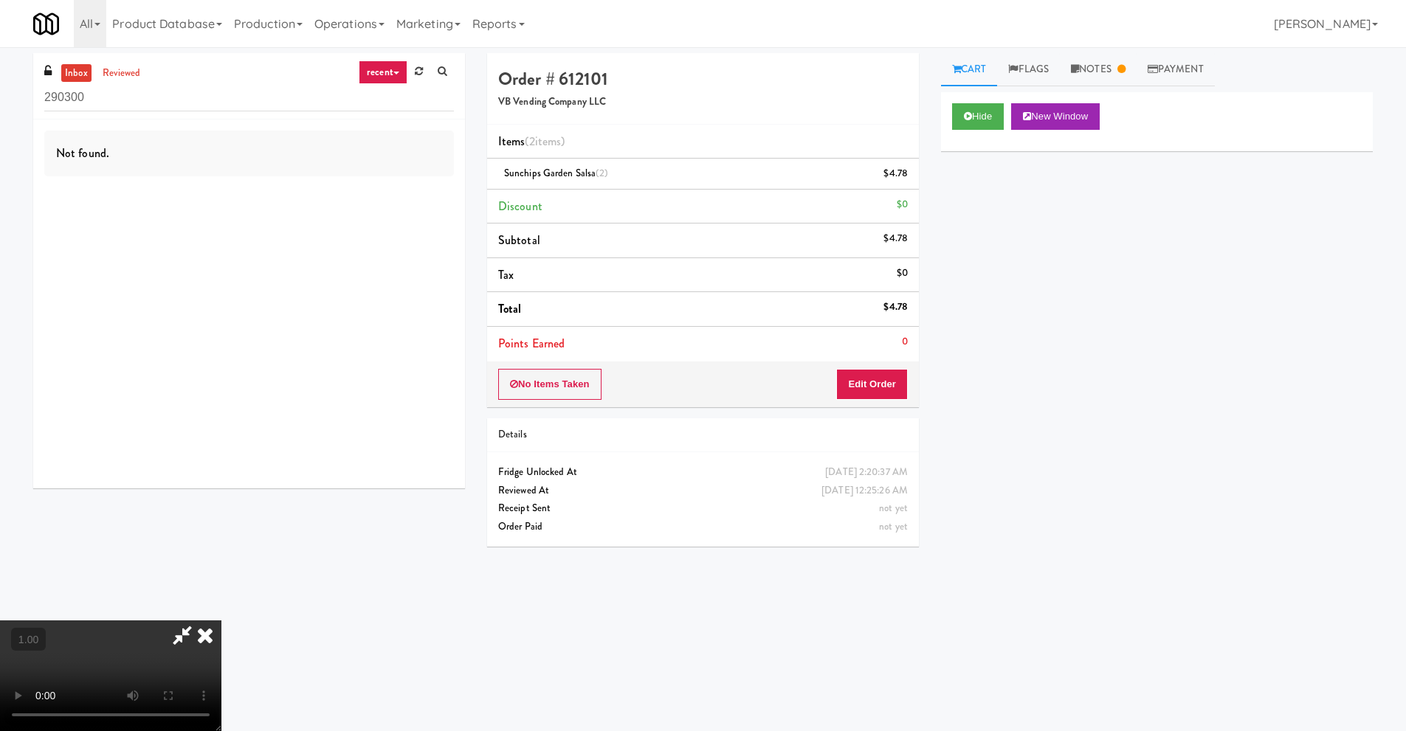
click at [182, 637] on icon at bounding box center [182, 636] width 34 height 30
click at [199, 621] on icon at bounding box center [182, 636] width 34 height 30
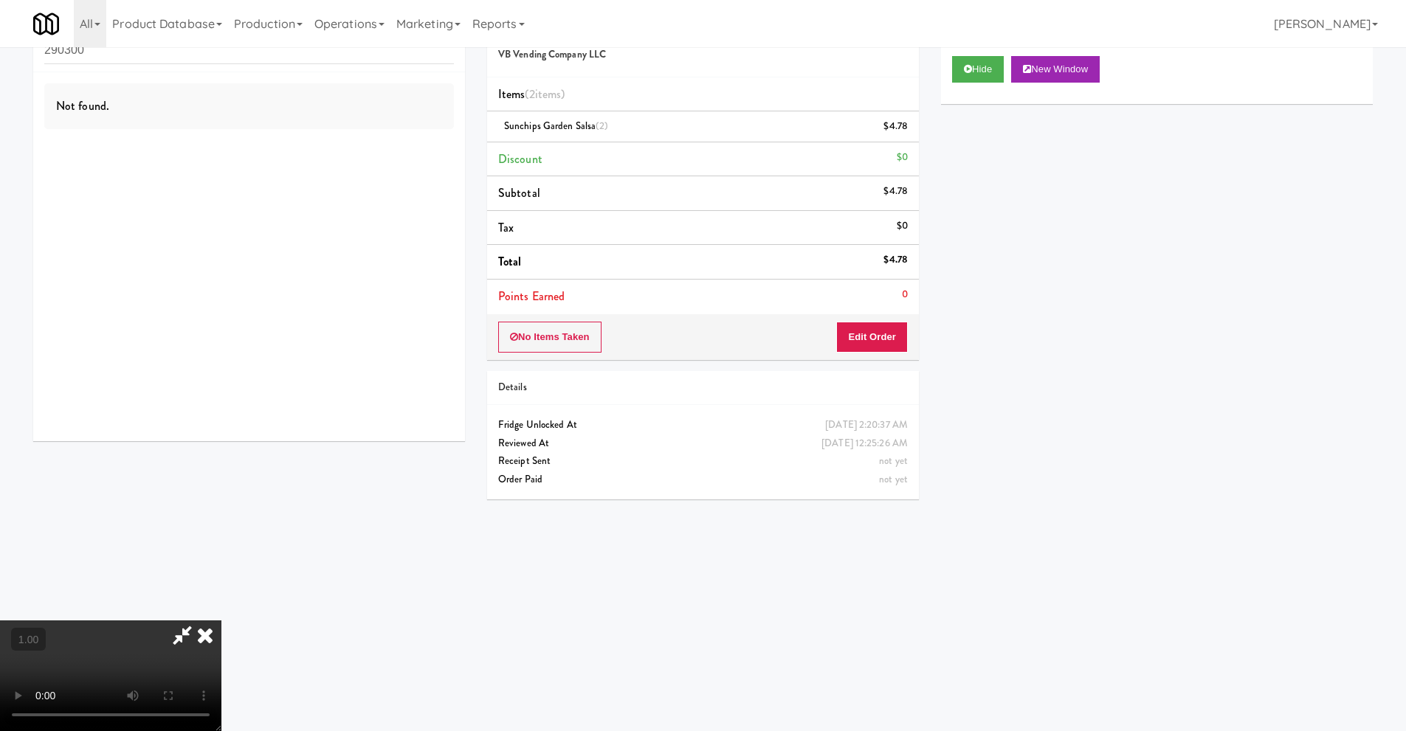
click at [221, 621] on icon at bounding box center [205, 636] width 32 height 30
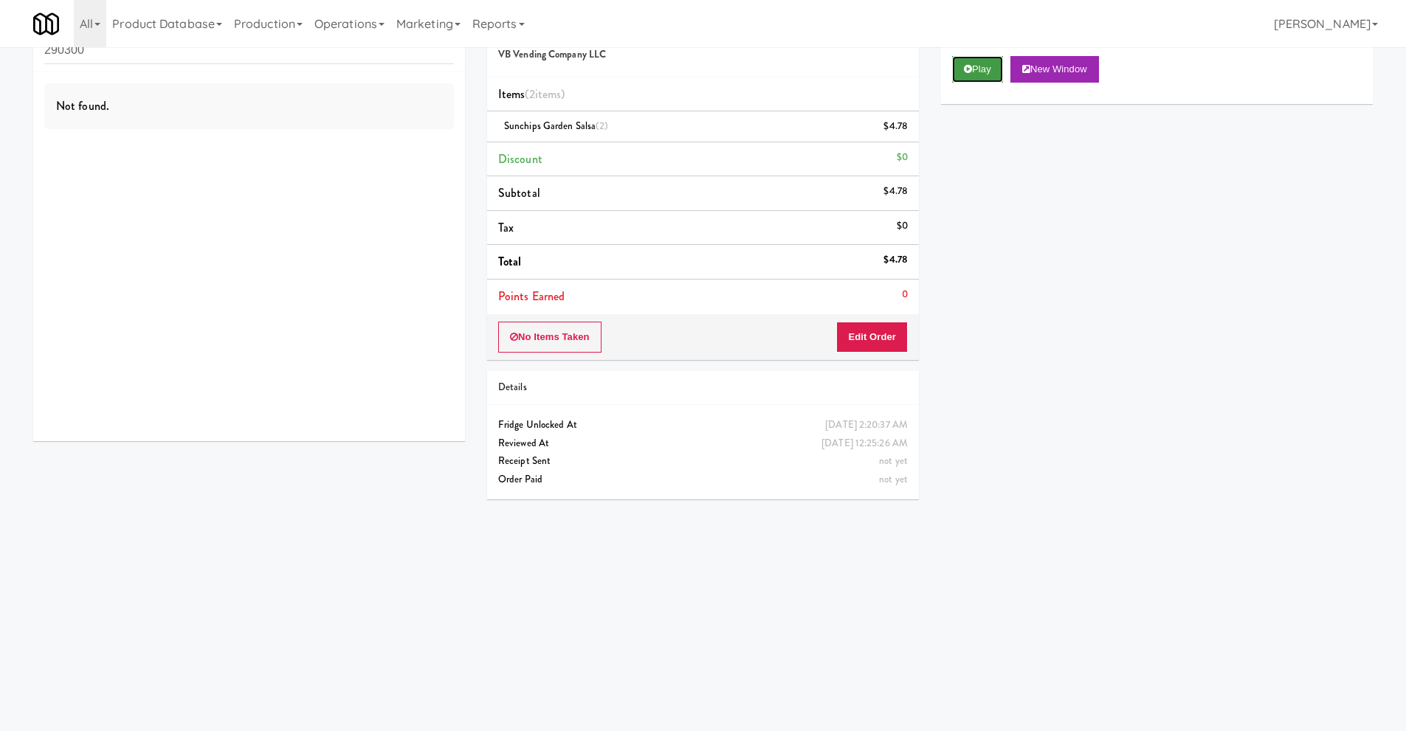
click at [985, 73] on button "Play" at bounding box center [977, 69] width 51 height 27
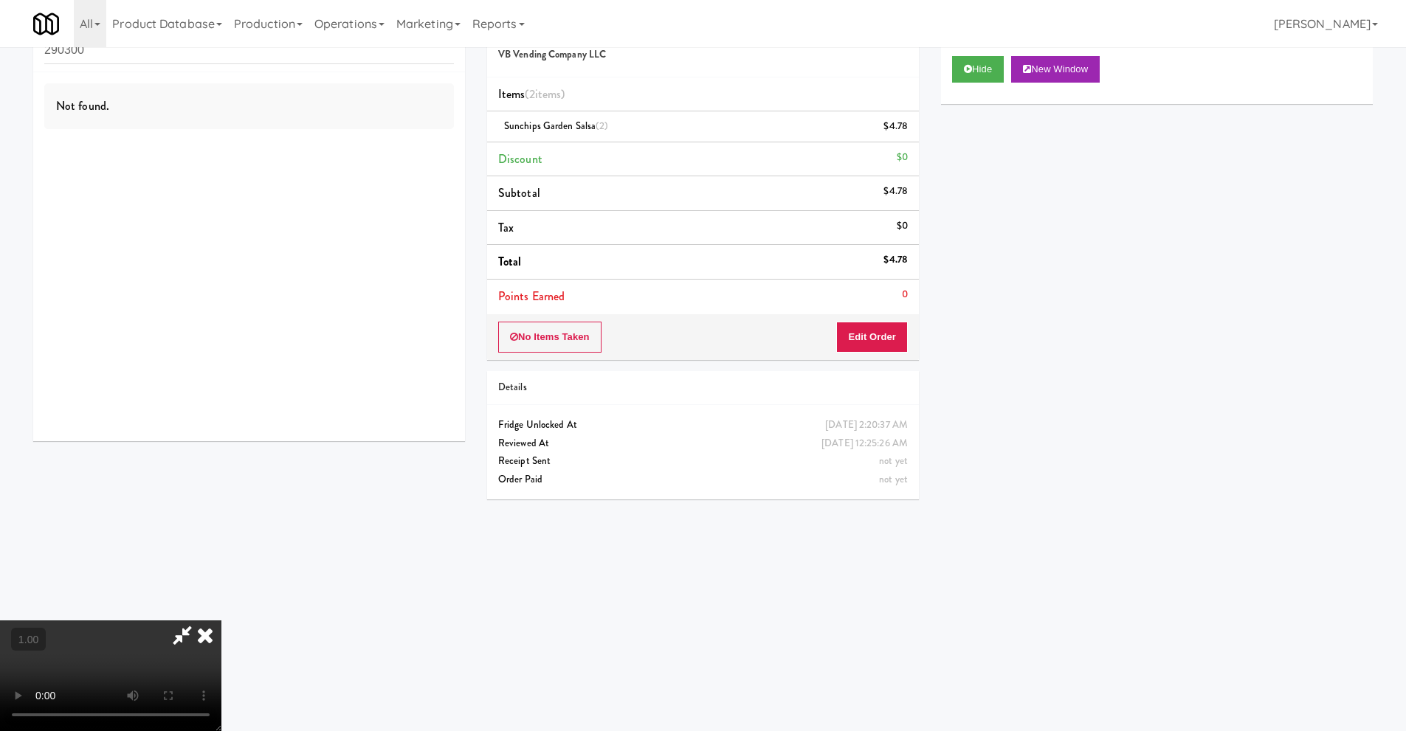
click at [182, 633] on video at bounding box center [110, 676] width 221 height 111
click at [1099, 596] on div "Hide New Window Primary Flag Clear Flag if unable to determine what was taken o…" at bounding box center [1157, 322] width 432 height 554
click at [221, 621] on icon at bounding box center [205, 636] width 32 height 30
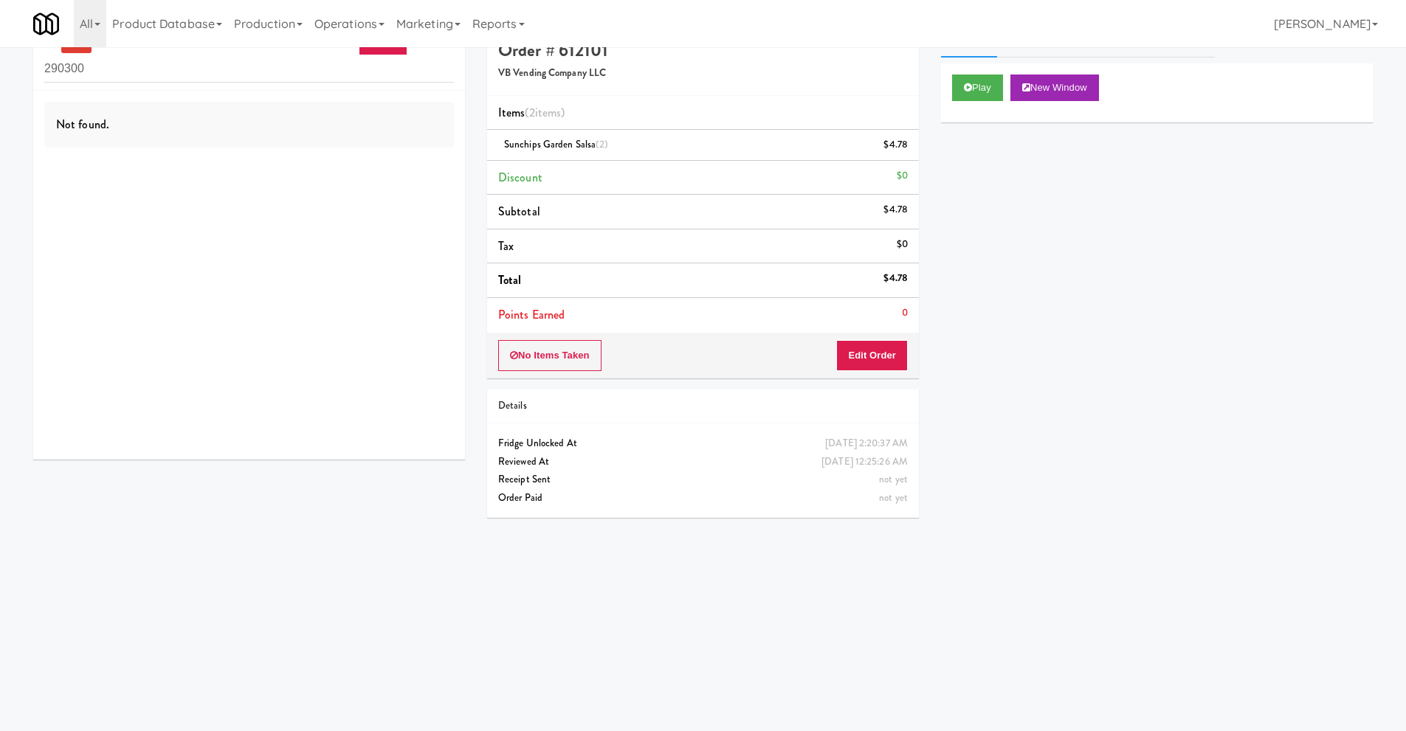
scroll to position [0, 0]
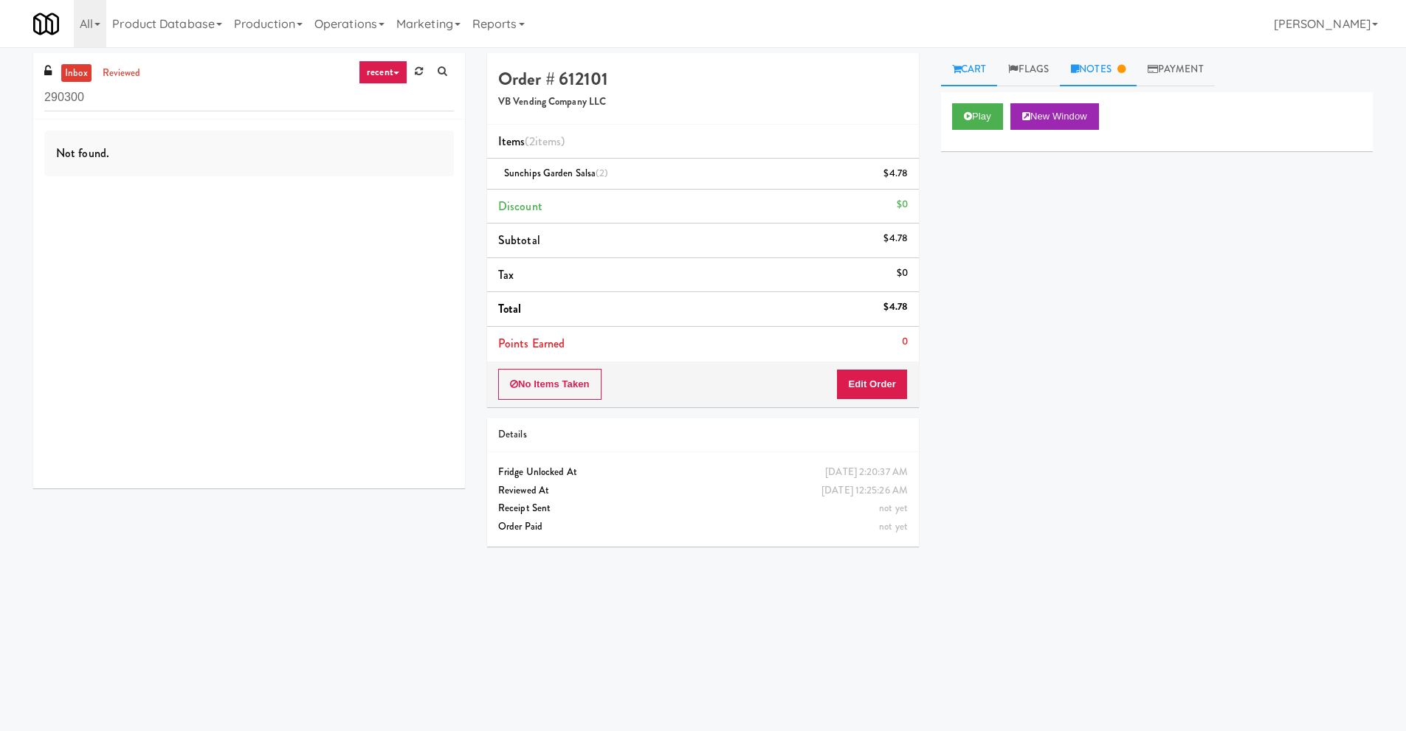
click at [1108, 77] on link "Notes" at bounding box center [1098, 69] width 77 height 33
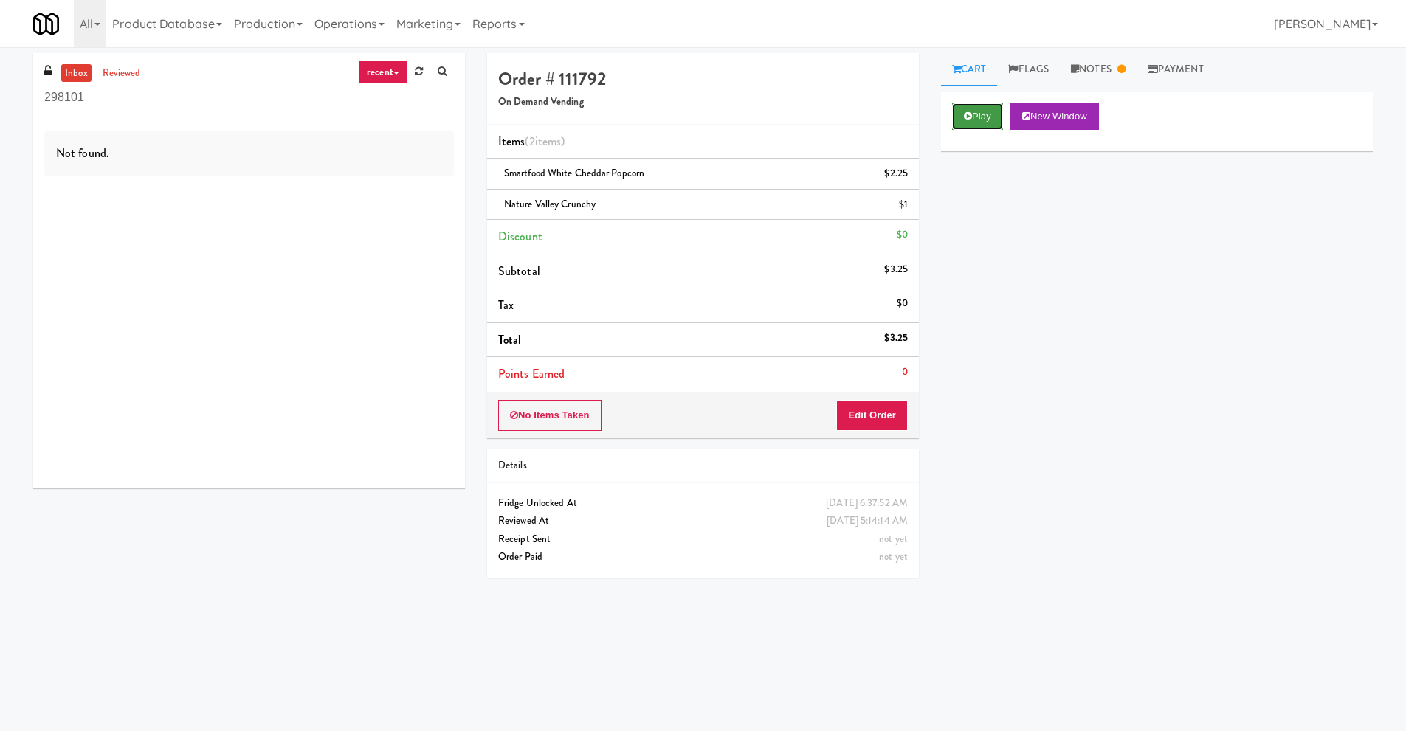
click at [979, 115] on button "Play" at bounding box center [977, 116] width 51 height 27
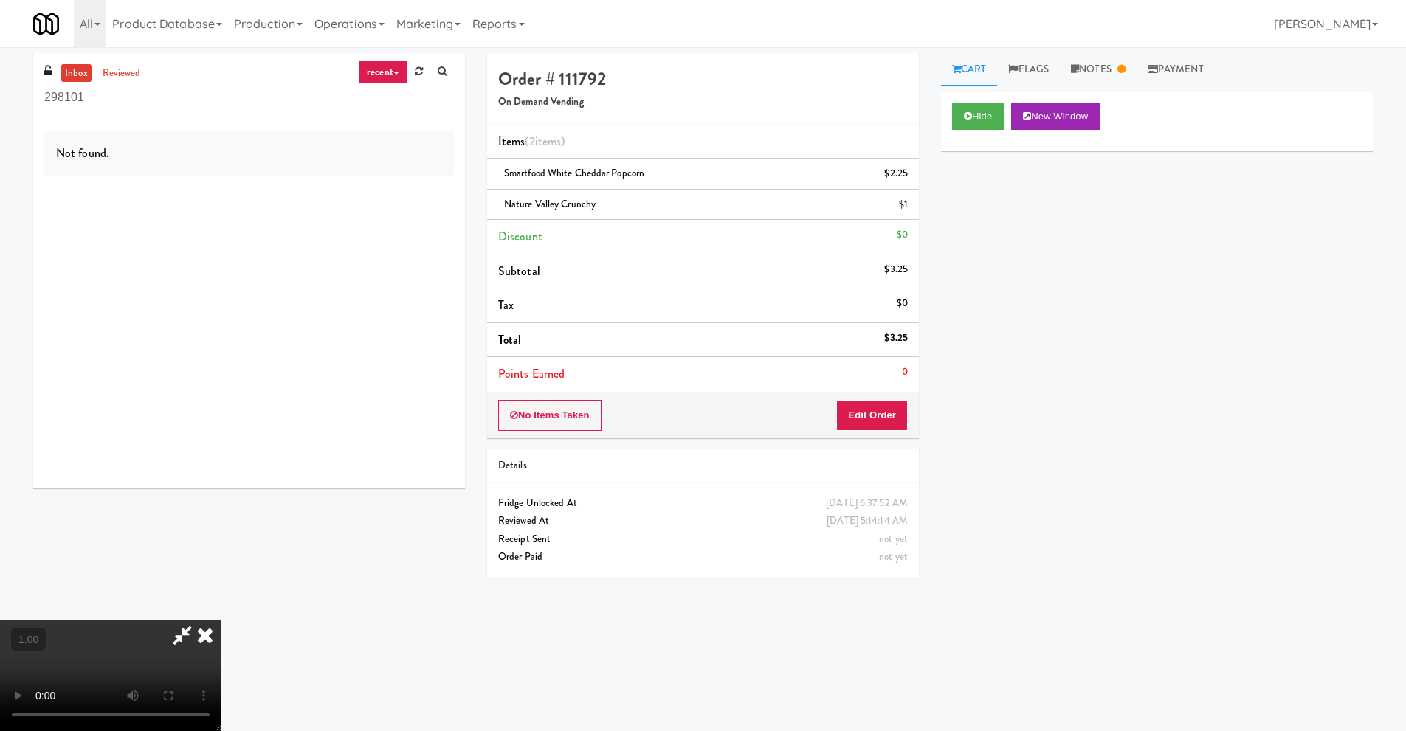
click at [177, 632] on icon at bounding box center [182, 636] width 34 height 30
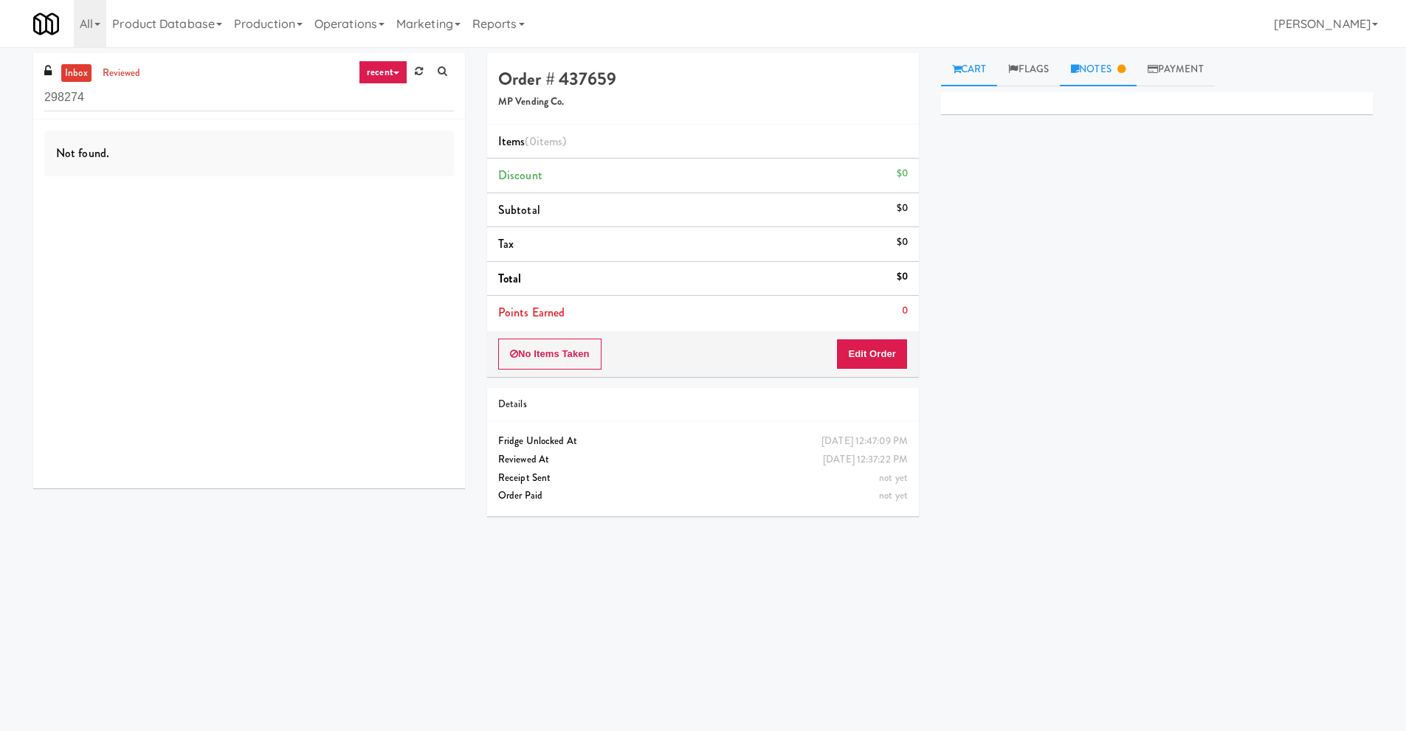
click at [1103, 78] on link "Notes" at bounding box center [1098, 69] width 77 height 33
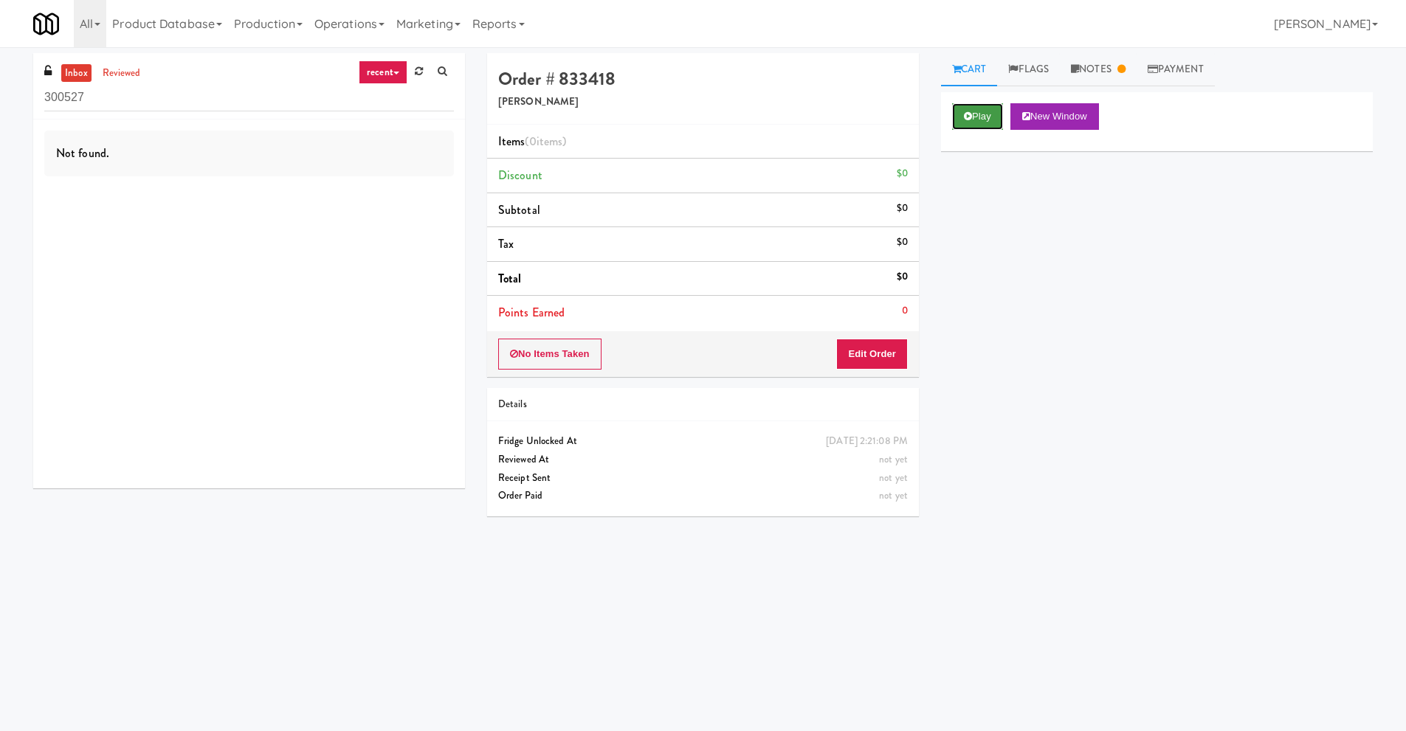
click at [968, 120] on icon at bounding box center [968, 116] width 8 height 10
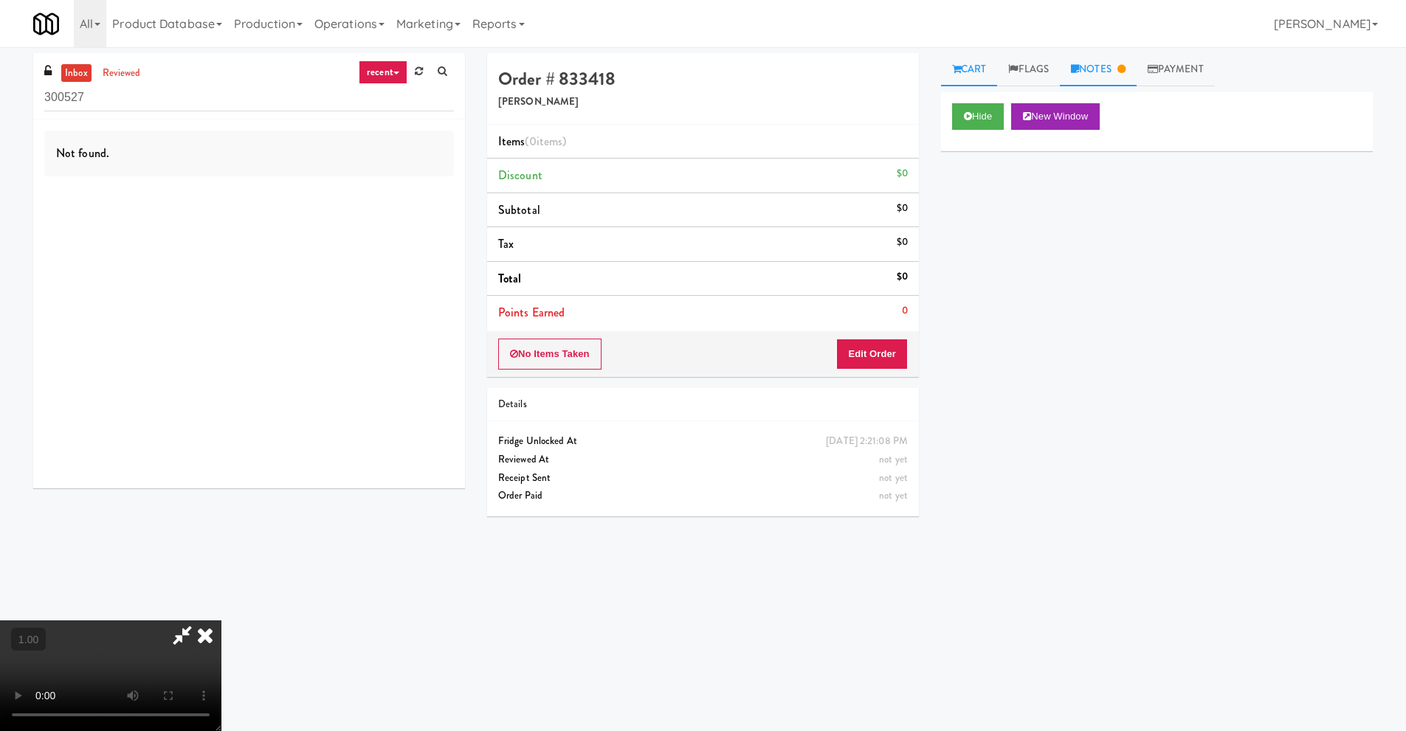
click at [1086, 77] on link "Notes" at bounding box center [1098, 69] width 77 height 33
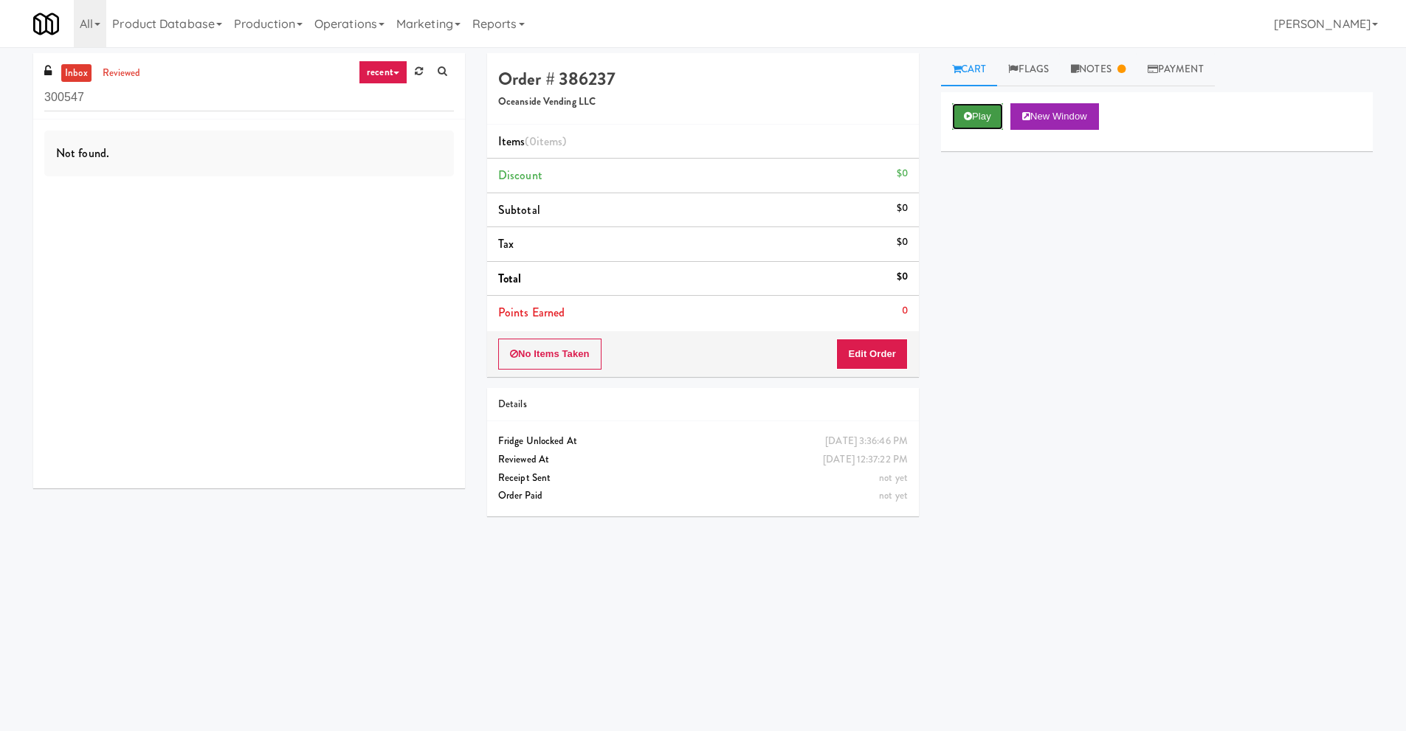
click at [982, 109] on button "Play" at bounding box center [977, 116] width 51 height 27
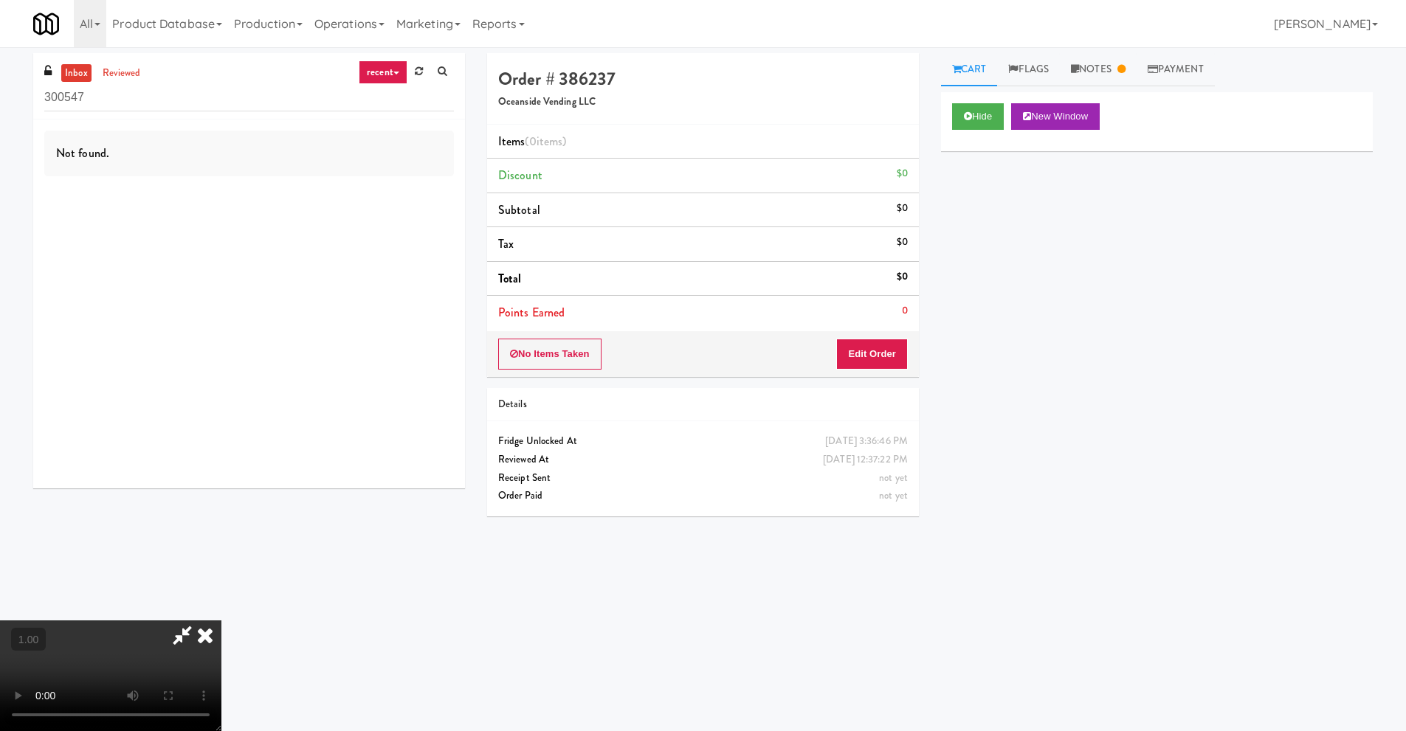
click at [177, 632] on icon at bounding box center [182, 636] width 34 height 30
click at [1087, 68] on link "Notes" at bounding box center [1098, 69] width 77 height 33
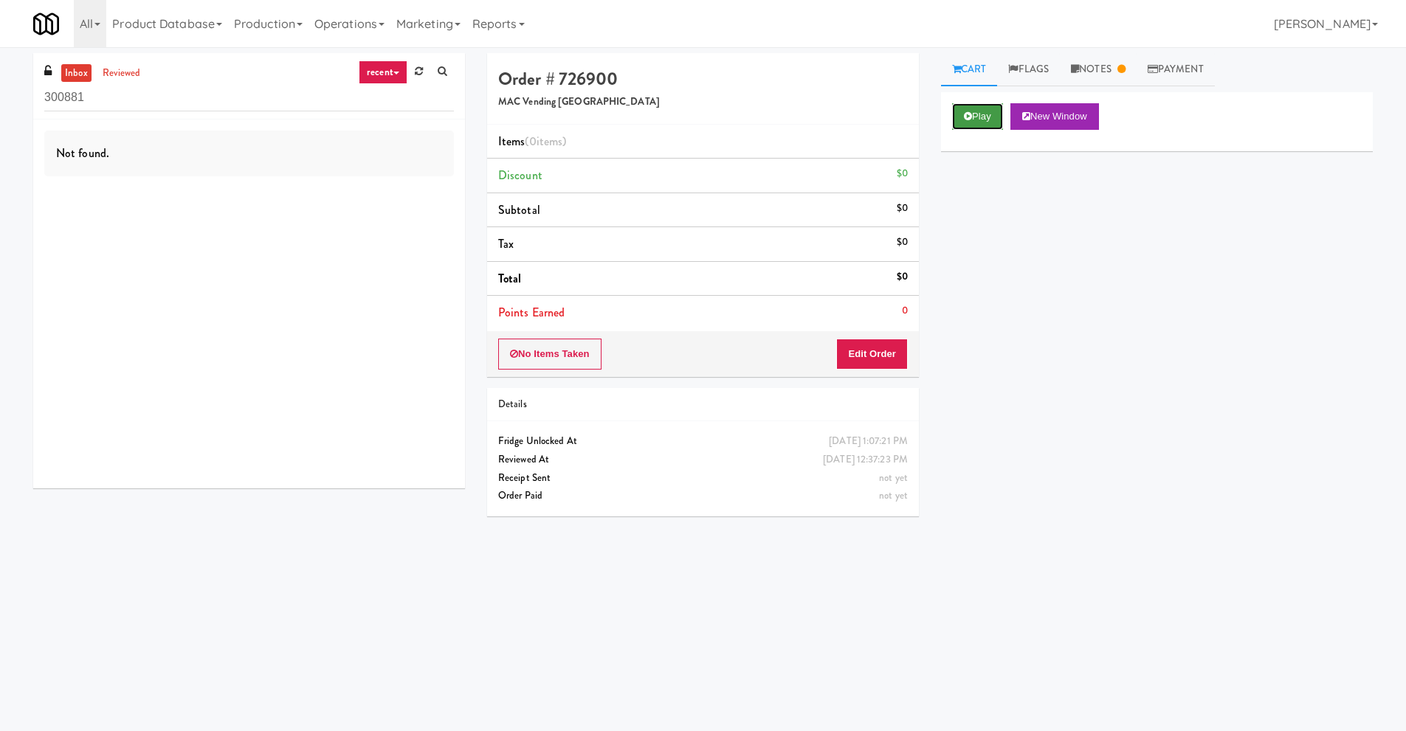
click at [973, 123] on button "Play" at bounding box center [977, 116] width 51 height 27
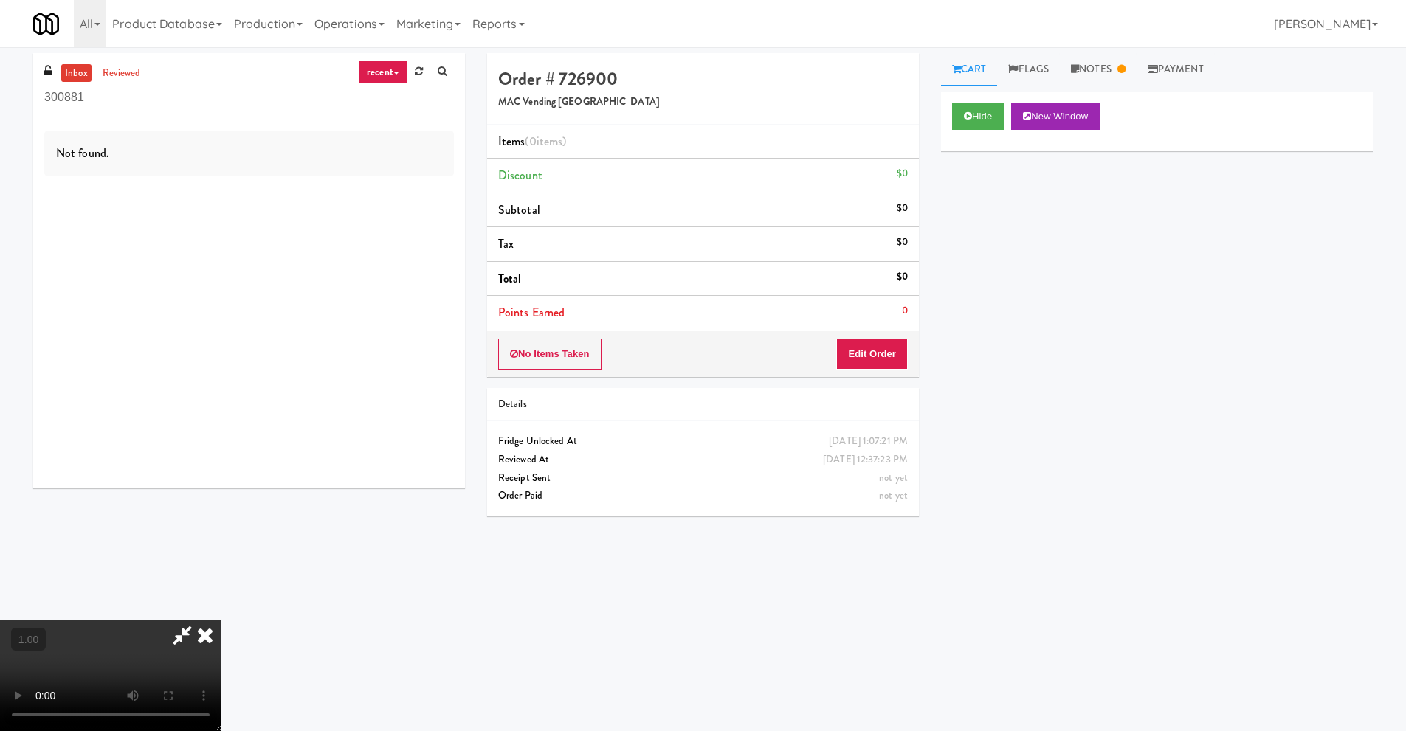
click at [177, 642] on icon at bounding box center [182, 636] width 34 height 30
click at [178, 636] on icon at bounding box center [182, 636] width 34 height 30
click at [1091, 72] on link "Notes" at bounding box center [1098, 69] width 77 height 33
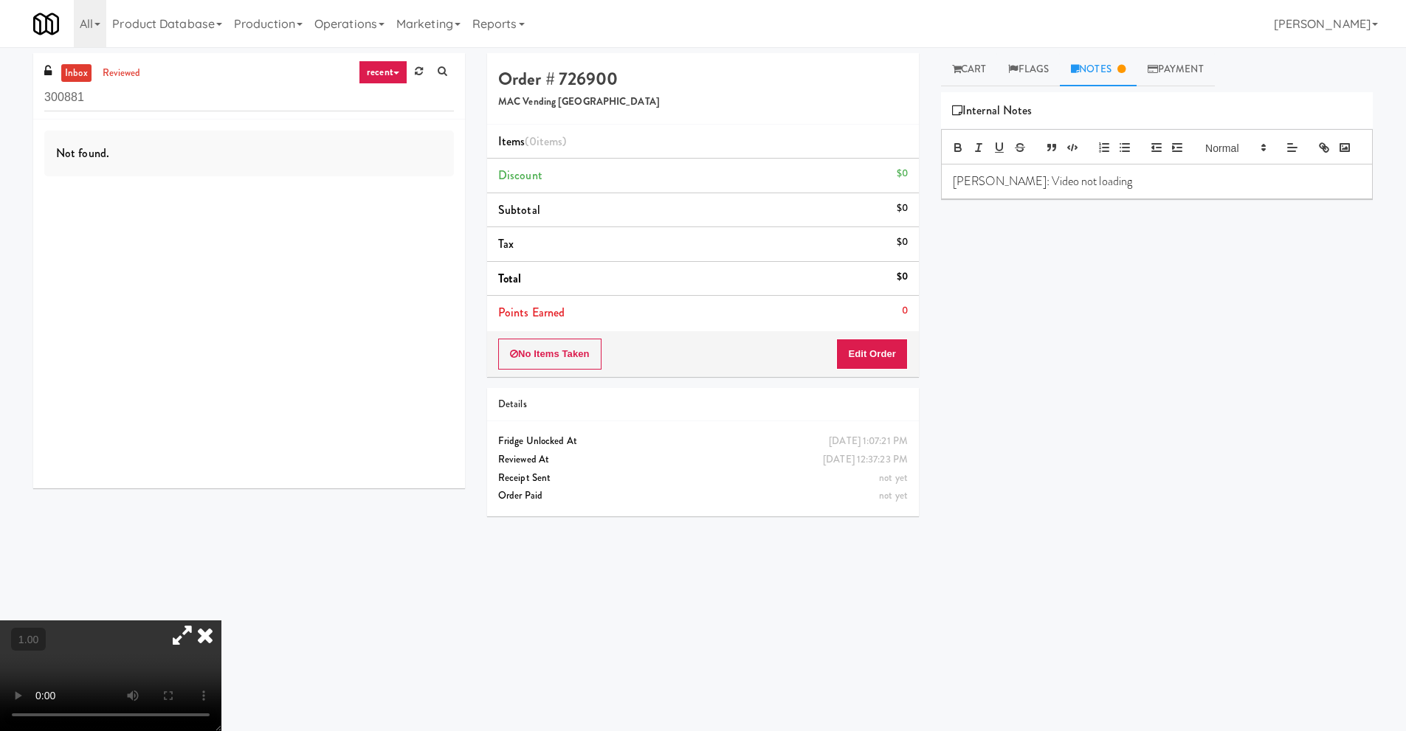
click at [181, 638] on icon at bounding box center [182, 636] width 34 height 30
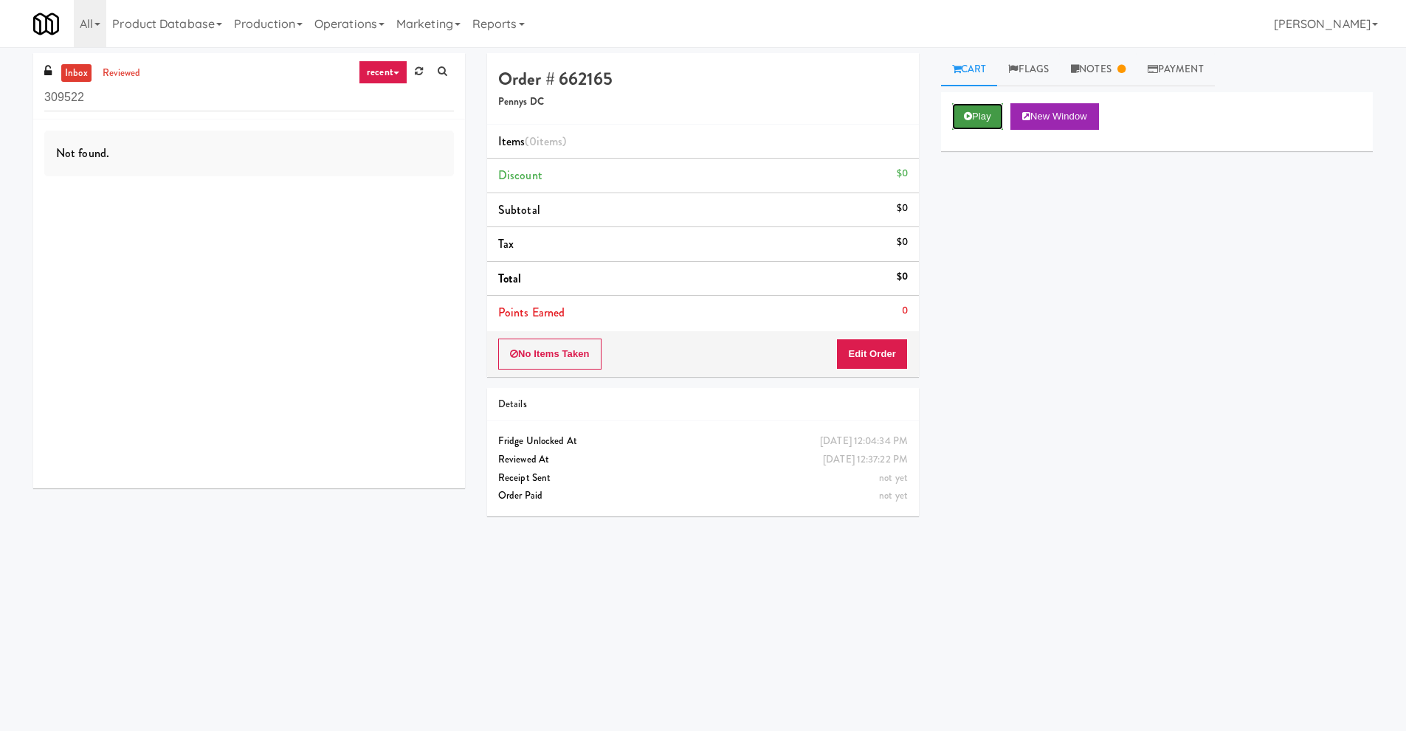
click at [970, 122] on button "Play" at bounding box center [977, 116] width 51 height 27
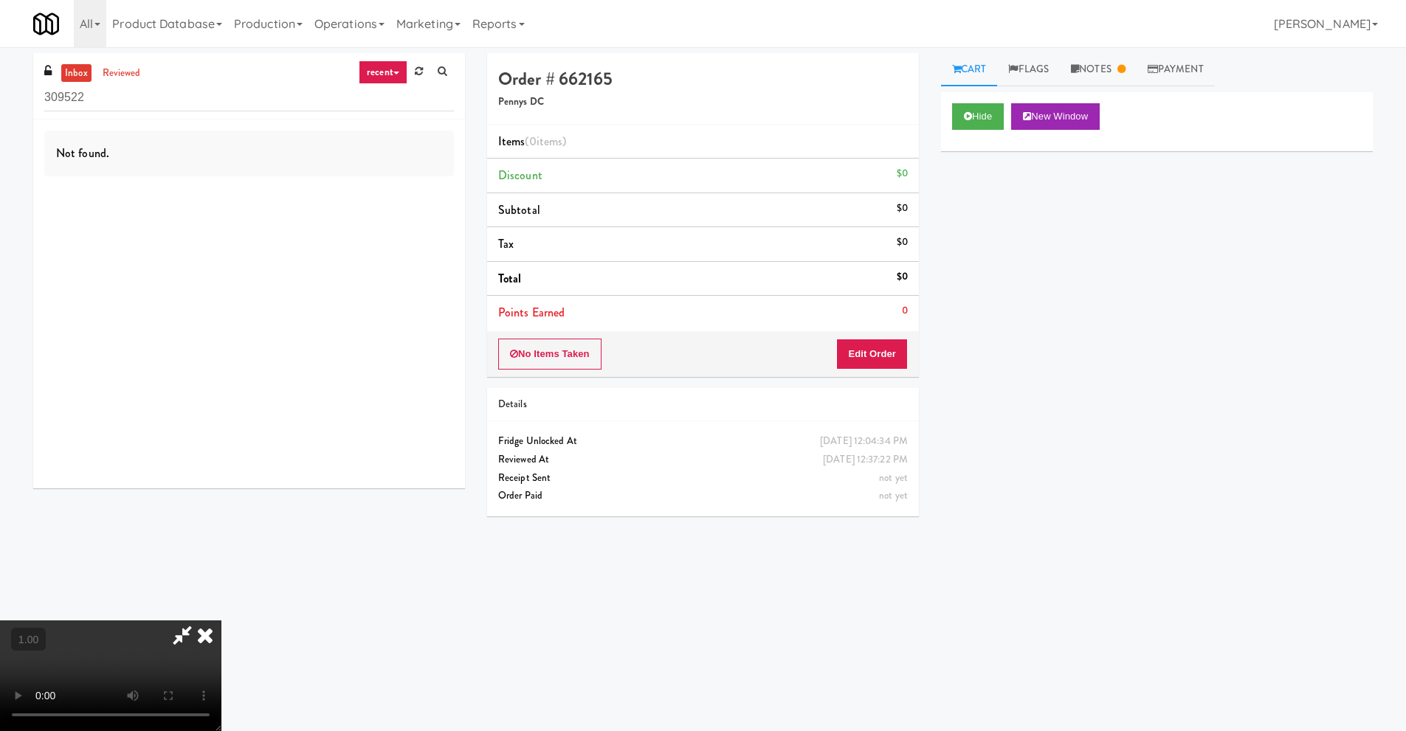
click at [181, 637] on icon at bounding box center [182, 636] width 34 height 30
click at [179, 630] on icon at bounding box center [182, 636] width 34 height 30
click at [1100, 56] on link "Notes" at bounding box center [1098, 69] width 77 height 33
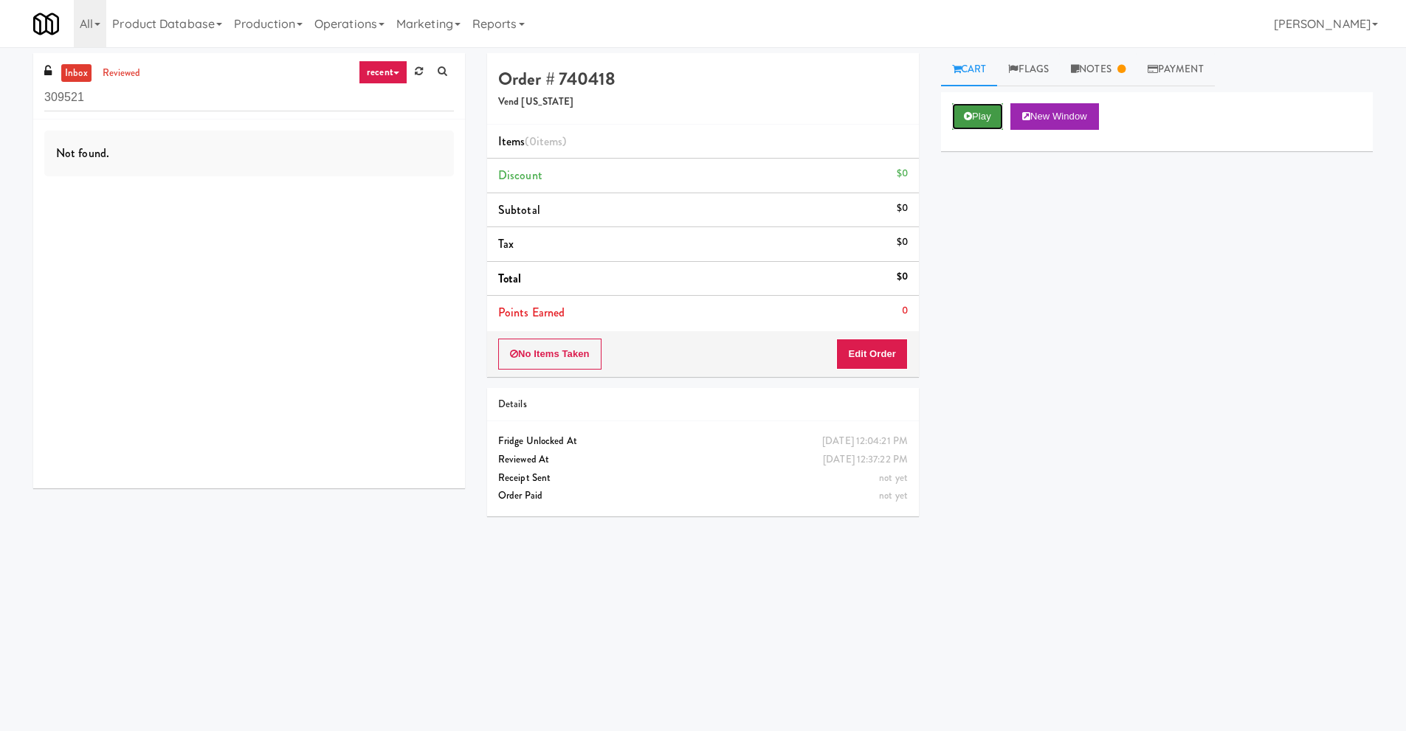
click at [986, 120] on button "Play" at bounding box center [977, 116] width 51 height 27
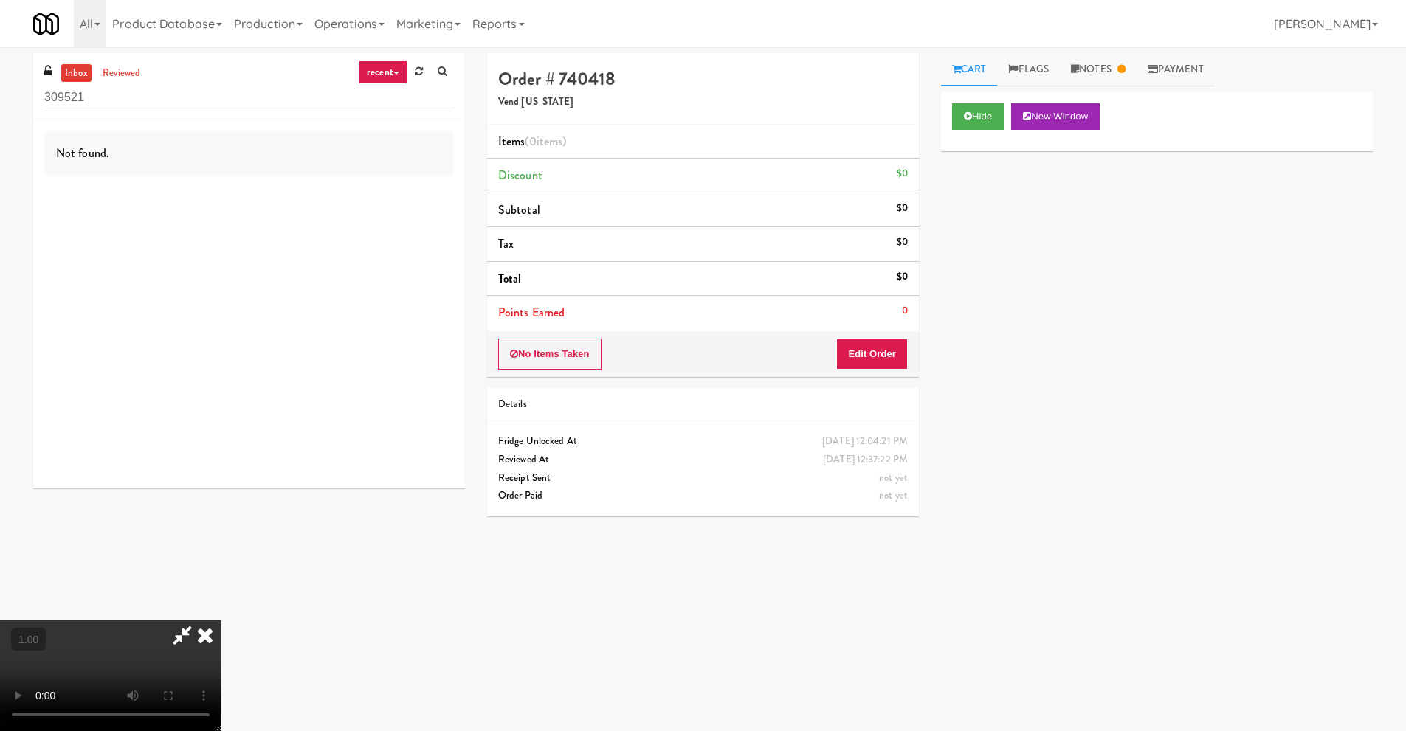
click at [182, 633] on icon at bounding box center [182, 636] width 34 height 30
click at [1114, 62] on link "Notes" at bounding box center [1098, 69] width 77 height 33
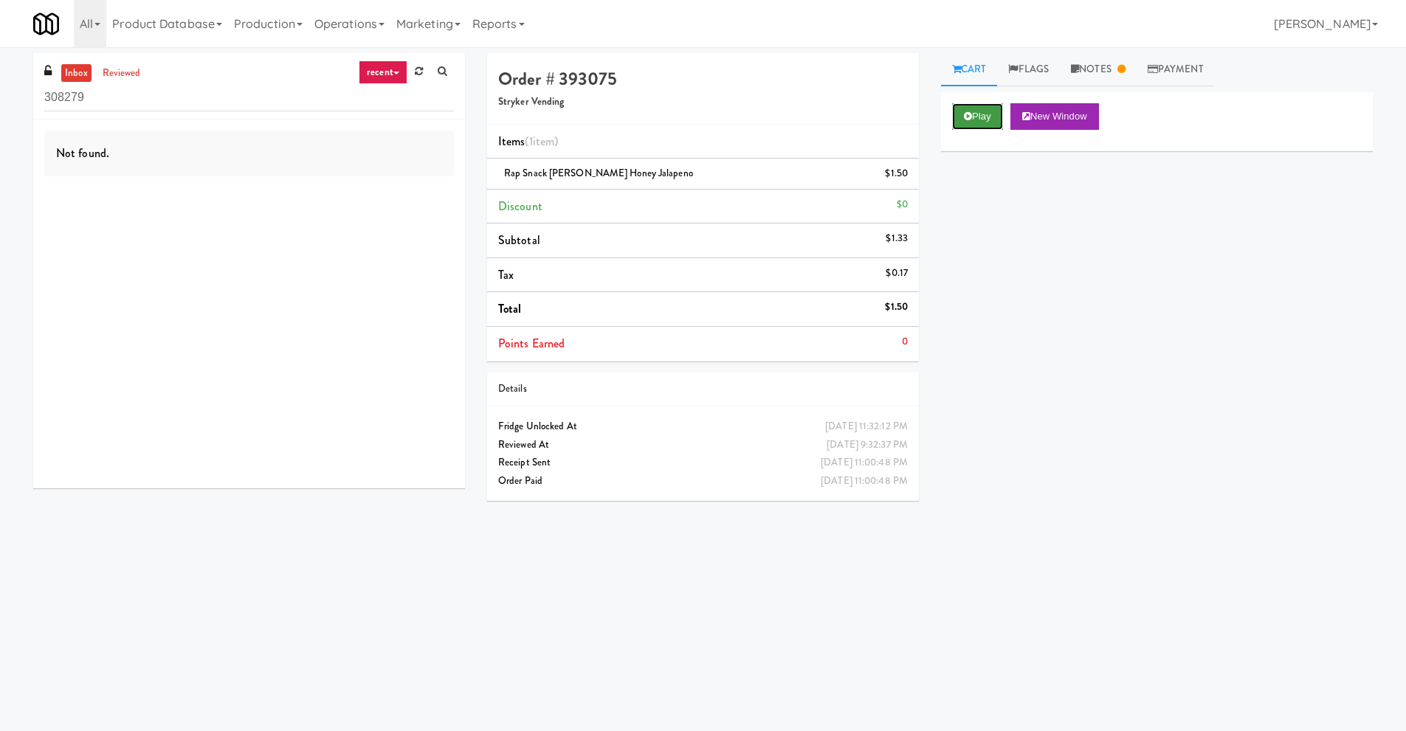
click at [976, 120] on button "Play" at bounding box center [977, 116] width 51 height 27
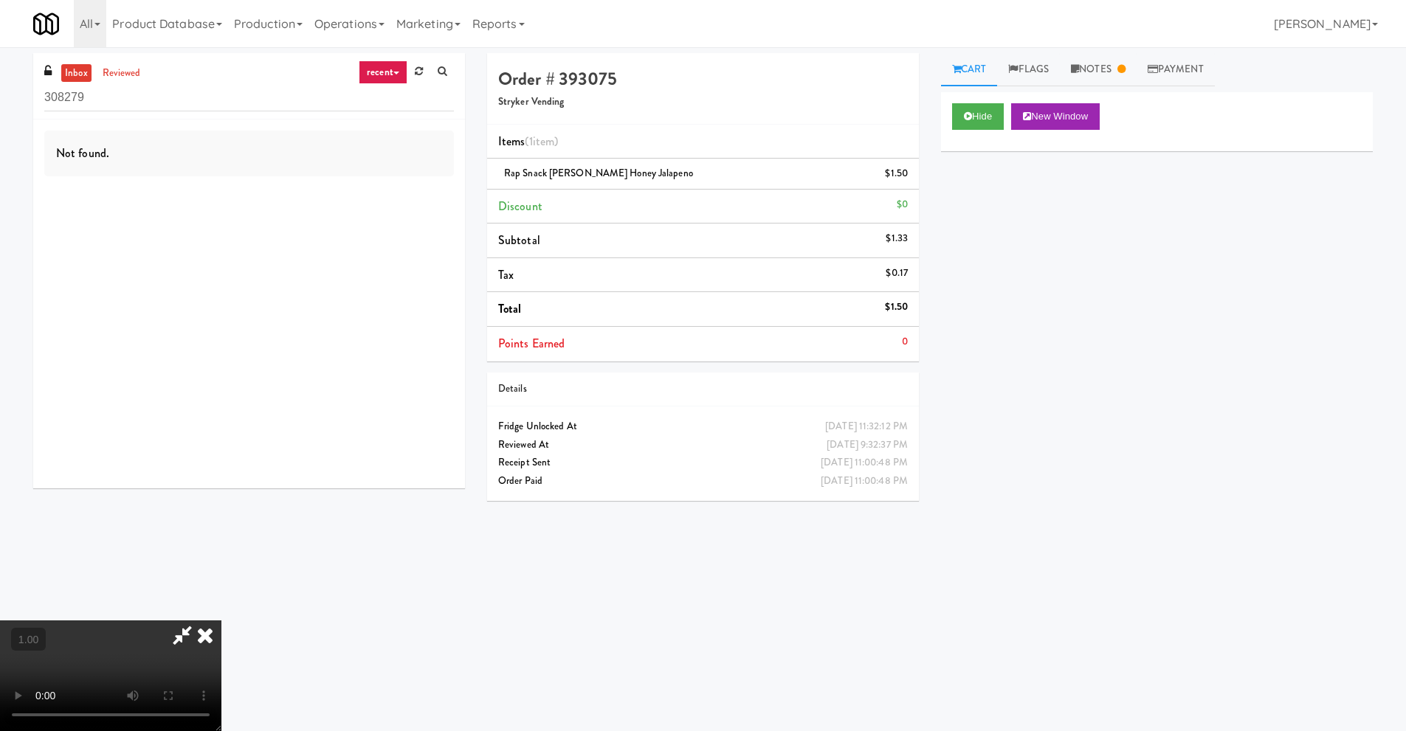
click at [176, 634] on icon at bounding box center [182, 636] width 34 height 30
click at [1106, 70] on link "Notes" at bounding box center [1098, 69] width 77 height 33
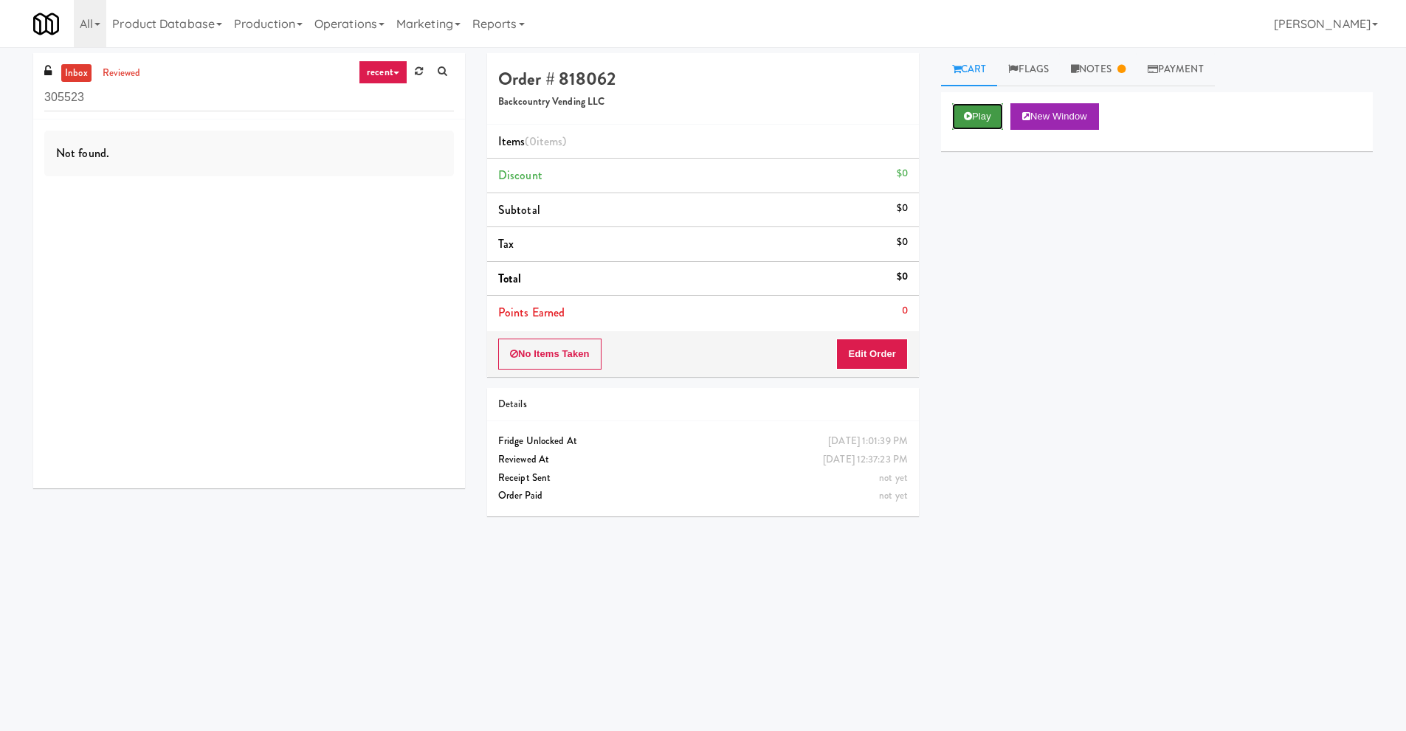
click at [974, 123] on button "Play" at bounding box center [977, 116] width 51 height 27
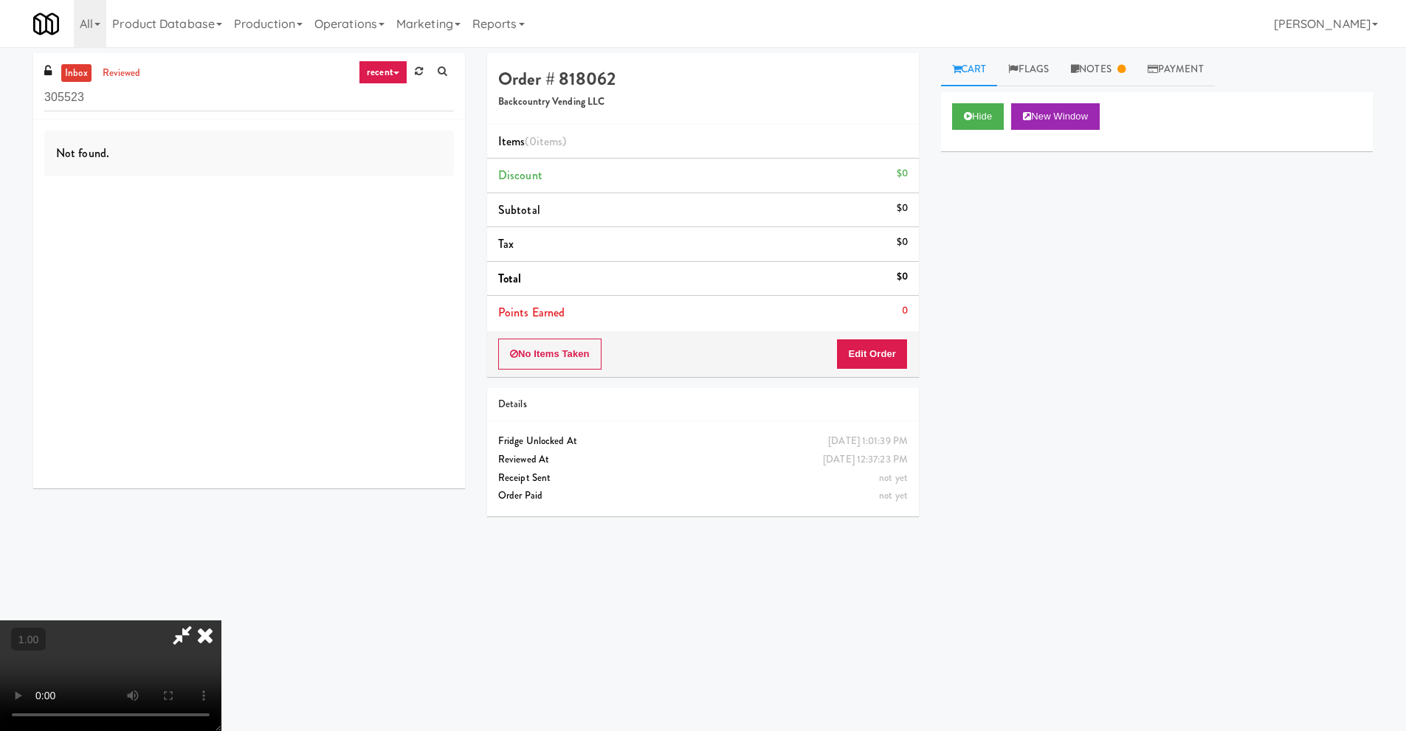
click at [180, 635] on icon at bounding box center [182, 636] width 34 height 30
click at [1004, 488] on div "Hide New Window Primary Flag Clear Flag if unable to determine what was taken o…" at bounding box center [1157, 369] width 432 height 554
click at [1108, 80] on link "Notes" at bounding box center [1098, 69] width 77 height 33
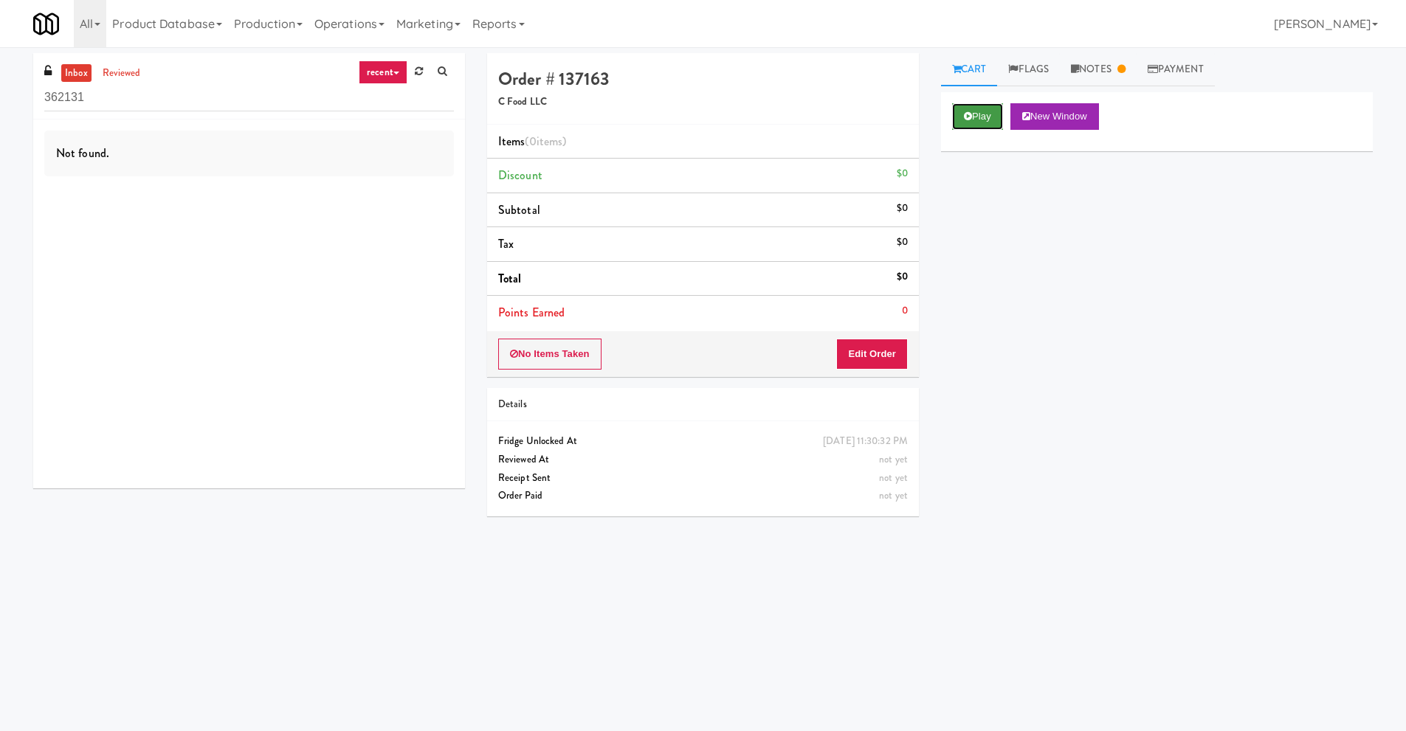
click at [977, 114] on button "Play" at bounding box center [977, 116] width 51 height 27
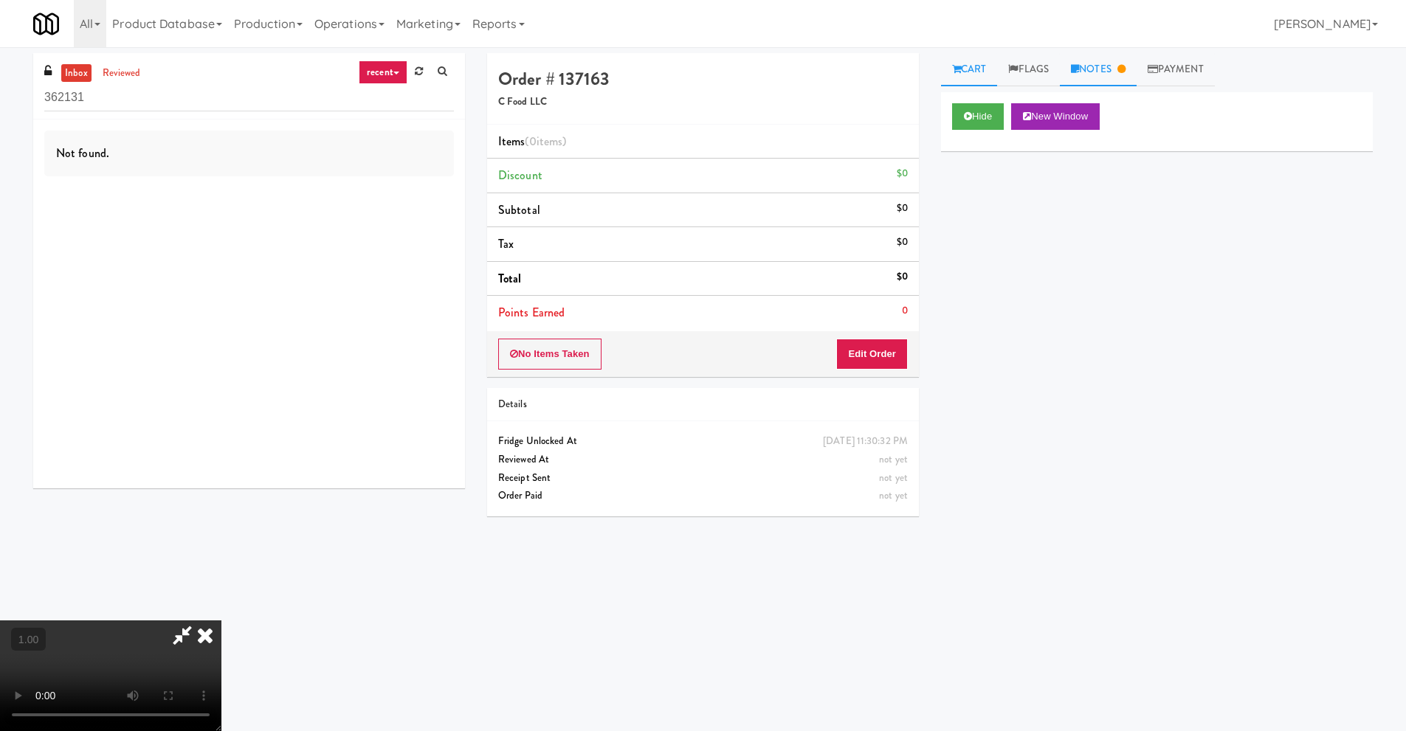
click at [1108, 72] on link "Notes" at bounding box center [1098, 69] width 77 height 33
